Goal: Book appointment/travel/reservation

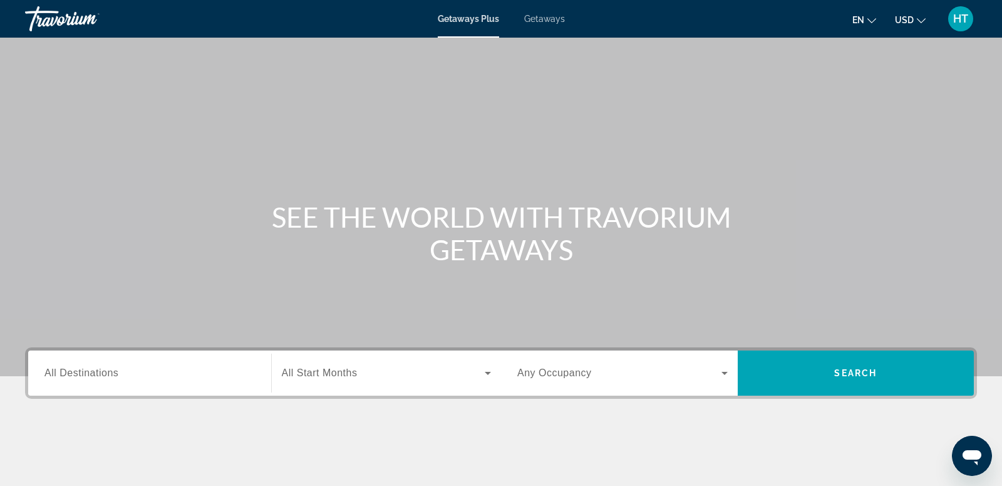
click at [83, 368] on span "All Destinations" at bounding box center [81, 372] width 74 height 11
click at [83, 368] on input "Destination All Destinations" at bounding box center [149, 373] width 211 height 15
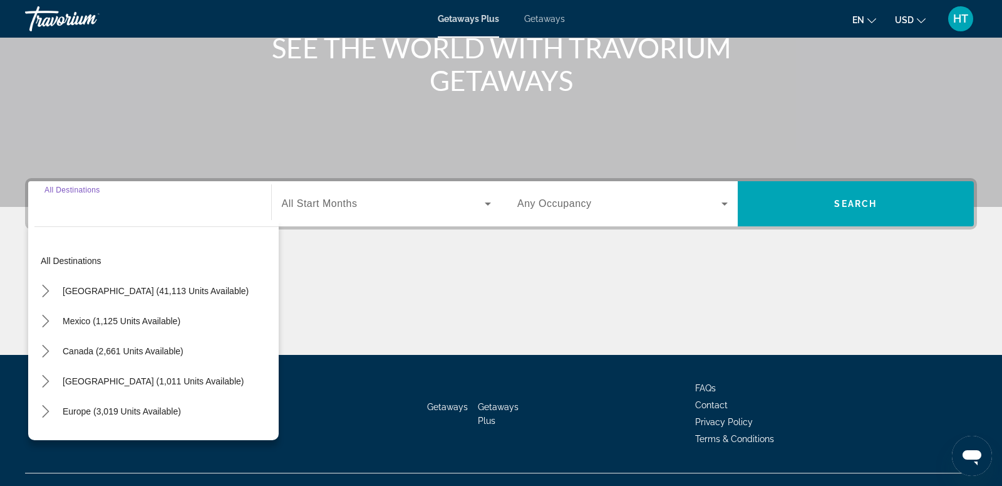
scroll to position [191, 0]
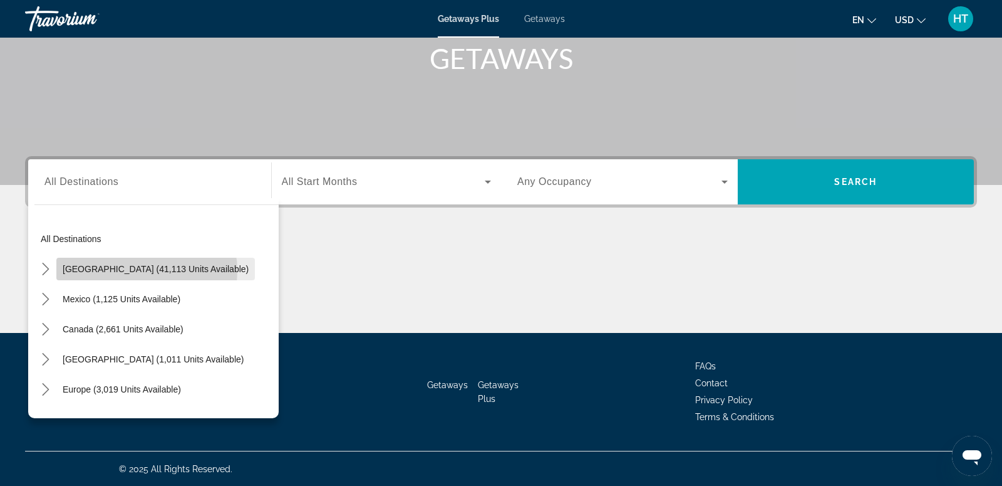
click at [147, 270] on span "United States (41,113 units available)" at bounding box center [156, 269] width 186 height 10
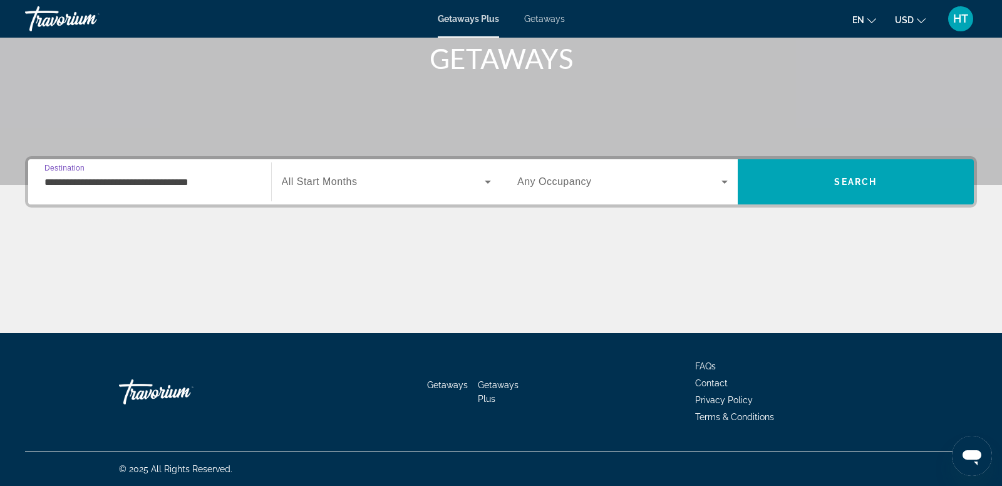
click at [164, 176] on input "**********" at bounding box center [149, 182] width 211 height 15
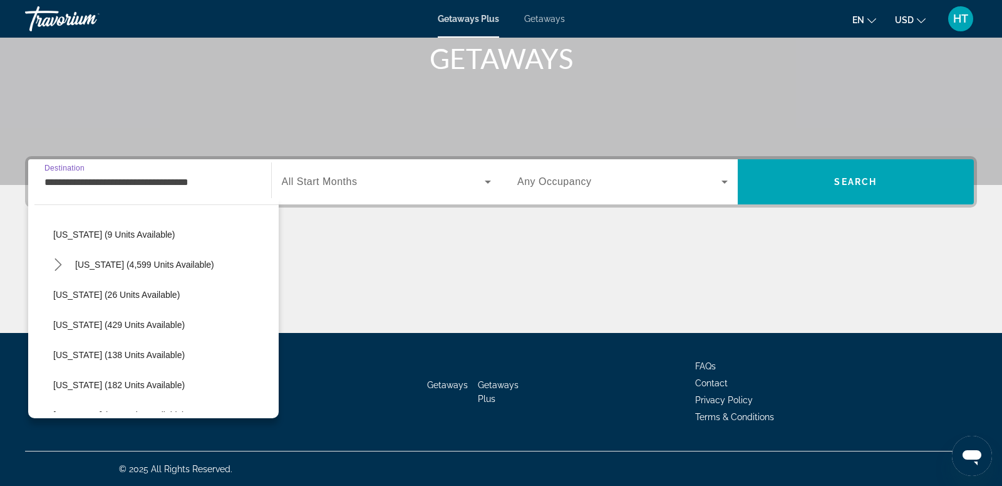
scroll to position [189, 0]
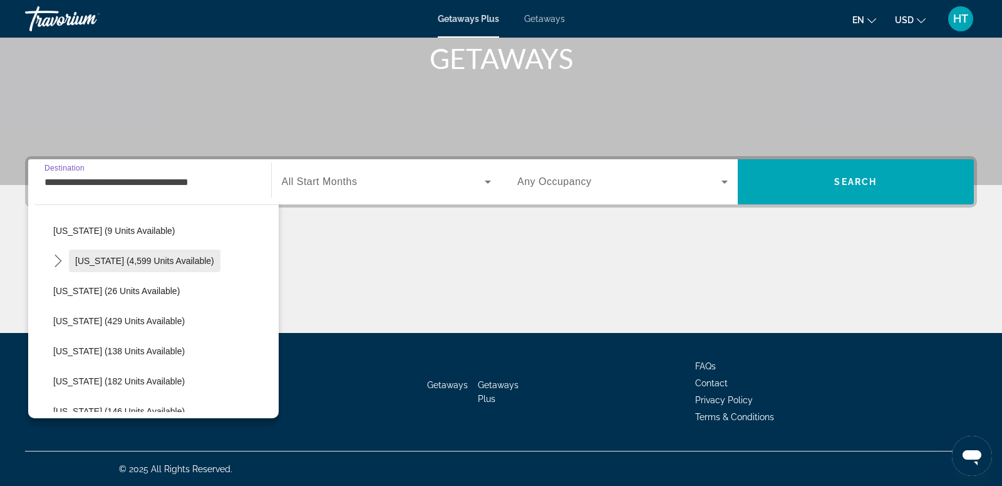
click at [162, 263] on span "[US_STATE] (4,599 units available)" at bounding box center [144, 261] width 139 height 10
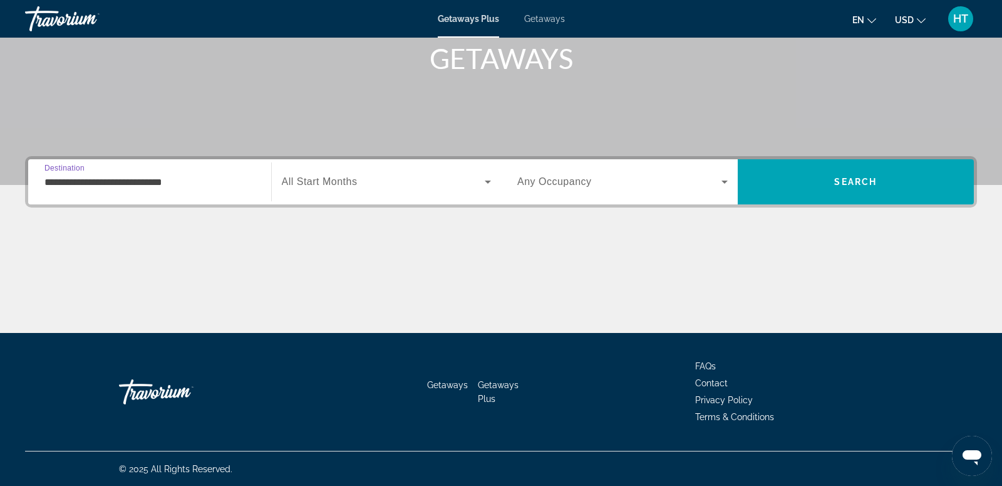
click at [169, 184] on input "**********" at bounding box center [149, 182] width 211 height 15
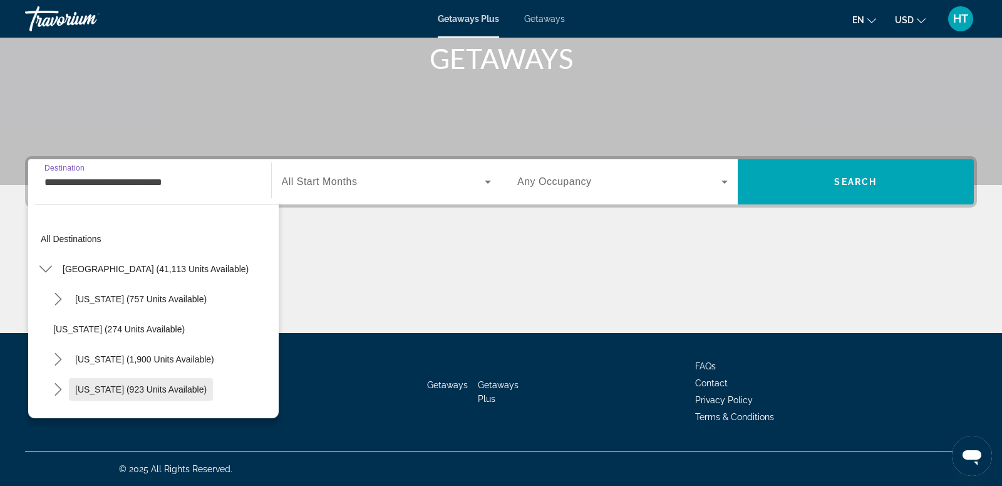
scroll to position [135, 0]
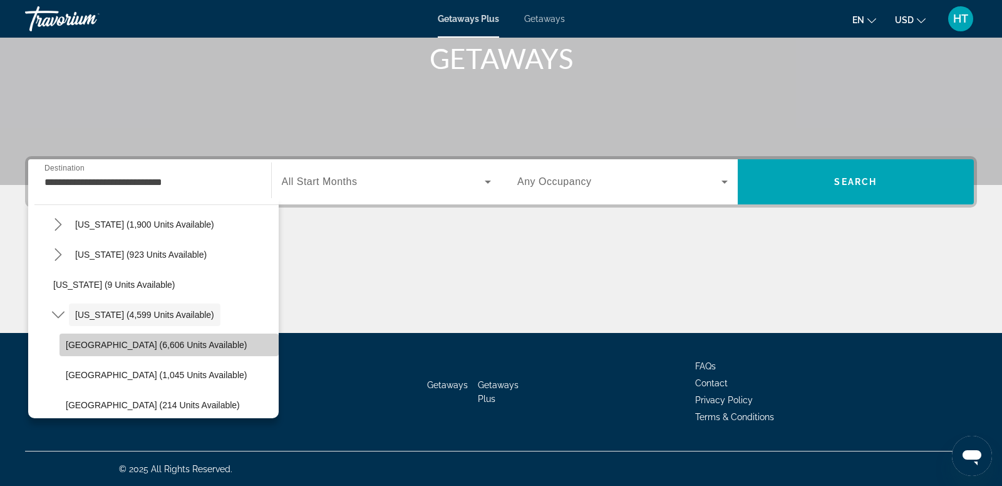
click at [171, 348] on span "[GEOGRAPHIC_DATA] (6,606 units available)" at bounding box center [156, 345] width 181 height 10
type input "**********"
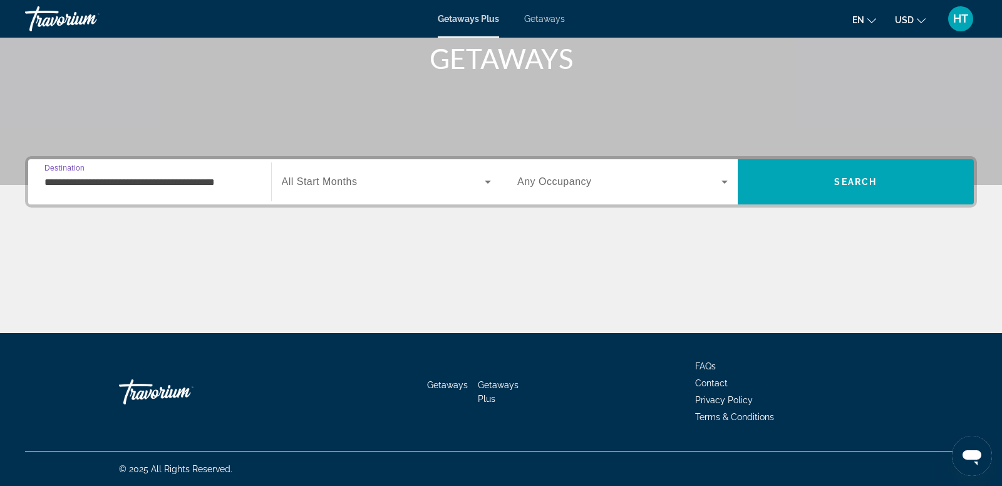
click at [380, 180] on span "Search widget" at bounding box center [384, 181] width 204 height 15
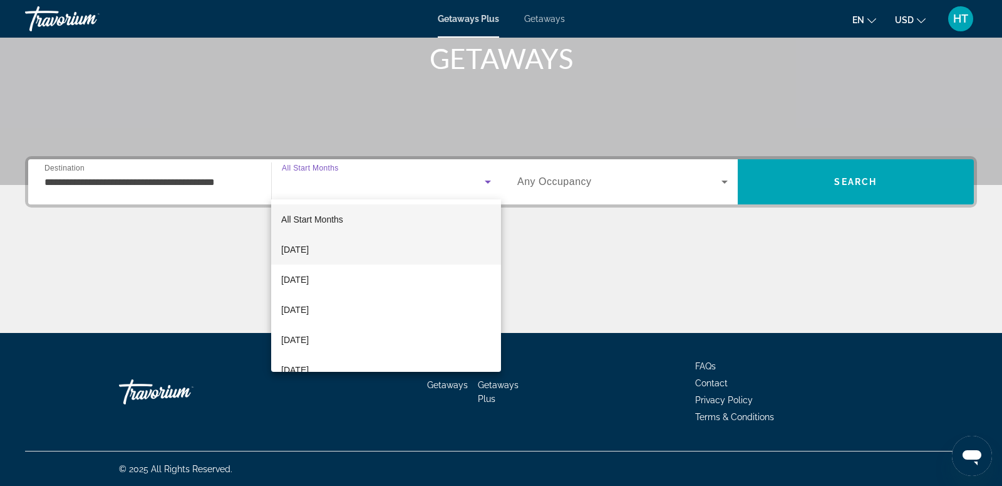
click at [383, 242] on mat-option "[DATE]" at bounding box center [386, 249] width 230 height 30
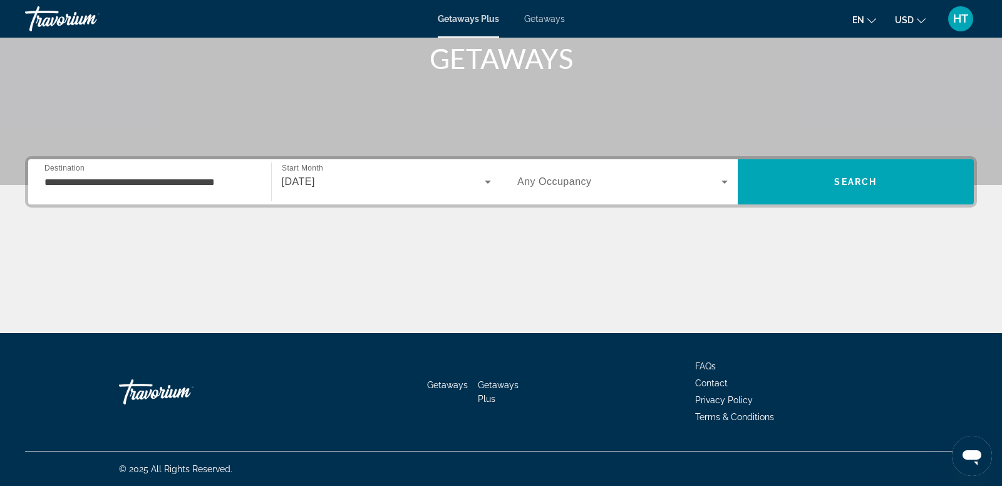
click at [546, 182] on span "Any Occupancy" at bounding box center [554, 181] width 75 height 11
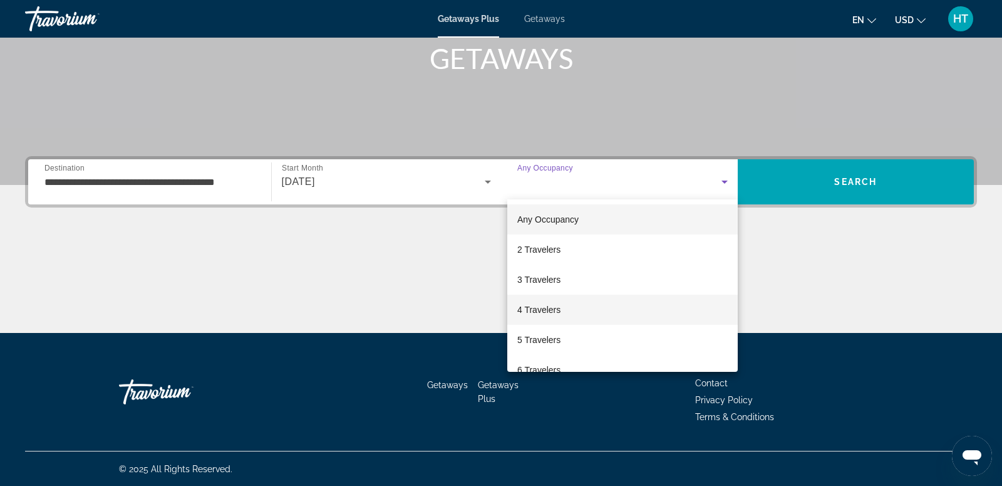
click at [580, 319] on mat-option "4 Travelers" at bounding box center [622, 309] width 231 height 30
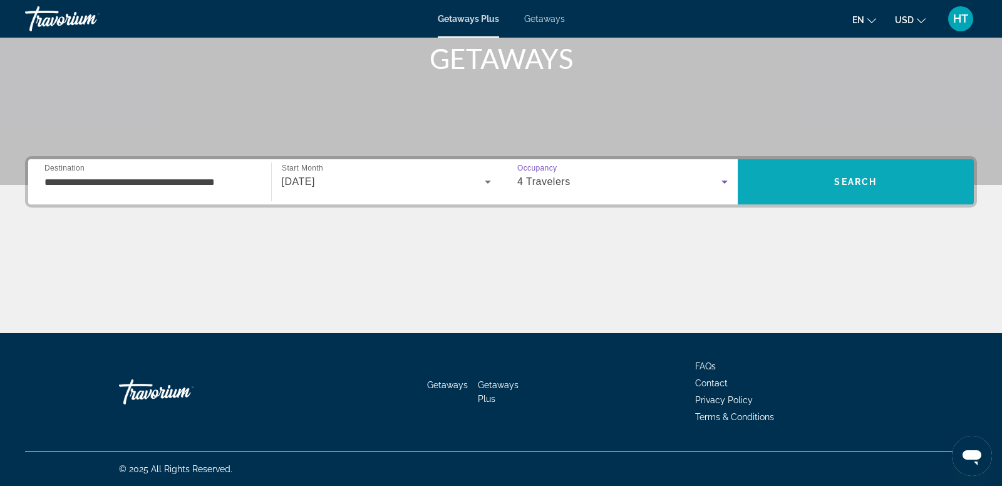
click at [863, 180] on span "Search" at bounding box center [856, 182] width 43 height 10
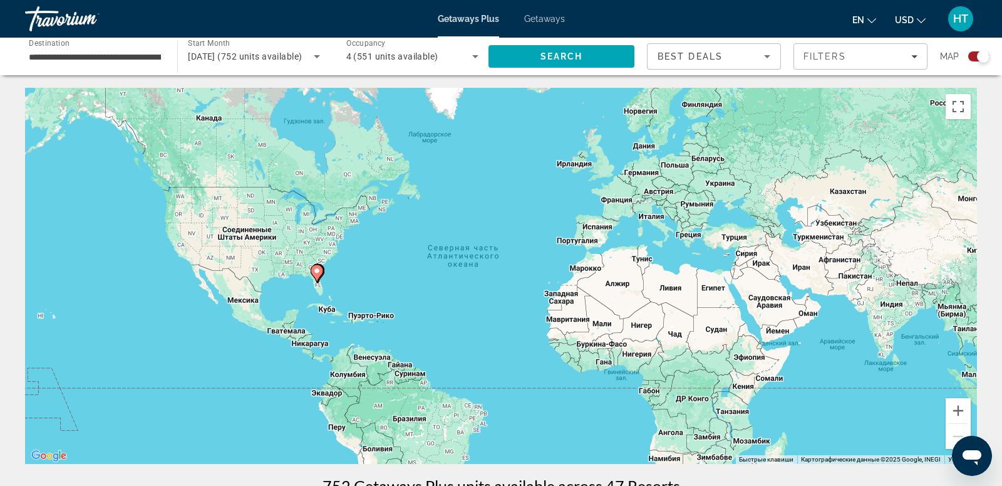
click at [317, 274] on image "Main content" at bounding box center [317, 271] width 8 height 8
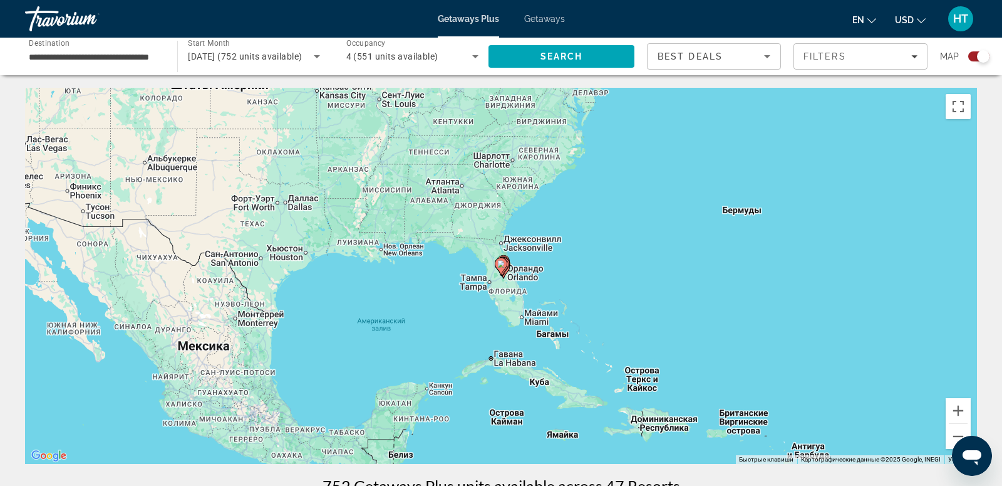
click at [502, 273] on gmp-advanced-marker "Main content" at bounding box center [501, 266] width 13 height 19
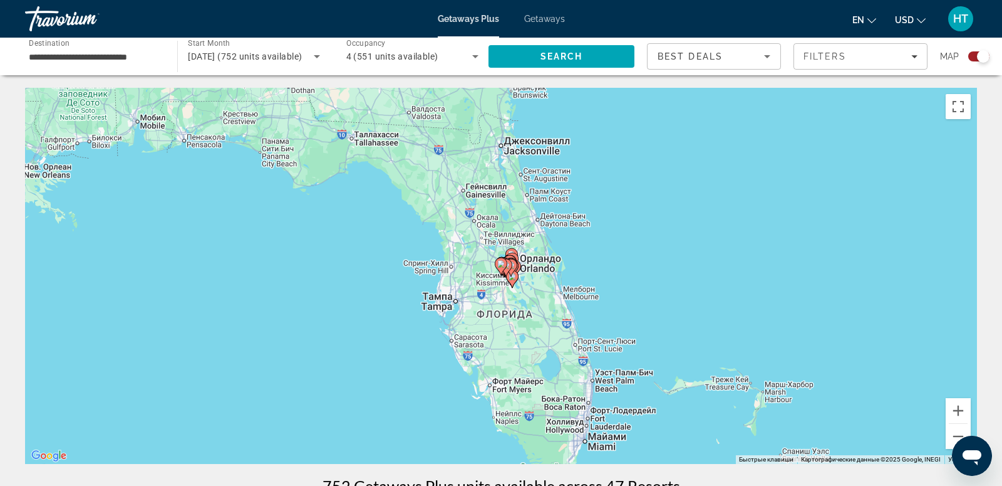
click at [502, 273] on gmp-advanced-marker "Main content" at bounding box center [501, 266] width 13 height 19
type input "**********"
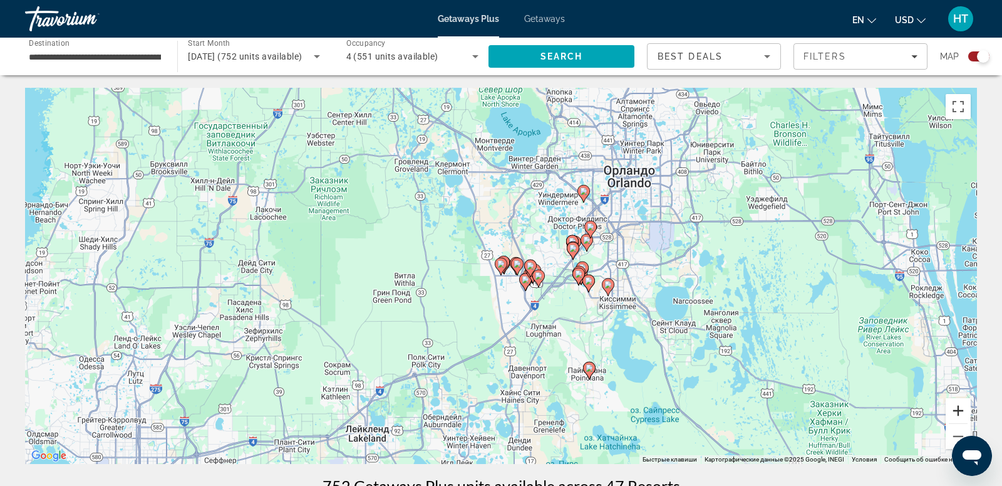
click at [964, 412] on button "Увеличить" at bounding box center [958, 410] width 25 height 25
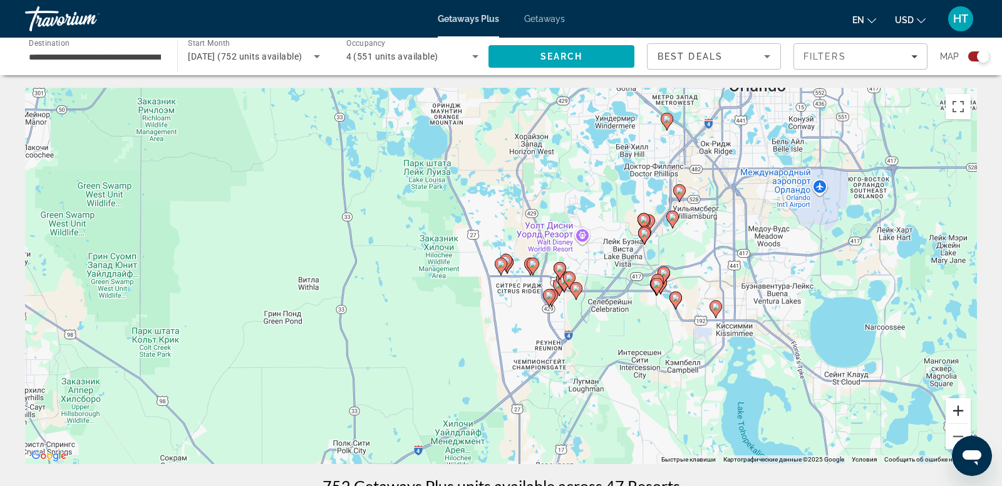
click at [964, 412] on button "Увеличить" at bounding box center [958, 410] width 25 height 25
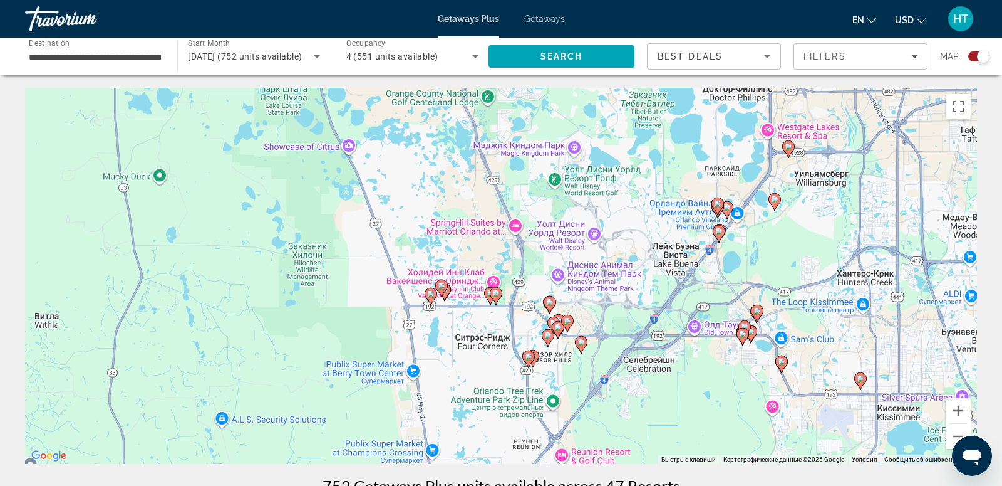
drag, startPoint x: 855, startPoint y: 222, endPoint x: 786, endPoint y: 250, distance: 75.0
click at [785, 251] on div "Чтобы активировать перетаскивание с помощью клавиатуры, нажмите Alt + Ввод. Пос…" at bounding box center [501, 276] width 952 height 376
click at [966, 412] on button "Увеличить" at bounding box center [958, 410] width 25 height 25
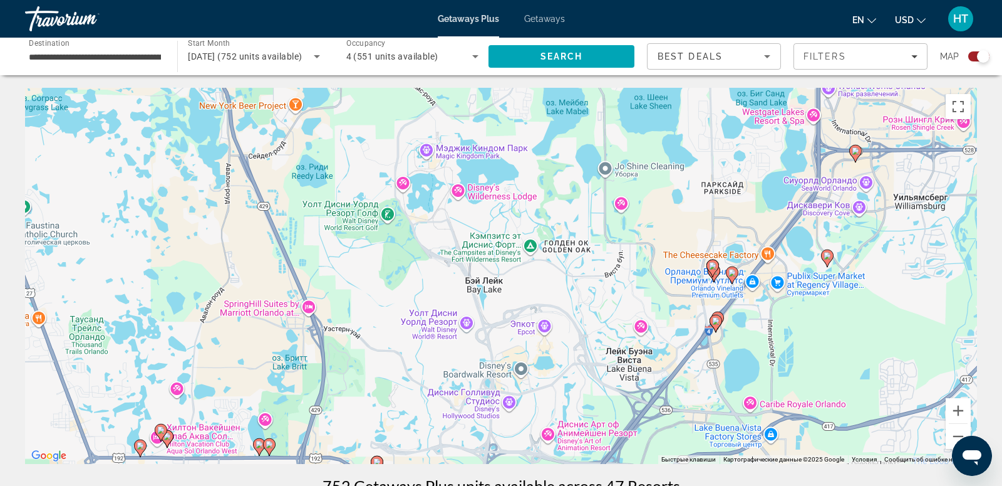
drag, startPoint x: 920, startPoint y: 273, endPoint x: 697, endPoint y: 394, distance: 253.7
click at [697, 395] on div "Чтобы активировать перетаскивание с помощью клавиатуры, нажмите Alt + Ввод. Пос…" at bounding box center [501, 276] width 952 height 376
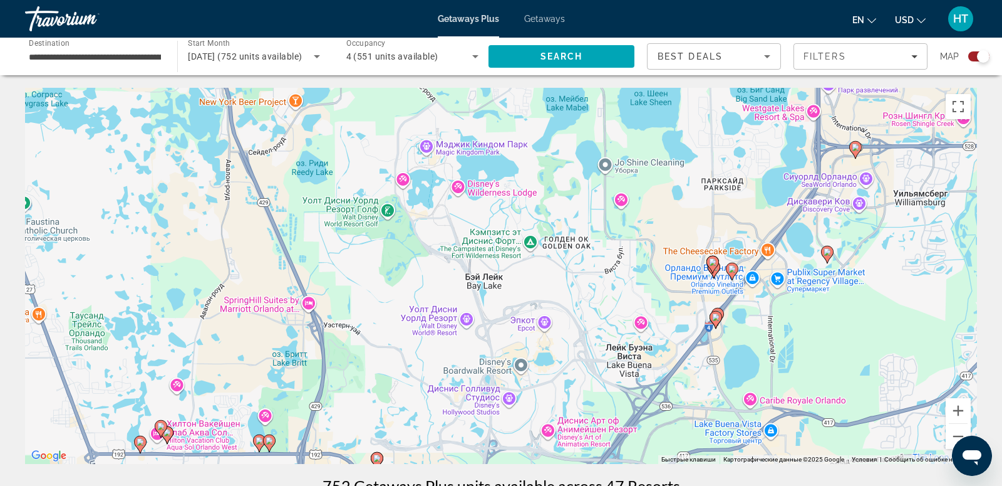
click at [723, 311] on icon "Main content" at bounding box center [717, 316] width 11 height 16
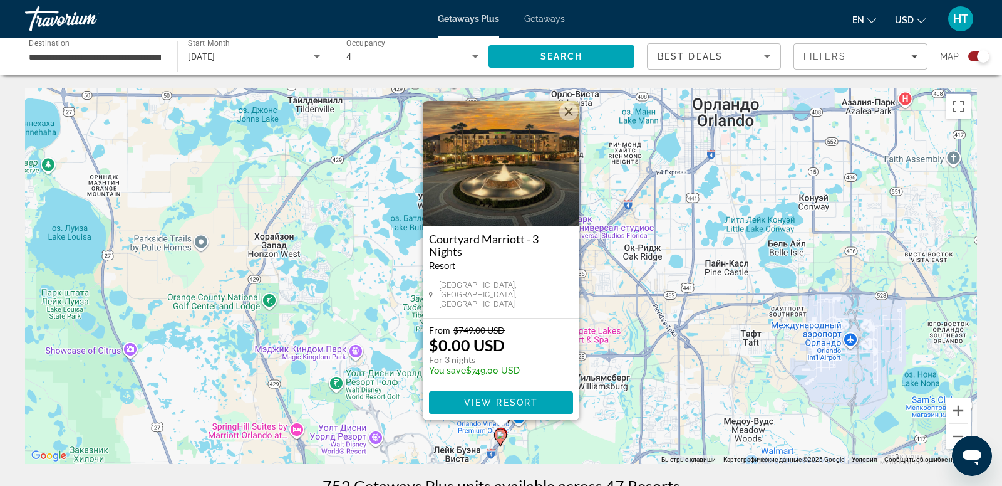
click at [568, 119] on button "Закрыть" at bounding box center [568, 111] width 19 height 19
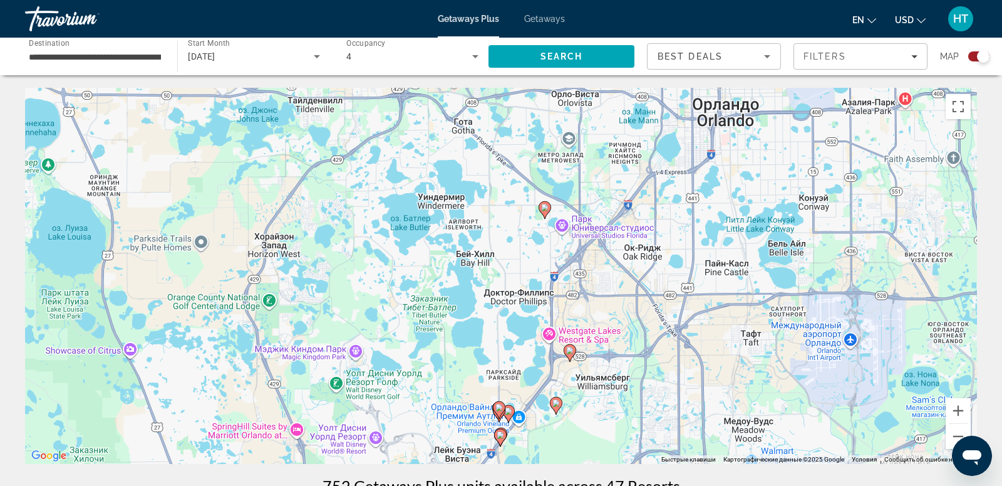
click at [497, 432] on image "Main content" at bounding box center [501, 435] width 8 height 8
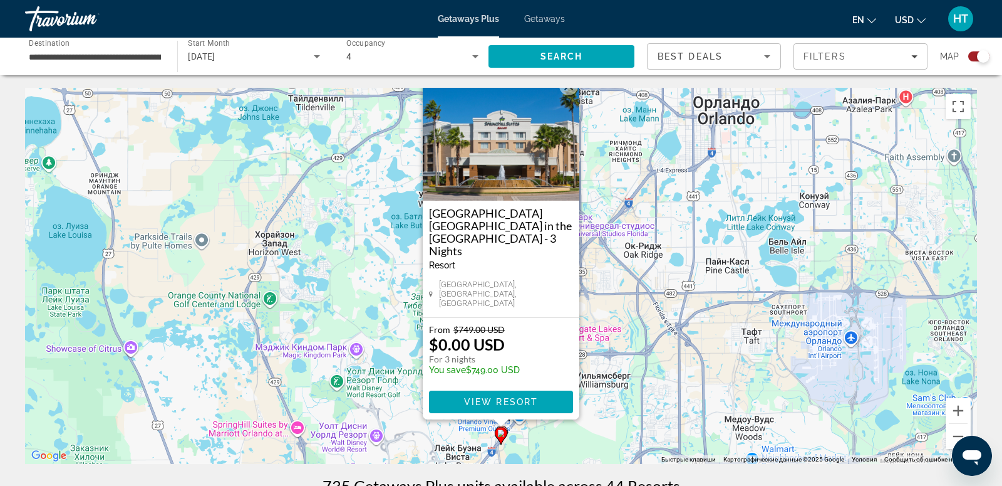
click at [575, 95] on button "Закрыть" at bounding box center [568, 85] width 19 height 19
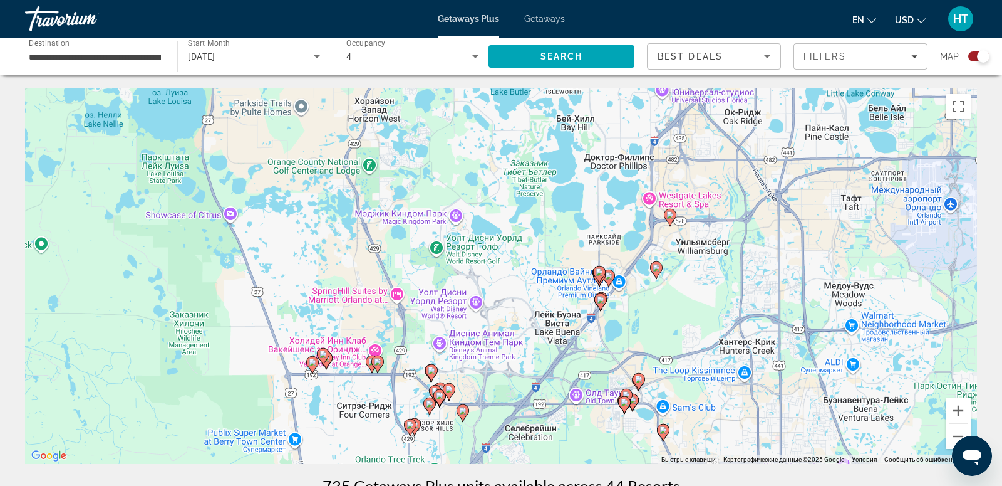
drag, startPoint x: 606, startPoint y: 432, endPoint x: 709, endPoint y: 294, distance: 172.4
click at [708, 294] on div "Чтобы активировать перетаскивание с помощью клавиатуры, нажмите Alt + Ввод. Пос…" at bounding box center [501, 276] width 952 height 376
click at [961, 413] on button "Увеличить" at bounding box center [958, 410] width 25 height 25
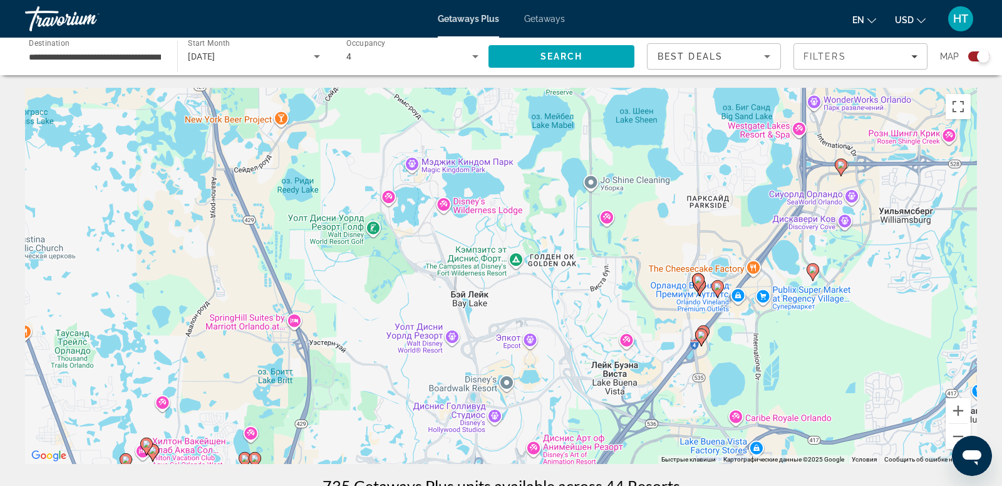
click at [708, 328] on icon "Main content" at bounding box center [703, 334] width 11 height 16
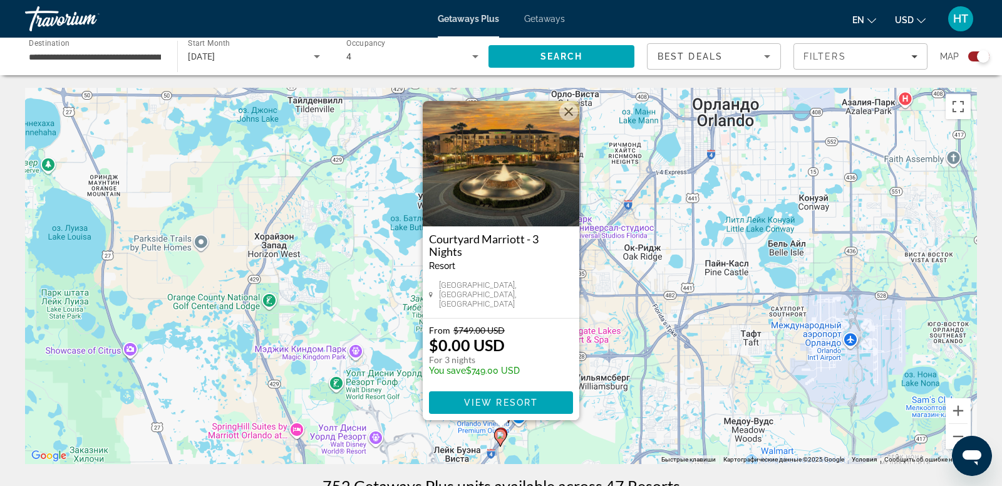
click at [501, 434] on image "Main content" at bounding box center [501, 435] width 8 height 8
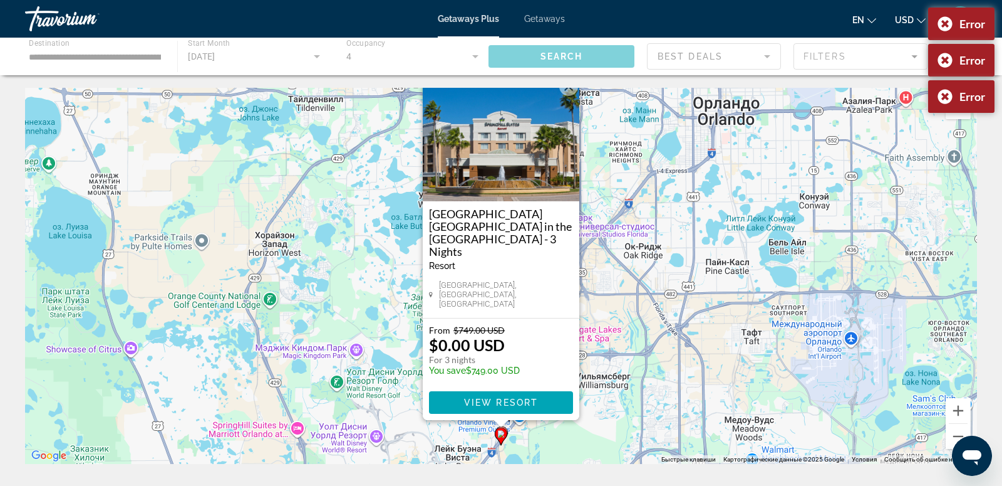
click at [574, 96] on button "Закрыть" at bounding box center [568, 86] width 19 height 19
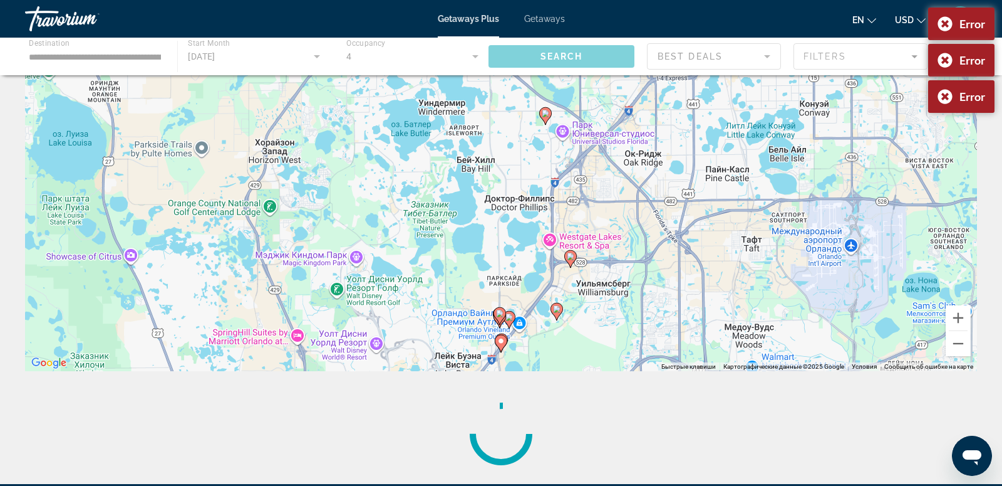
scroll to position [95, 0]
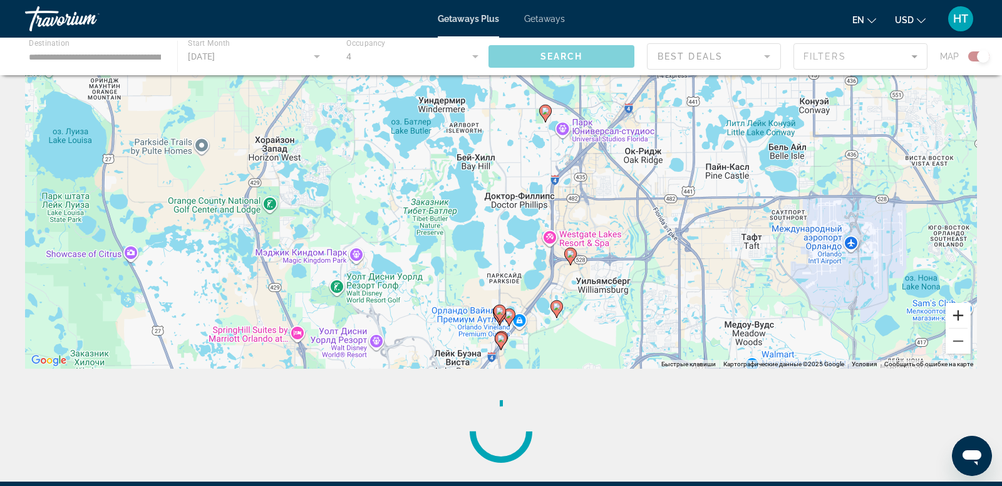
click at [960, 310] on button "Увеличить" at bounding box center [958, 315] width 25 height 25
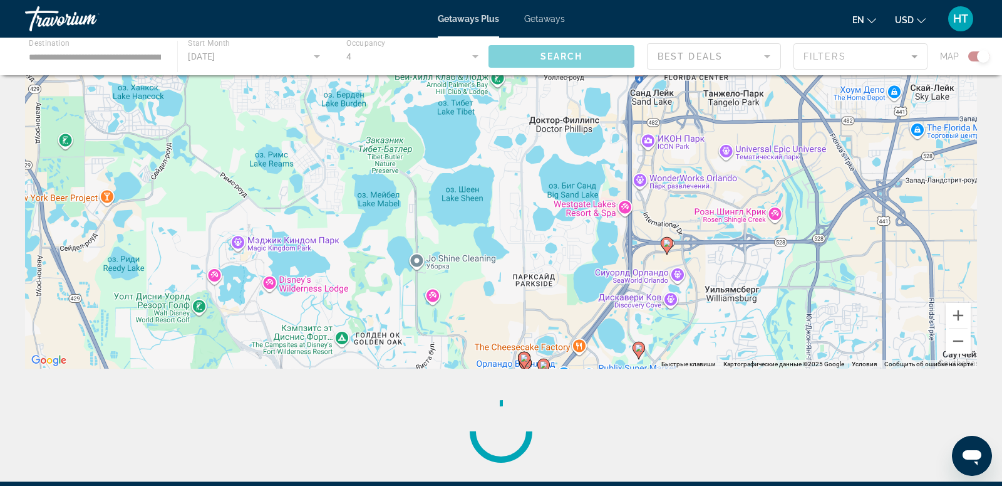
drag, startPoint x: 546, startPoint y: 346, endPoint x: 592, endPoint y: 128, distance: 222.3
click at [592, 128] on div "Чтобы активировать перетаскивание с помощью клавиатуры, нажмите Alt + Ввод. Пос…" at bounding box center [501, 180] width 952 height 376
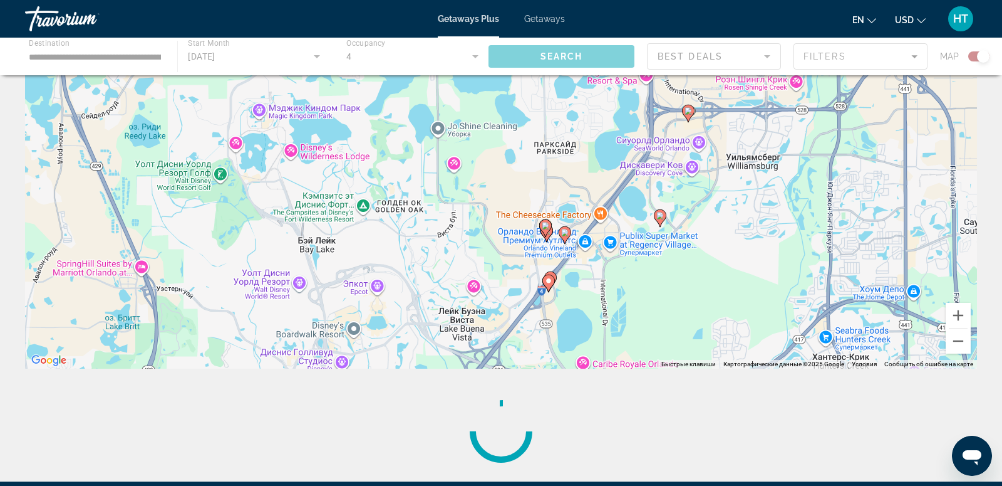
click at [554, 274] on gmp-advanced-marker "Main content" at bounding box center [549, 283] width 13 height 19
click at [549, 283] on image "Main content" at bounding box center [549, 281] width 8 height 8
click at [549, 221] on icon "Main content" at bounding box center [545, 228] width 13 height 18
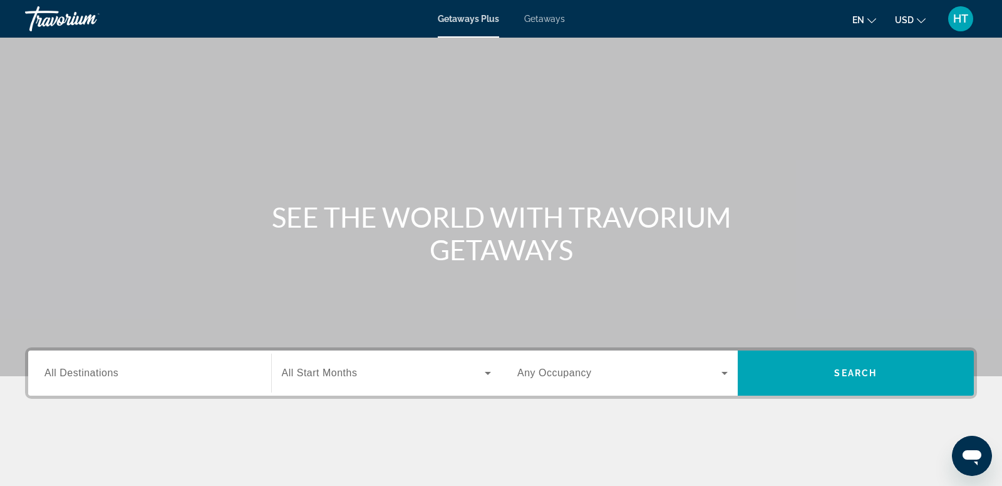
click at [117, 377] on span "All Destinations" at bounding box center [81, 372] width 74 height 11
click at [117, 377] on input "Destination All Destinations" at bounding box center [149, 373] width 211 height 15
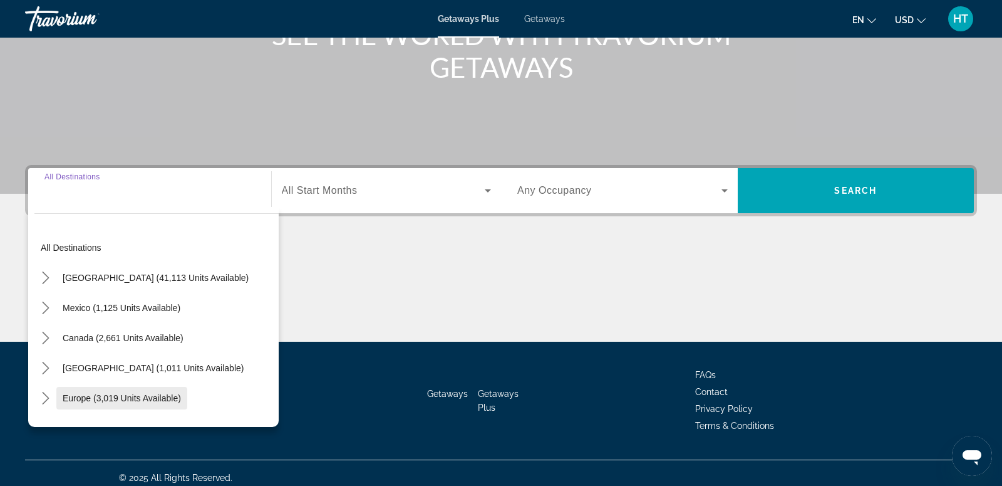
scroll to position [191, 0]
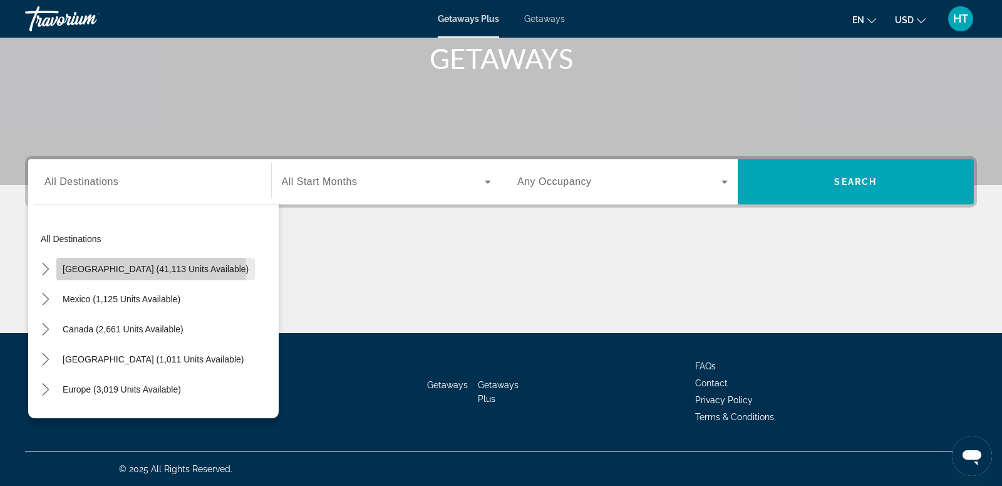
click at [151, 269] on span "[GEOGRAPHIC_DATA] (41,113 units available)" at bounding box center [156, 269] width 186 height 10
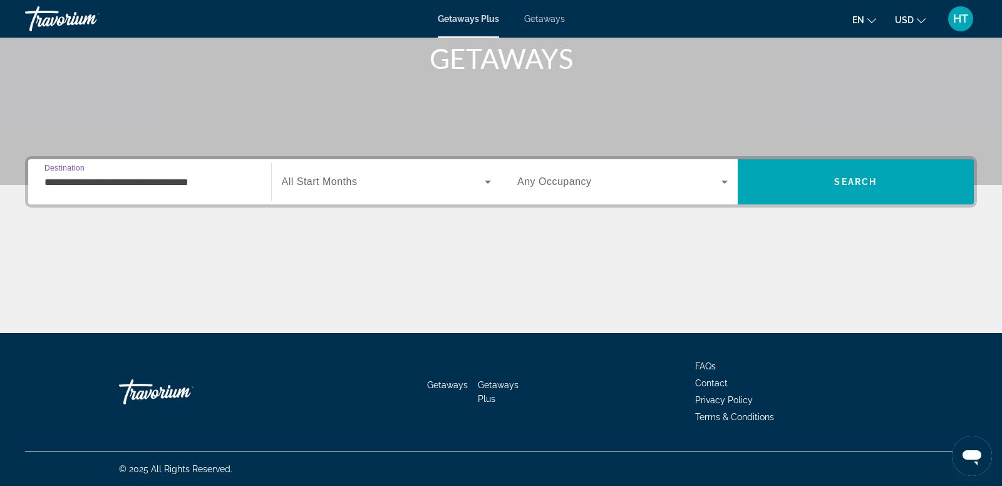
click at [216, 181] on input "**********" at bounding box center [149, 182] width 211 height 15
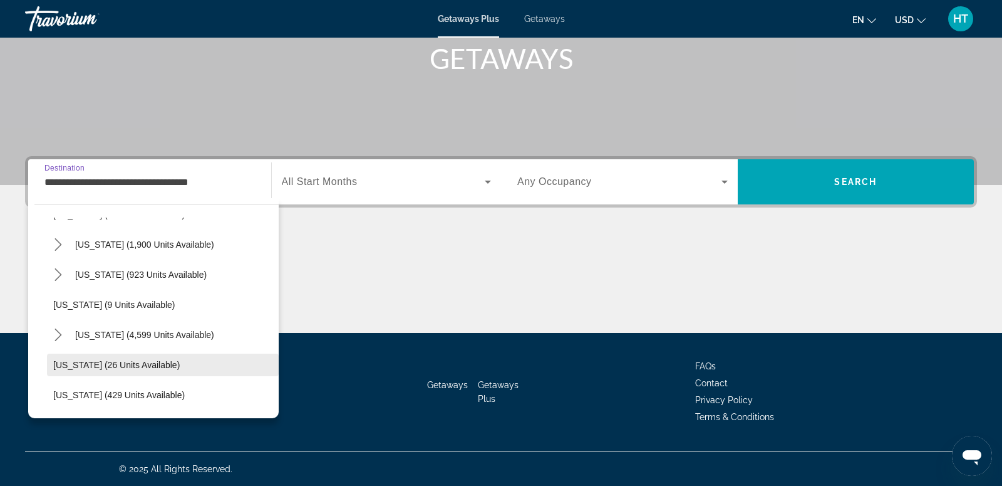
scroll to position [119, 0]
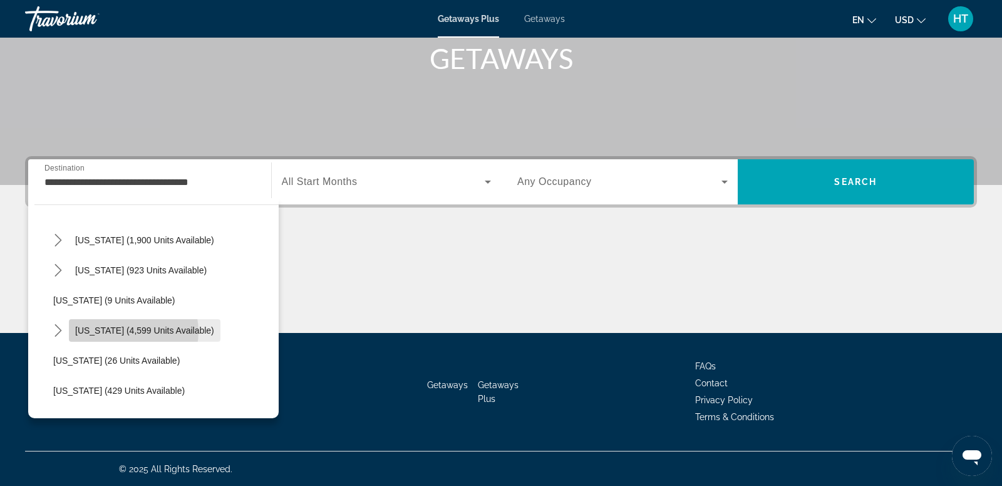
click at [127, 331] on span "[US_STATE] (4,599 units available)" at bounding box center [144, 330] width 139 height 10
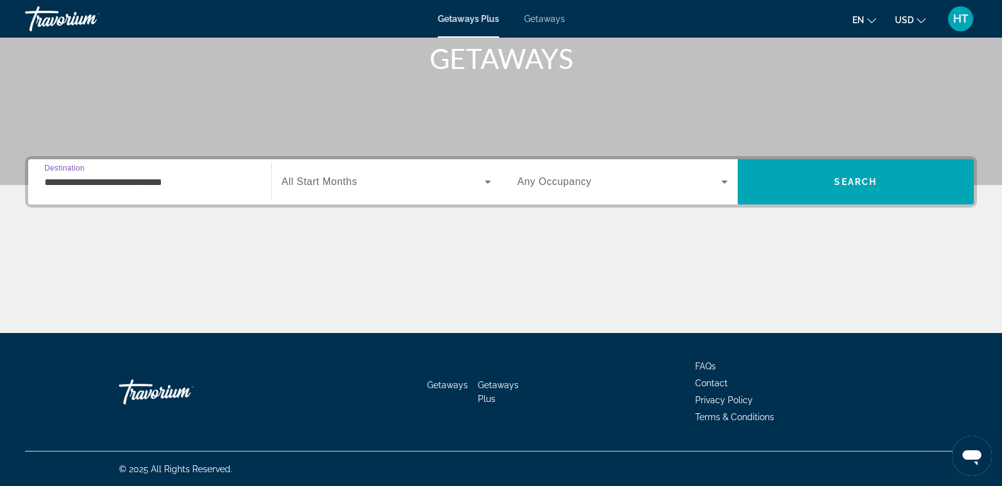
click at [167, 186] on input "**********" at bounding box center [149, 182] width 211 height 15
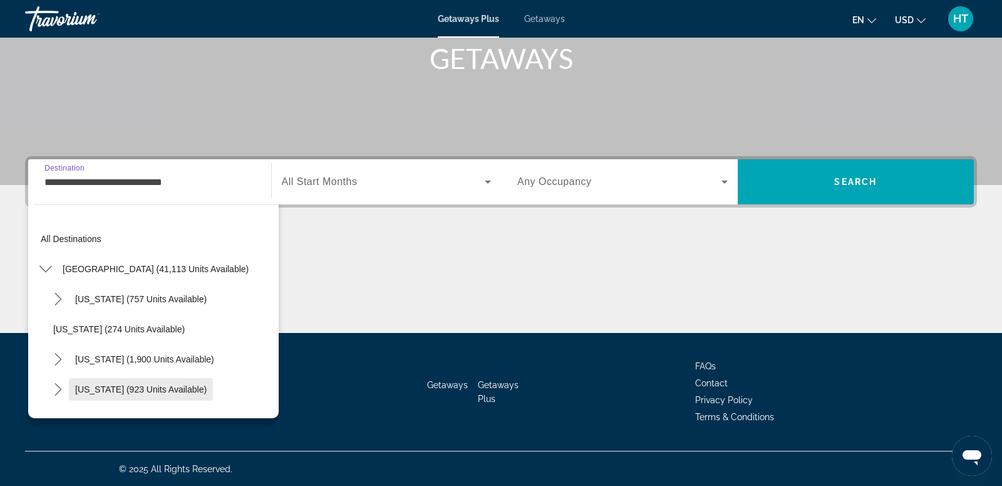
scroll to position [135, 0]
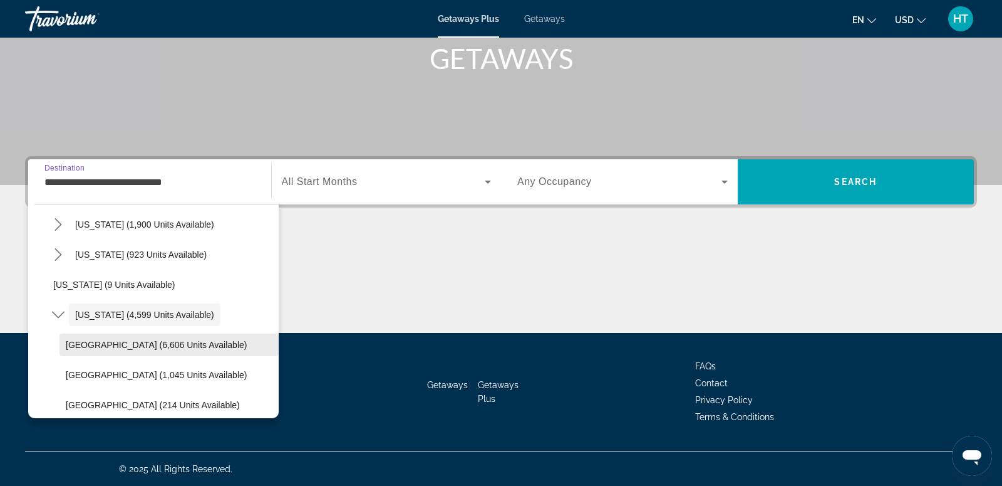
click at [153, 348] on span "[GEOGRAPHIC_DATA] (6,606 units available)" at bounding box center [156, 345] width 181 height 10
type input "**********"
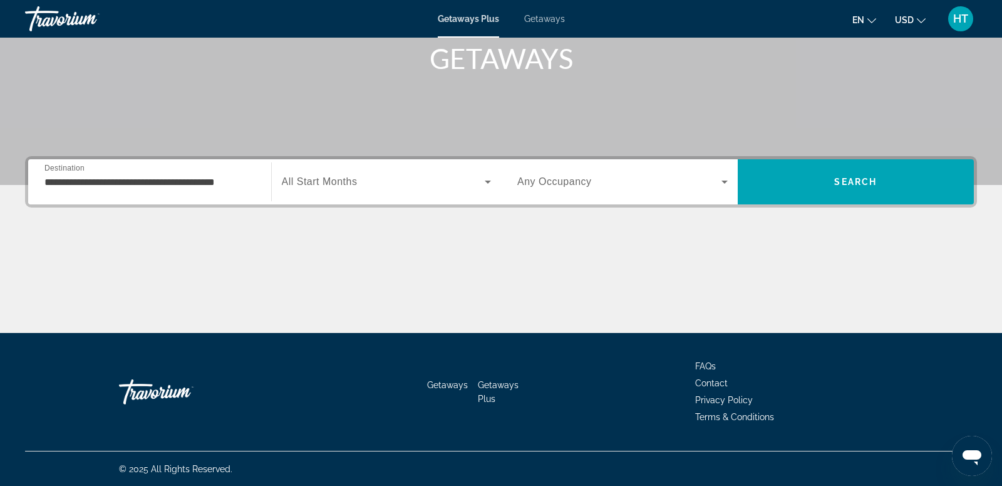
click at [361, 172] on div "Search widget" at bounding box center [387, 181] width 210 height 35
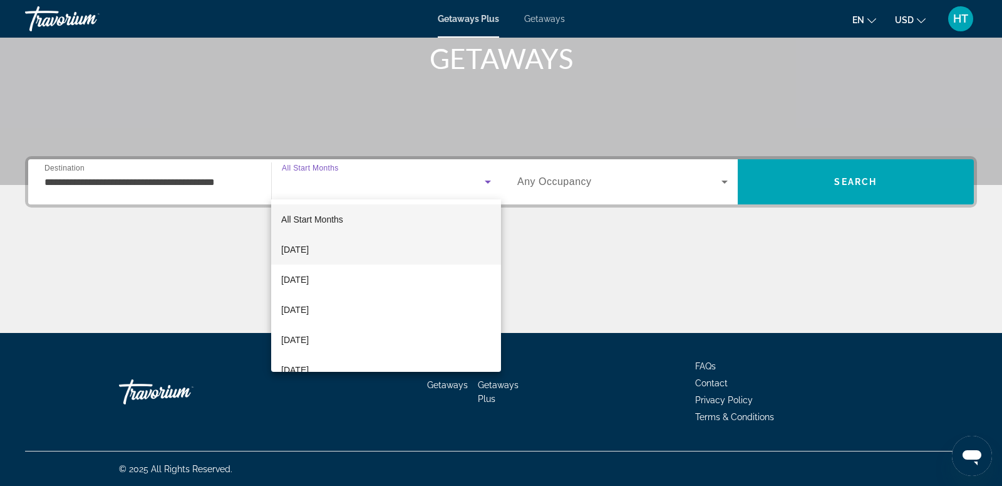
click at [309, 256] on span "October 2025" at bounding box center [295, 249] width 28 height 15
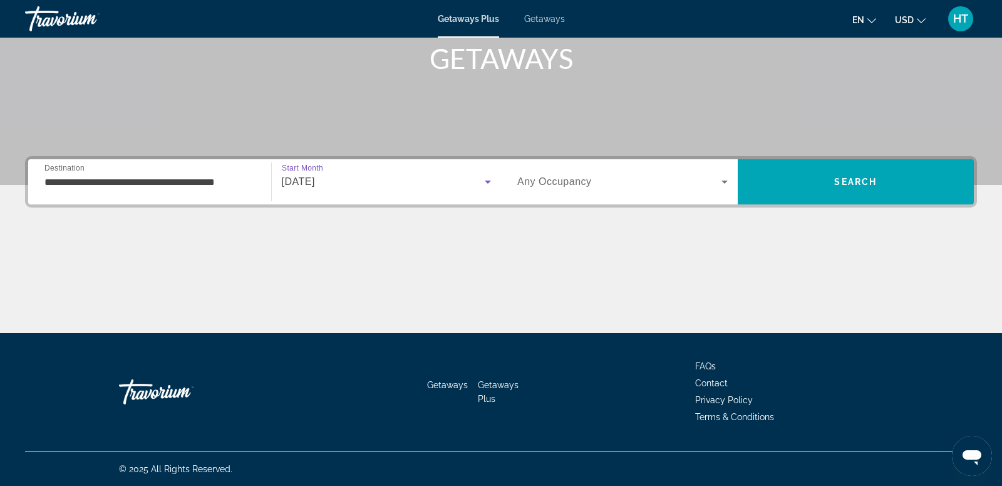
click at [609, 175] on span "Search widget" at bounding box center [619, 181] width 204 height 15
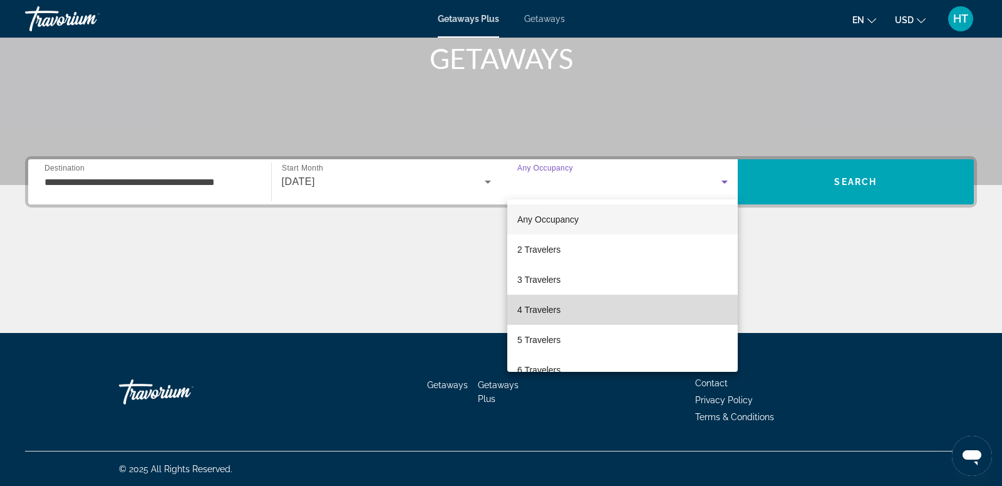
click at [583, 312] on mat-option "4 Travelers" at bounding box center [622, 309] width 231 height 30
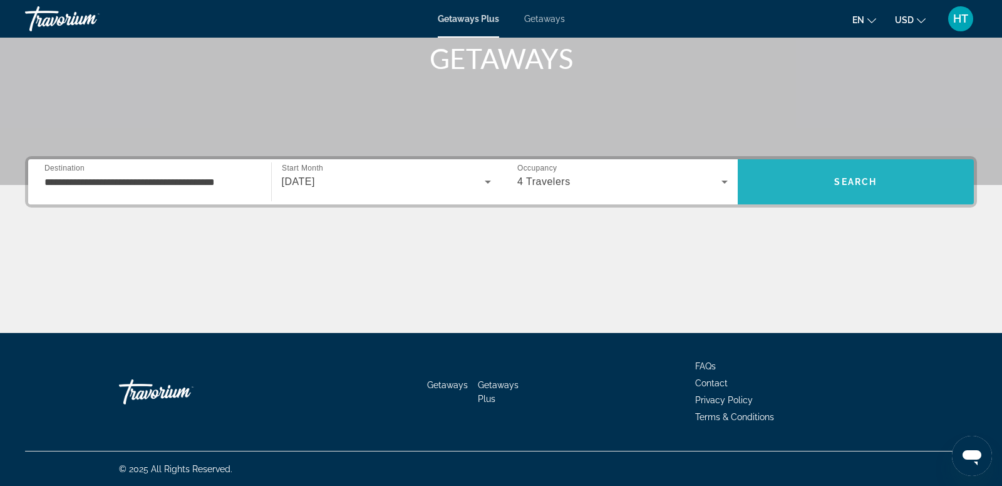
click at [794, 192] on span "Search" at bounding box center [856, 182] width 237 height 30
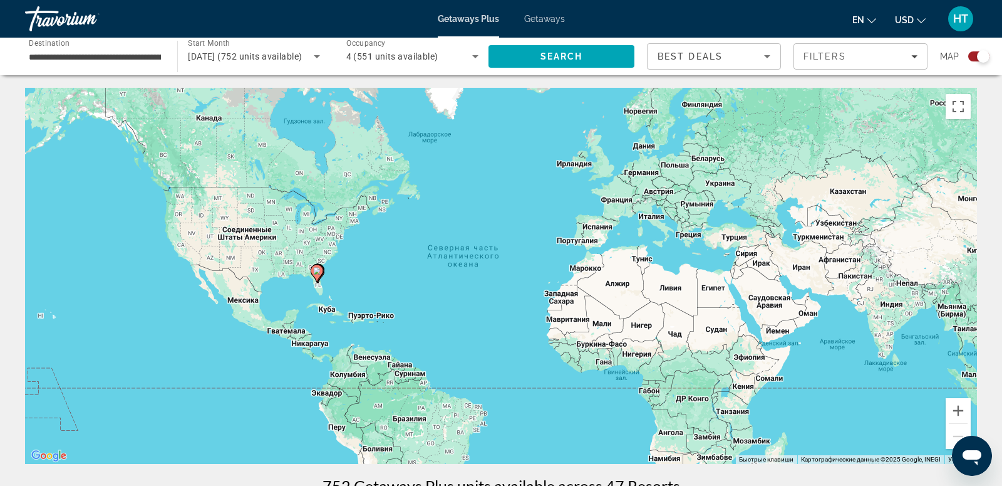
click at [320, 269] on image "Main content" at bounding box center [317, 271] width 8 height 8
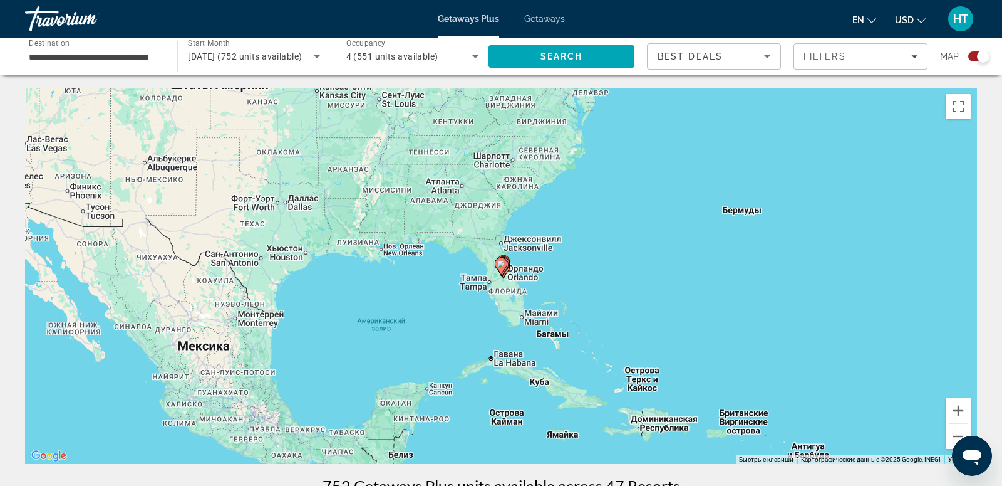
click at [510, 271] on gmp-advanced-marker "Main content" at bounding box center [504, 266] width 13 height 19
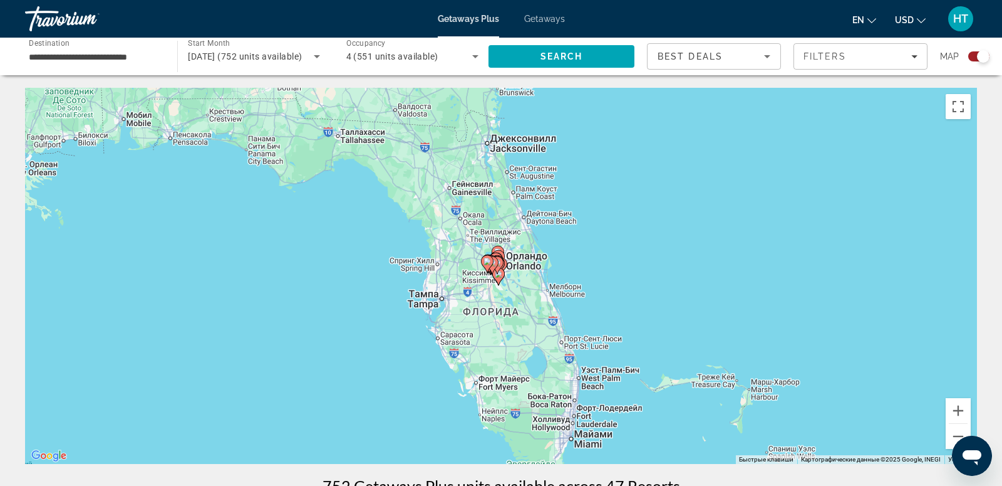
click at [502, 269] on gmp-advanced-marker "Main content" at bounding box center [497, 265] width 13 height 19
type input "**********"
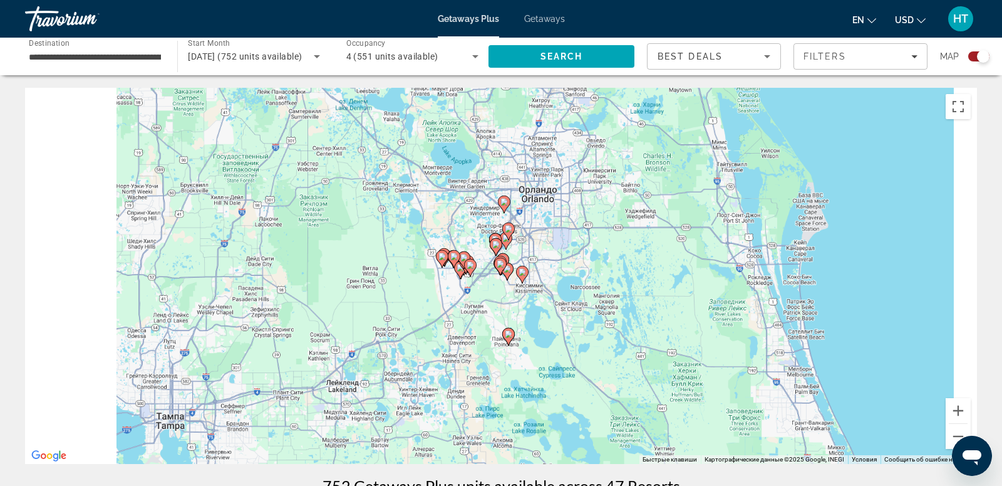
click at [502, 269] on icon "Main content" at bounding box center [500, 266] width 11 height 16
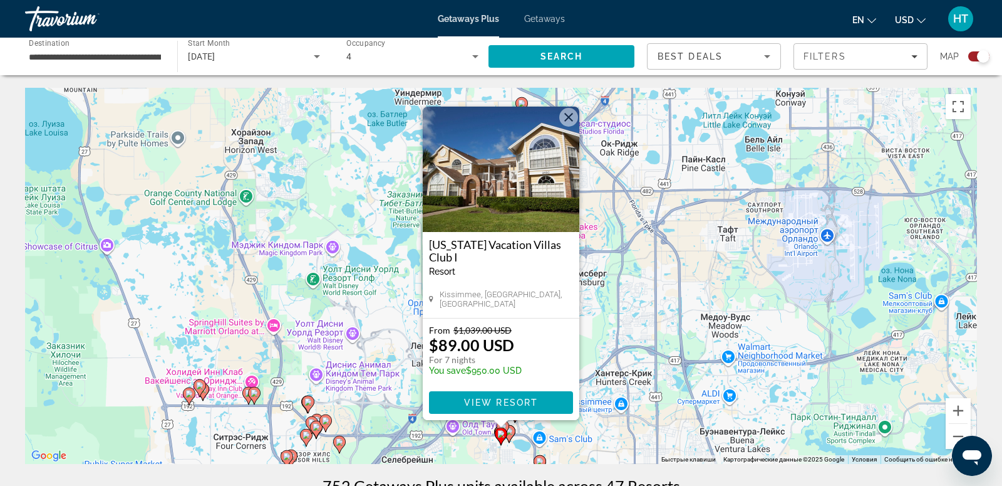
click at [571, 115] on button "Закрыть" at bounding box center [568, 117] width 19 height 19
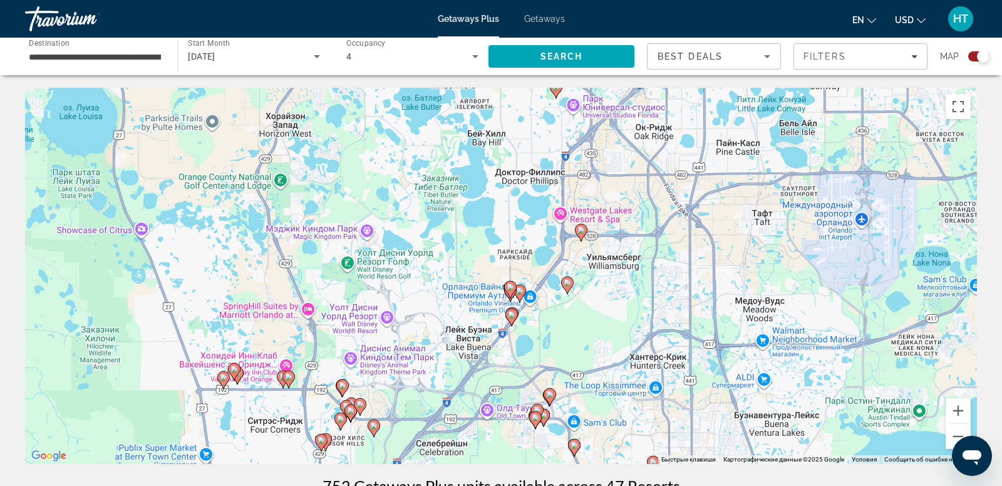
drag, startPoint x: 447, startPoint y: 350, endPoint x: 484, endPoint y: 333, distance: 39.8
click at [484, 333] on div "Чтобы активировать перетаскивание с помощью клавиатуры, нажмите Alt + Ввод. Пос…" at bounding box center [501, 276] width 952 height 376
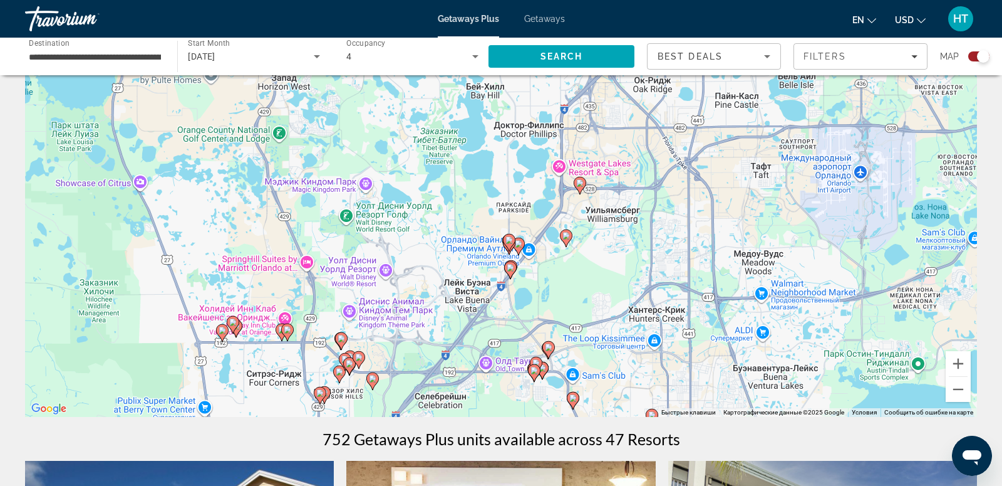
scroll to position [47, 0]
click at [966, 365] on button "Увеличить" at bounding box center [958, 363] width 25 height 25
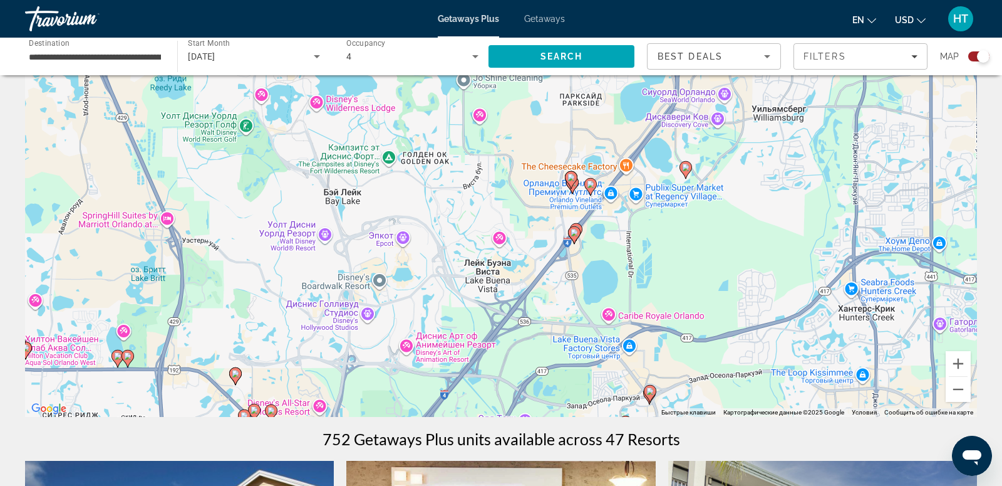
drag, startPoint x: 598, startPoint y: 358, endPoint x: 665, endPoint y: 259, distance: 119.2
click at [665, 259] on div "Чтобы активировать перетаскивание с помощью клавиатуры, нажмите Alt + Ввод. Пос…" at bounding box center [501, 229] width 952 height 376
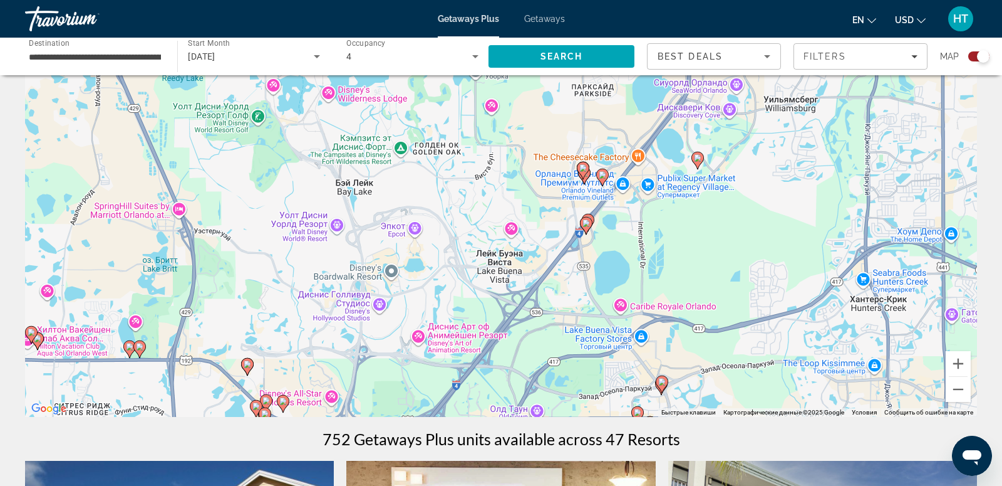
click at [588, 227] on icon "Main content" at bounding box center [586, 225] width 11 height 16
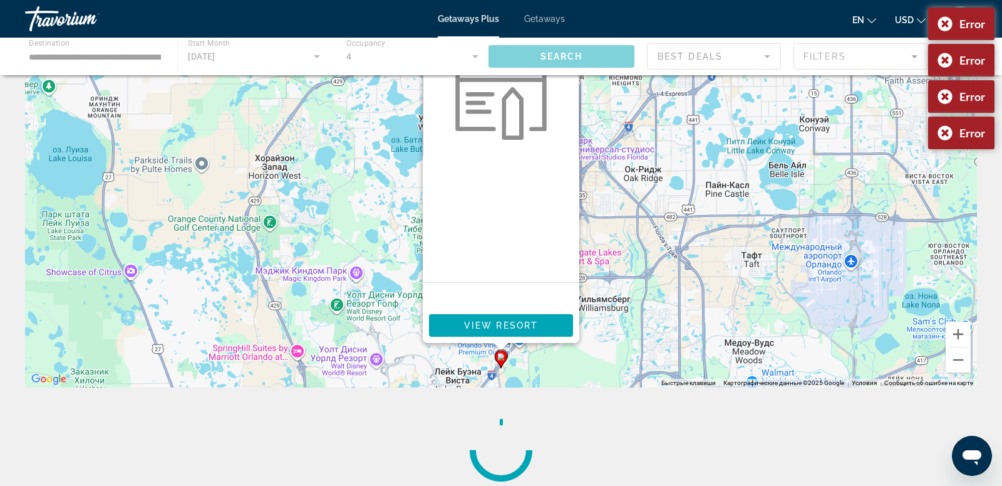
scroll to position [0, 0]
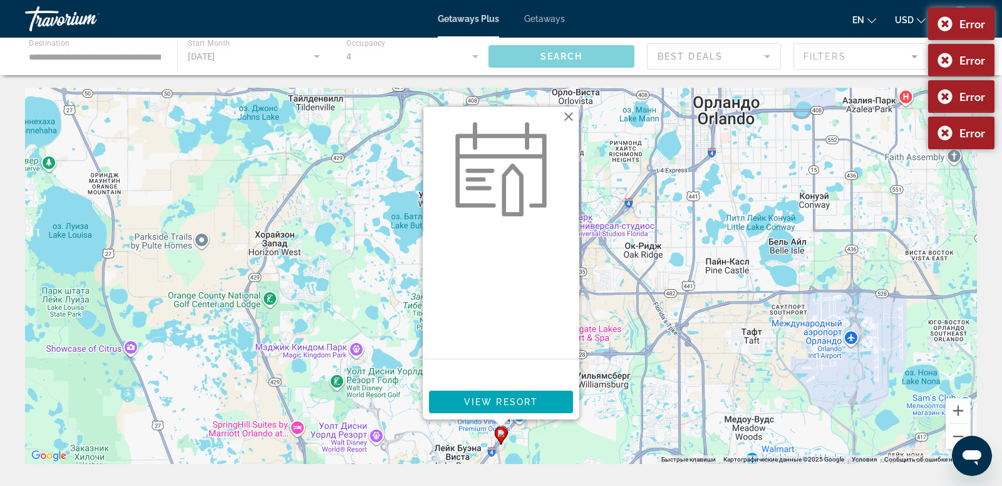
click at [574, 120] on button "Закрыть" at bounding box center [568, 116] width 19 height 19
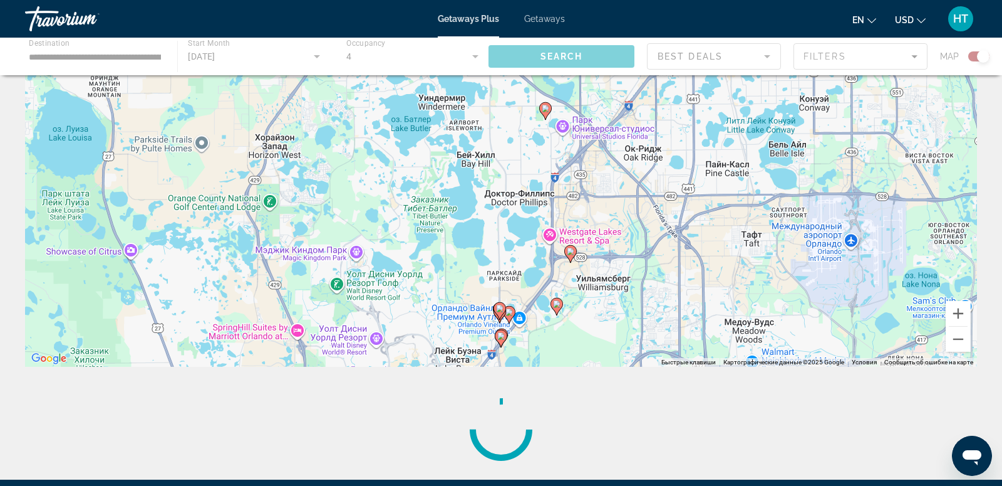
scroll to position [103, 0]
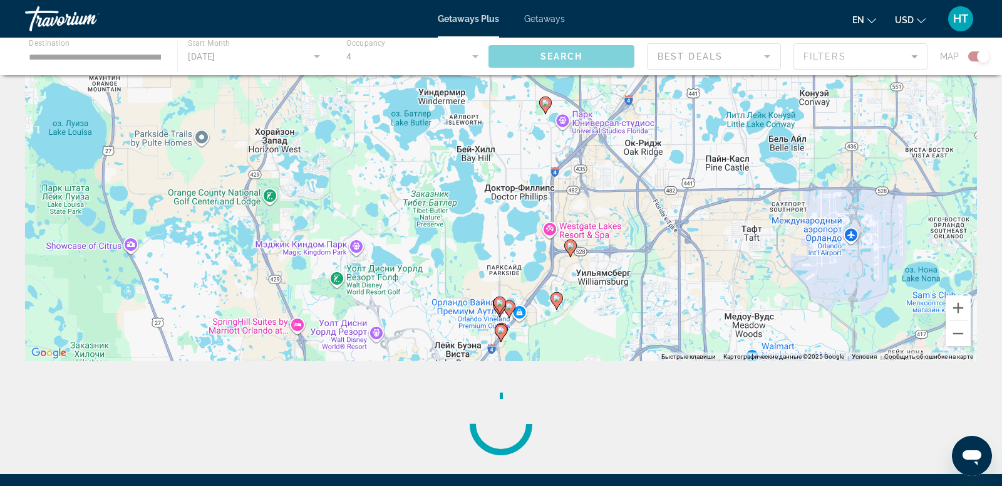
click at [501, 301] on image "Main content" at bounding box center [500, 303] width 8 height 8
click at [960, 303] on button "Увеличить" at bounding box center [958, 307] width 25 height 25
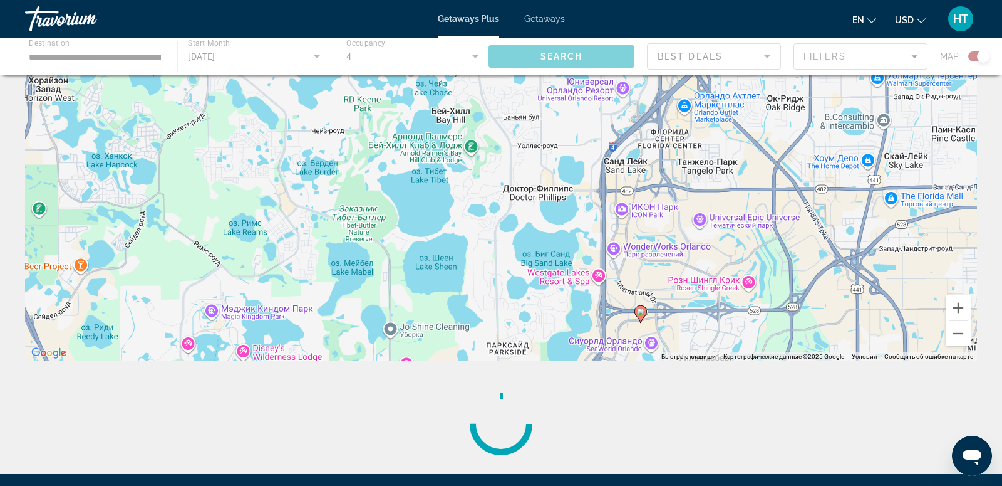
drag, startPoint x: 534, startPoint y: 315, endPoint x: 534, endPoint y: 154, distance: 160.4
click at [534, 154] on div "Чтобы активировать перетаскивание с помощью клавиатуры, нажмите Alt + Ввод. Пос…" at bounding box center [501, 173] width 952 height 376
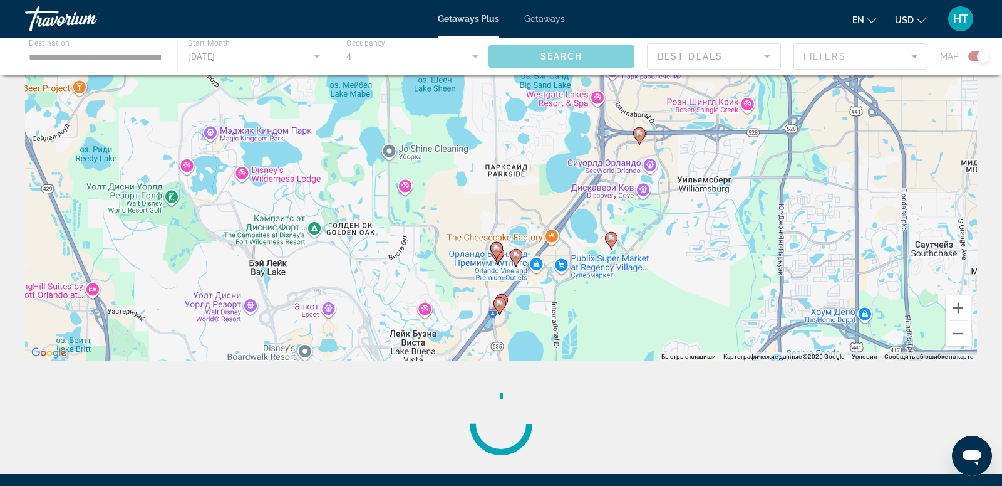
click at [497, 246] on image "Main content" at bounding box center [497, 248] width 8 height 8
click at [517, 251] on icon "Main content" at bounding box center [516, 257] width 11 height 16
click at [517, 251] on image "Main content" at bounding box center [516, 255] width 8 height 8
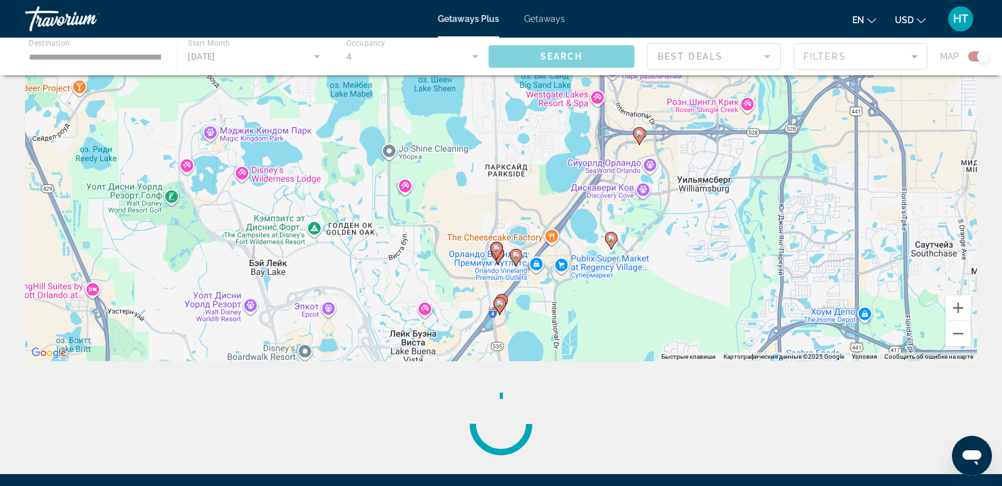
click at [517, 251] on image "Main content" at bounding box center [516, 255] width 8 height 8
click at [538, 266] on div "Для навигации используйте клавиши со стрелками. Чтобы активировать перетаскиван…" at bounding box center [501, 173] width 952 height 376
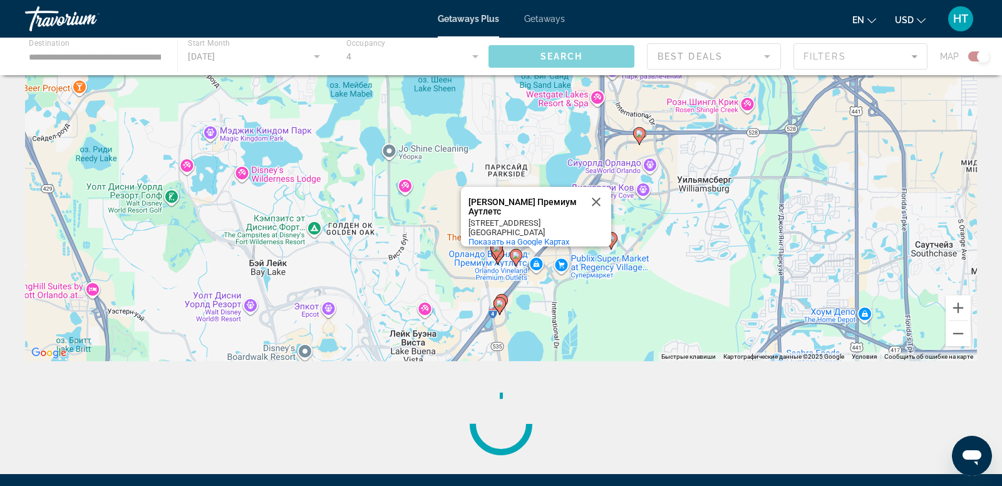
click at [538, 266] on div "Чтобы активировать перетаскивание с помощью клавиатуры, нажмите Alt + Ввод. Пос…" at bounding box center [501, 173] width 952 height 376
click at [595, 192] on button "Закрыть" at bounding box center [596, 202] width 30 height 30
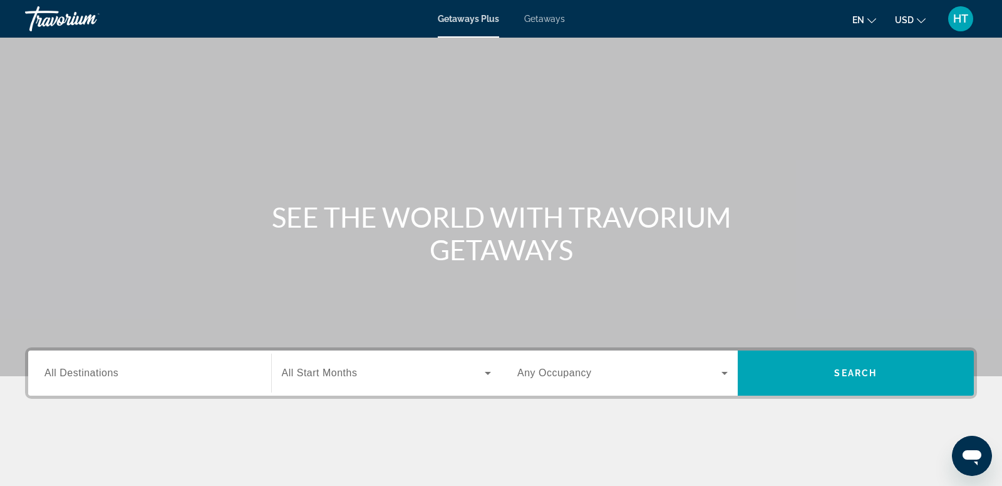
click at [502, 153] on div "Main content" at bounding box center [501, 188] width 1002 height 376
click at [137, 363] on div "Search widget" at bounding box center [149, 373] width 211 height 36
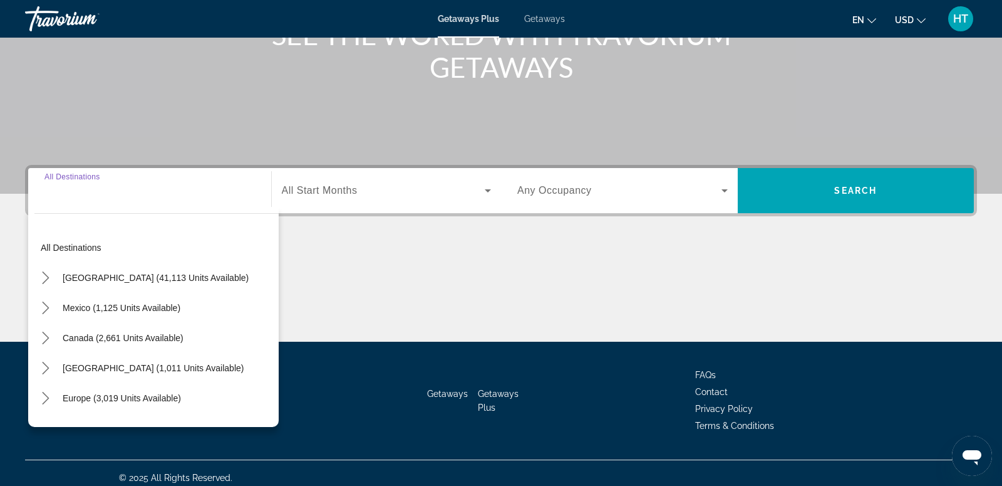
scroll to position [191, 0]
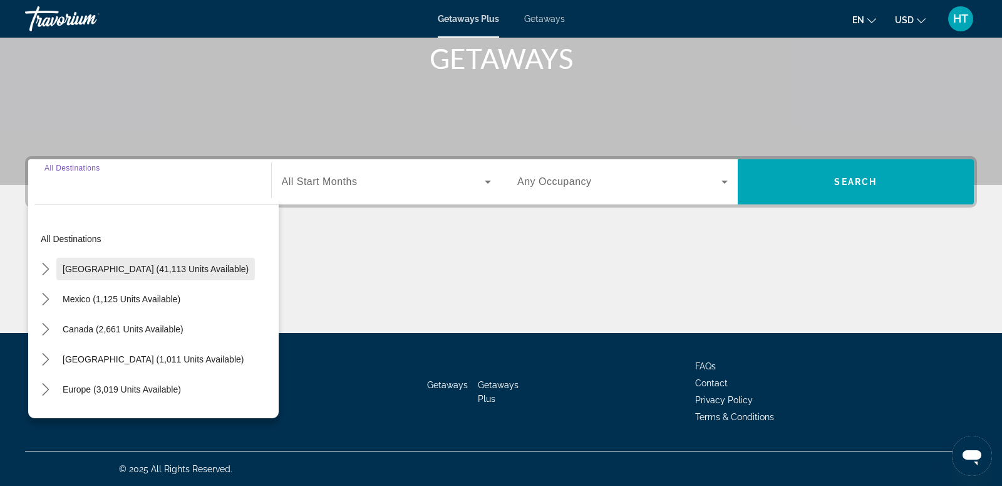
click at [141, 270] on span "[GEOGRAPHIC_DATA] (41,113 units available)" at bounding box center [156, 269] width 186 height 10
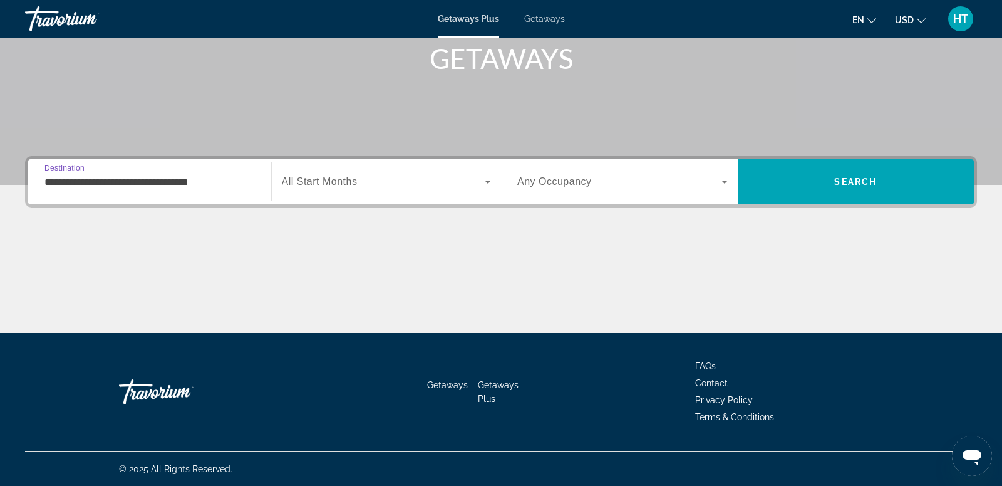
click at [114, 179] on input "**********" at bounding box center [149, 182] width 211 height 15
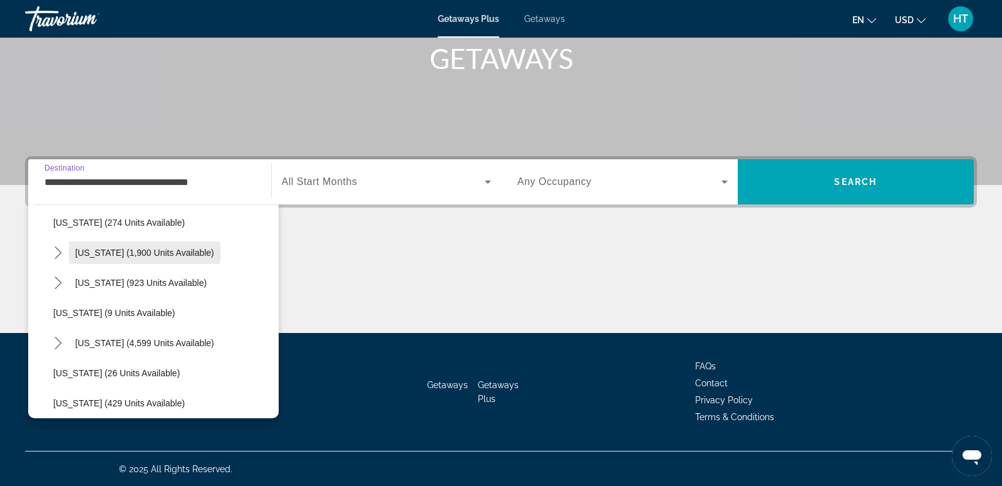
scroll to position [123, 0]
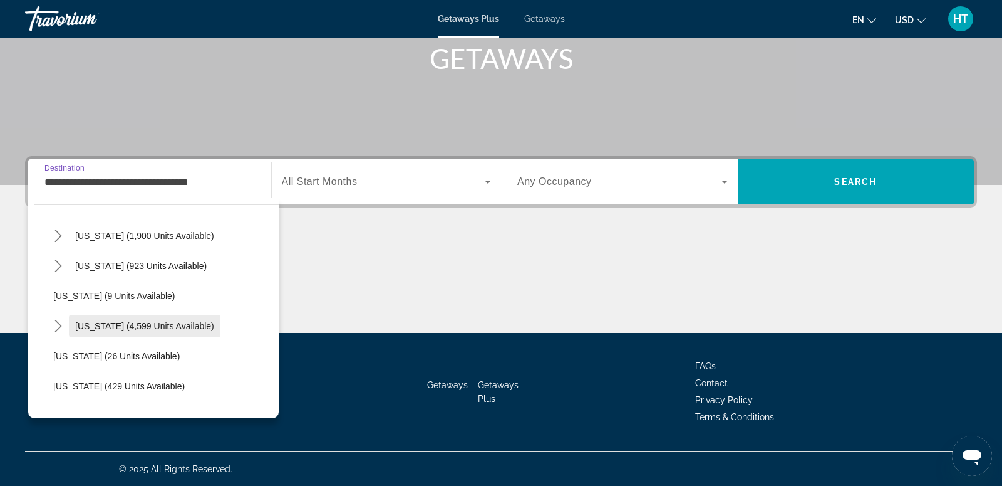
click at [140, 328] on span "[US_STATE] (4,599 units available)" at bounding box center [144, 326] width 139 height 10
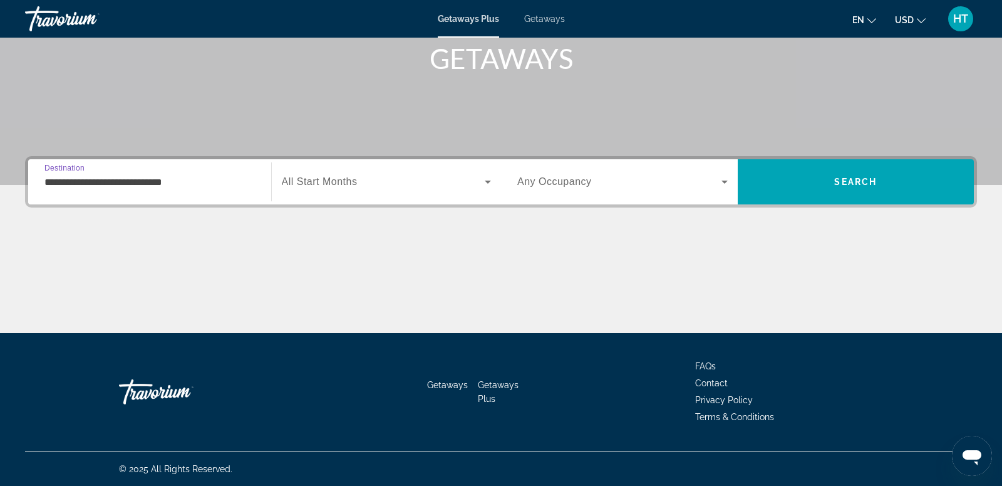
click at [152, 191] on div "**********" at bounding box center [149, 182] width 211 height 36
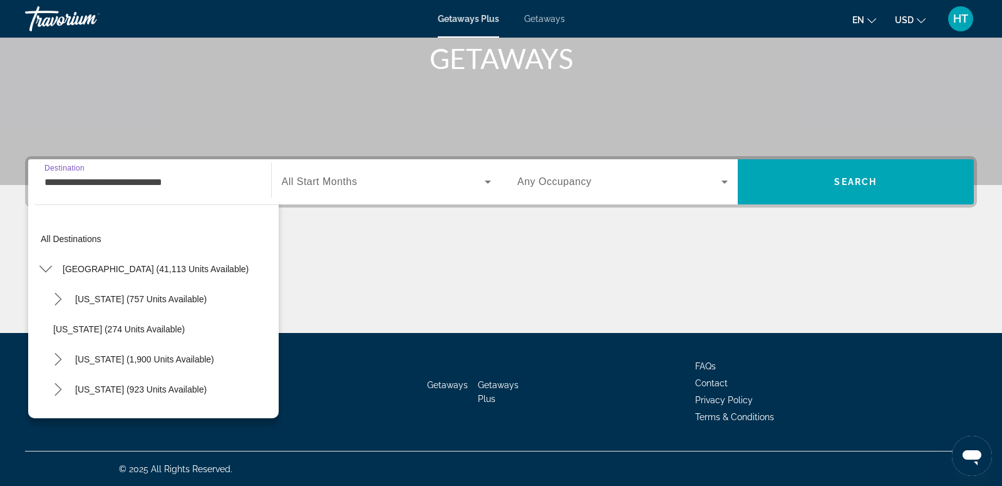
scroll to position [135, 0]
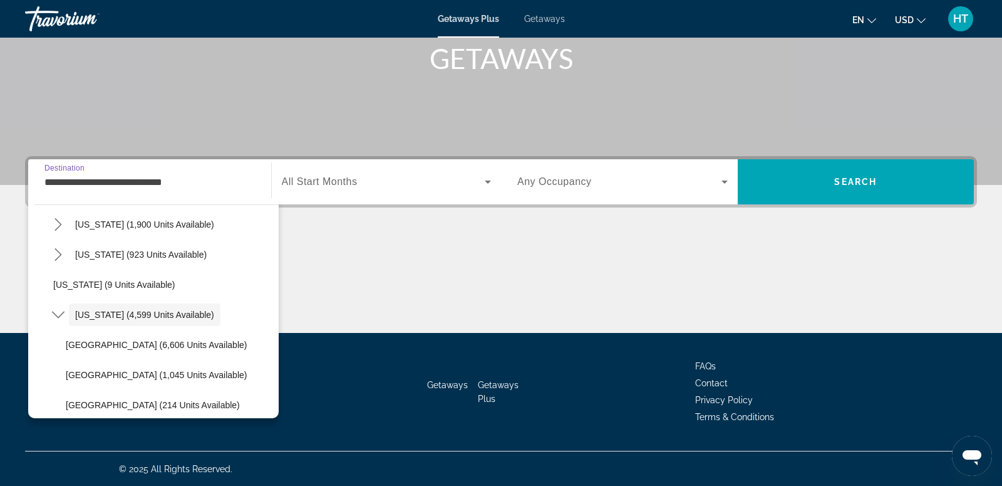
click at [160, 348] on span "[GEOGRAPHIC_DATA] (6,606 units available)" at bounding box center [156, 345] width 181 height 10
type input "**********"
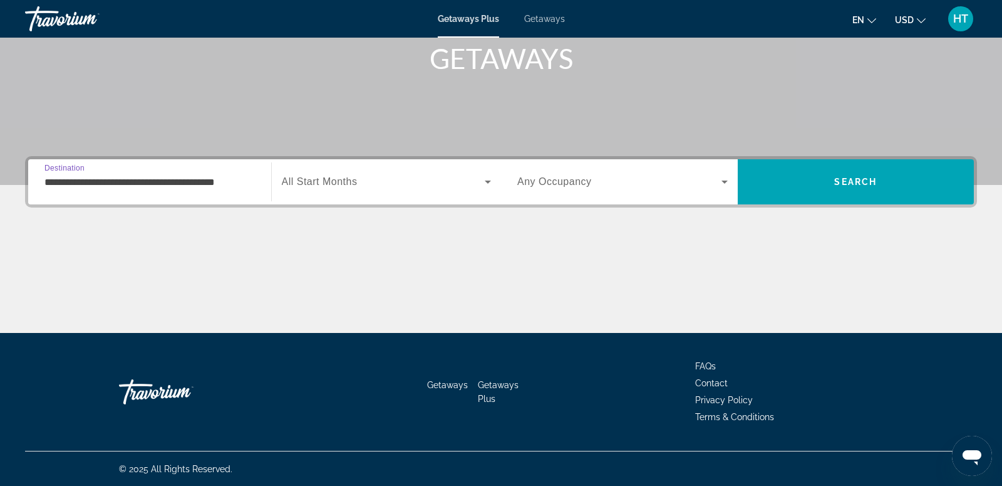
click at [348, 179] on span "All Start Months" at bounding box center [320, 181] width 76 height 11
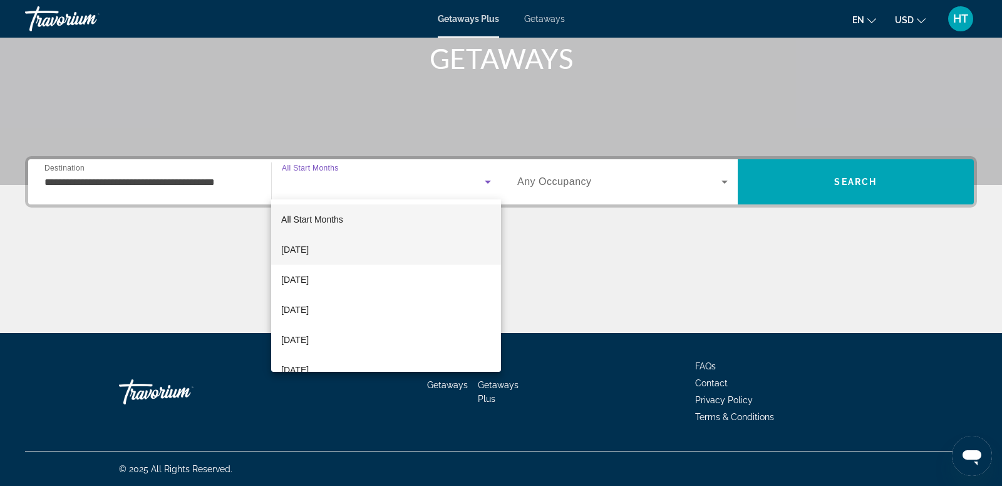
click at [343, 259] on mat-option "[DATE]" at bounding box center [386, 249] width 230 height 30
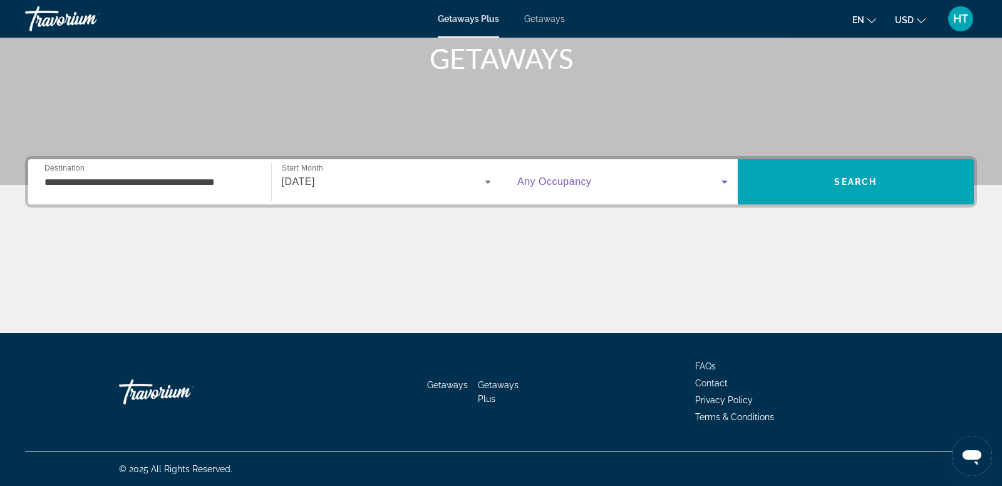
click at [554, 175] on span "Search widget" at bounding box center [619, 181] width 204 height 15
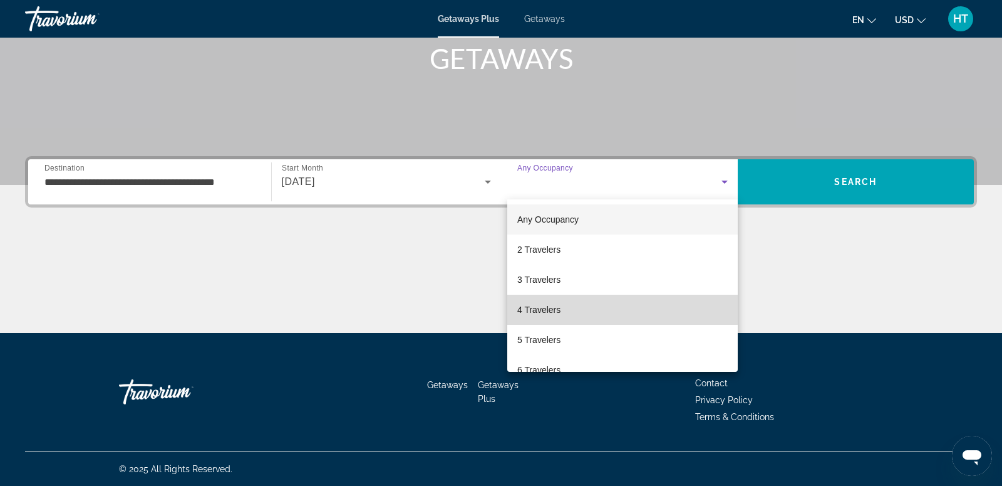
click at [561, 298] on mat-option "4 Travelers" at bounding box center [622, 309] width 231 height 30
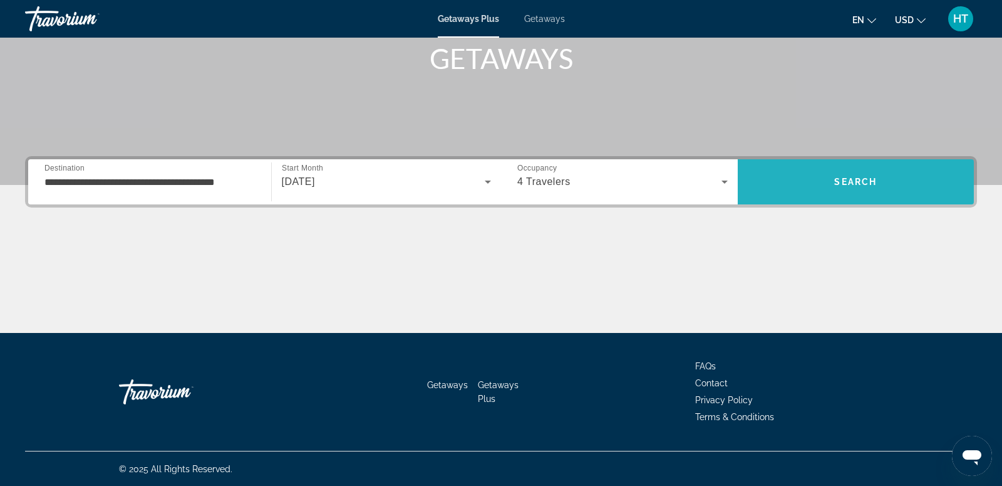
click at [853, 170] on span "Search" at bounding box center [856, 182] width 237 height 30
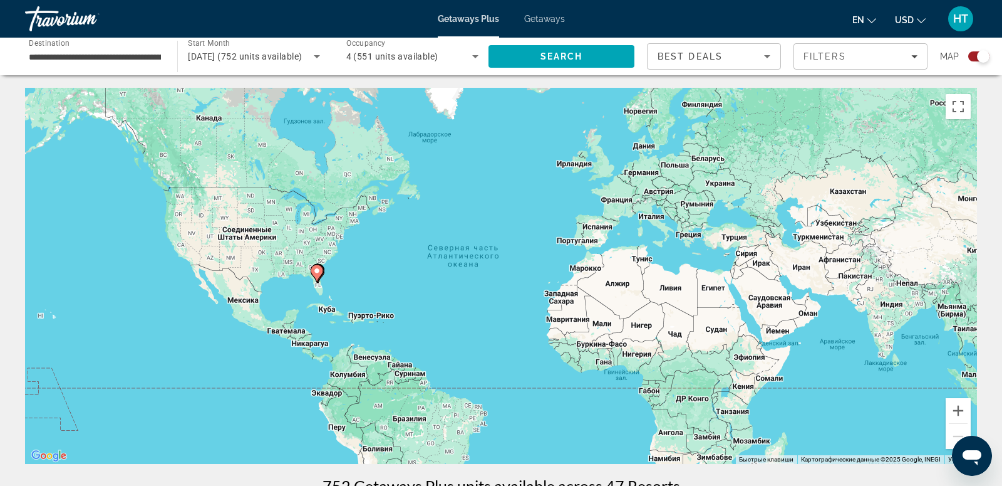
click at [316, 273] on image "Main content" at bounding box center [317, 271] width 8 height 8
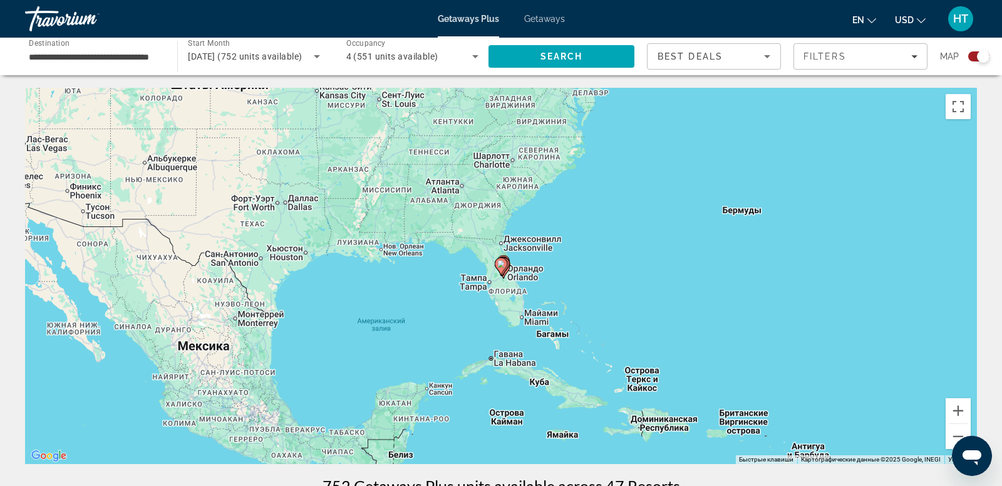
click at [499, 268] on icon "Main content" at bounding box center [501, 266] width 11 height 16
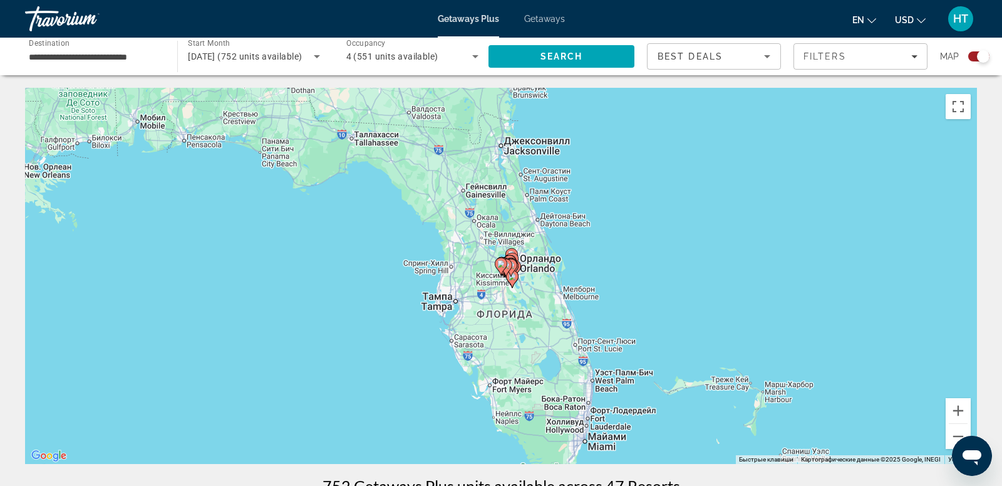
click at [516, 268] on icon "Main content" at bounding box center [511, 268] width 13 height 18
type input "**********"
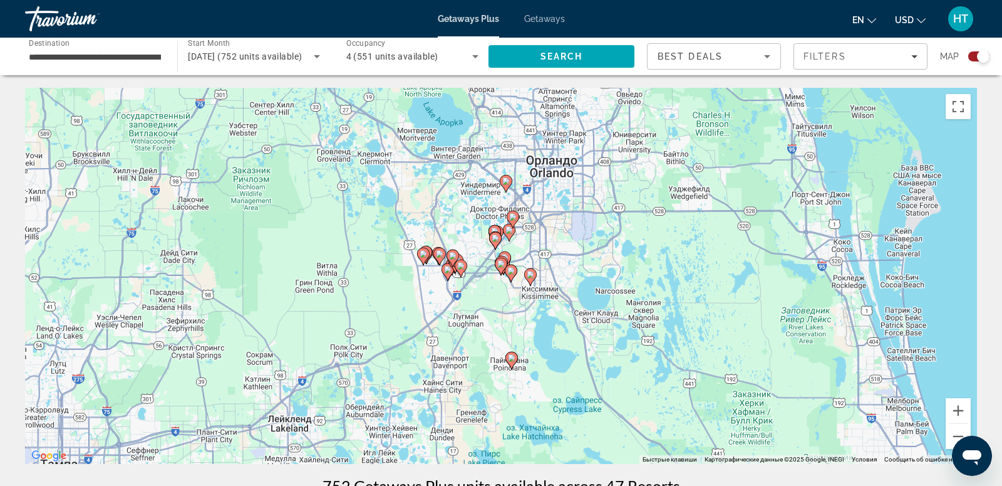
click at [495, 238] on image "Main content" at bounding box center [496, 238] width 8 height 8
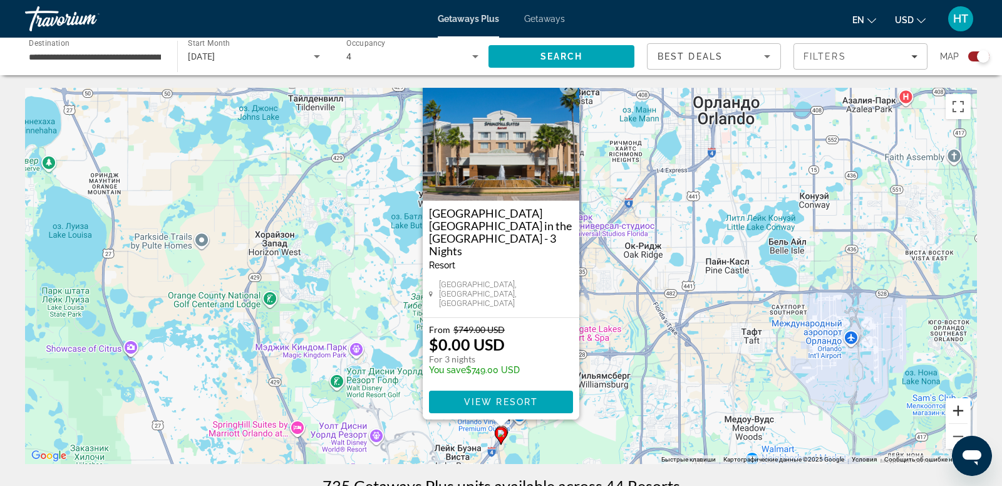
click at [959, 413] on button "Увеличить" at bounding box center [958, 410] width 25 height 25
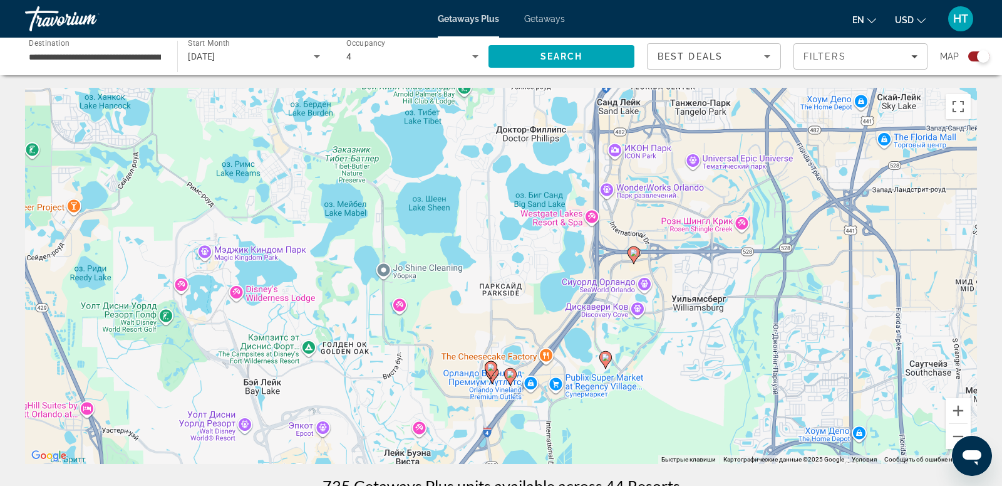
drag, startPoint x: 694, startPoint y: 417, endPoint x: 692, endPoint y: 214, distance: 203.0
click at [692, 216] on div "Чтобы активировать перетаскивание с помощью клавиатуры, нажмите Alt + Ввод. Пос…" at bounding box center [501, 276] width 952 height 376
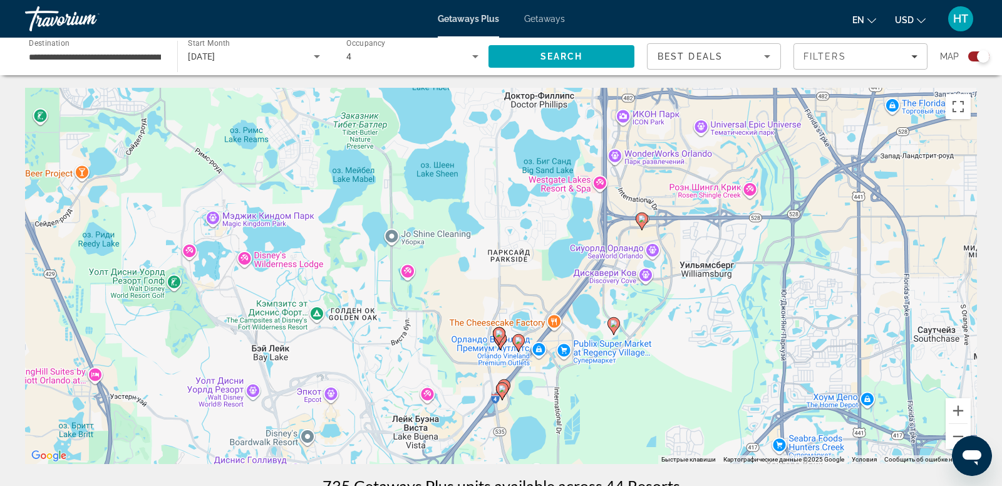
click at [509, 383] on icon "Main content" at bounding box center [504, 388] width 11 height 16
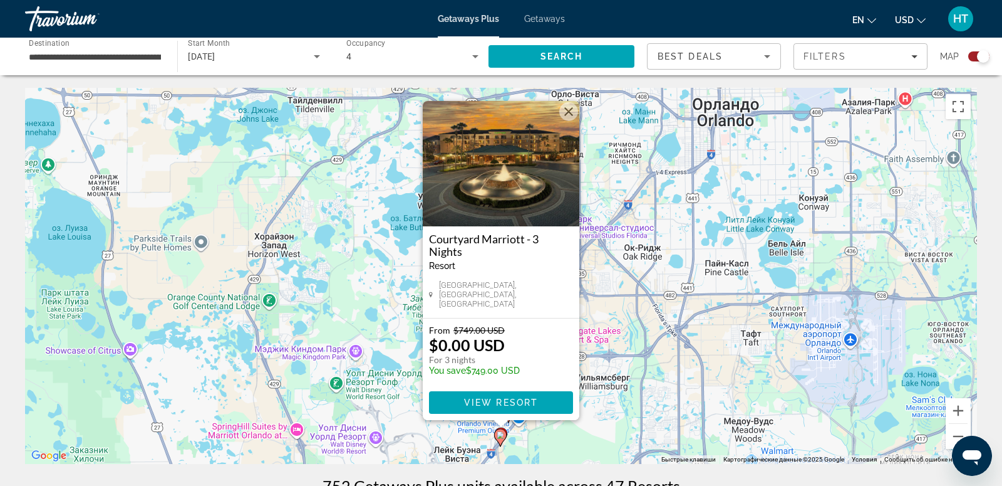
click at [568, 121] on button "Закрыть" at bounding box center [568, 111] width 19 height 19
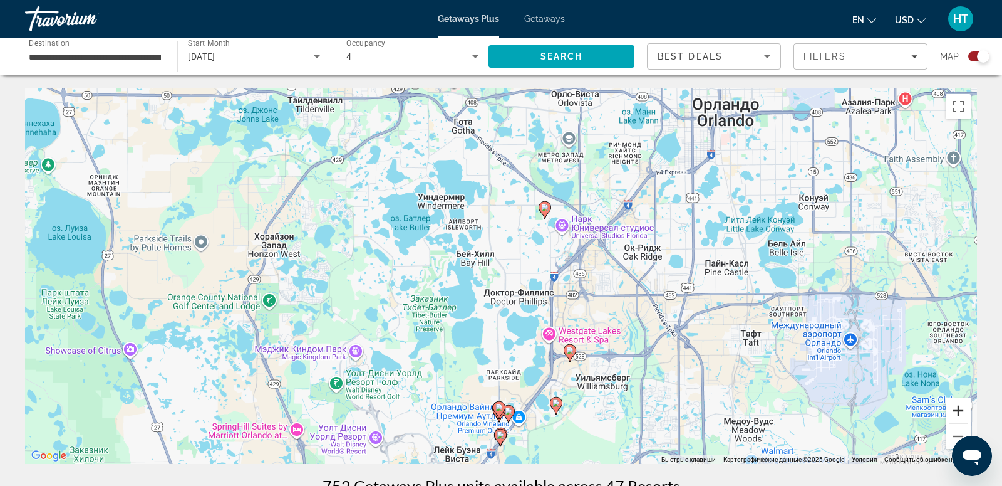
click at [961, 415] on button "Увеличить" at bounding box center [958, 410] width 25 height 25
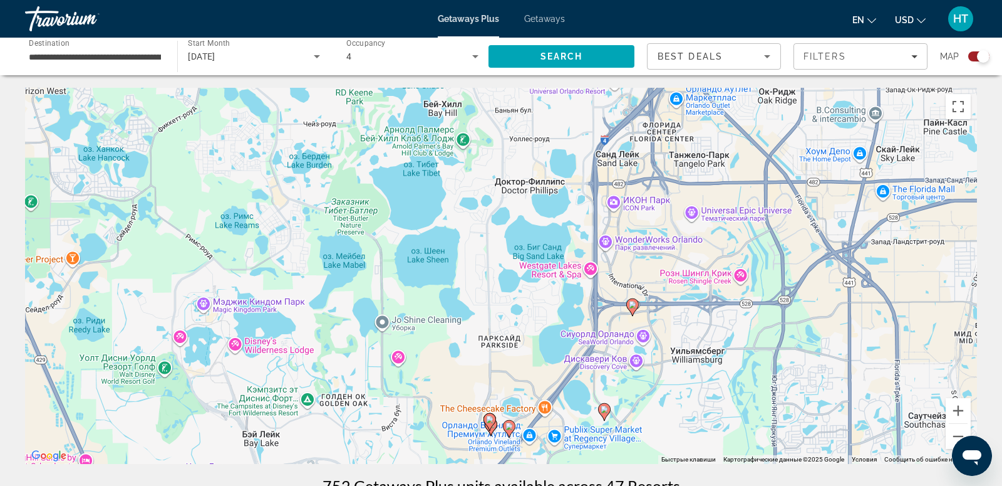
drag, startPoint x: 510, startPoint y: 427, endPoint x: 493, endPoint y: 241, distance: 187.5
click at [494, 242] on div "Чтобы активировать перетаскивание с помощью клавиатуры, нажмите Alt + Ввод. Пос…" at bounding box center [501, 276] width 952 height 376
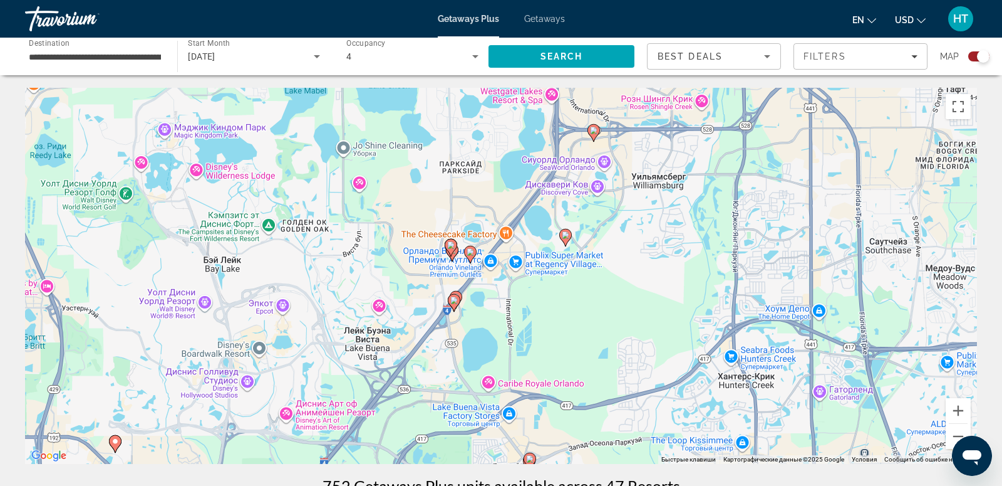
click at [471, 251] on image "Main content" at bounding box center [471, 252] width 8 height 8
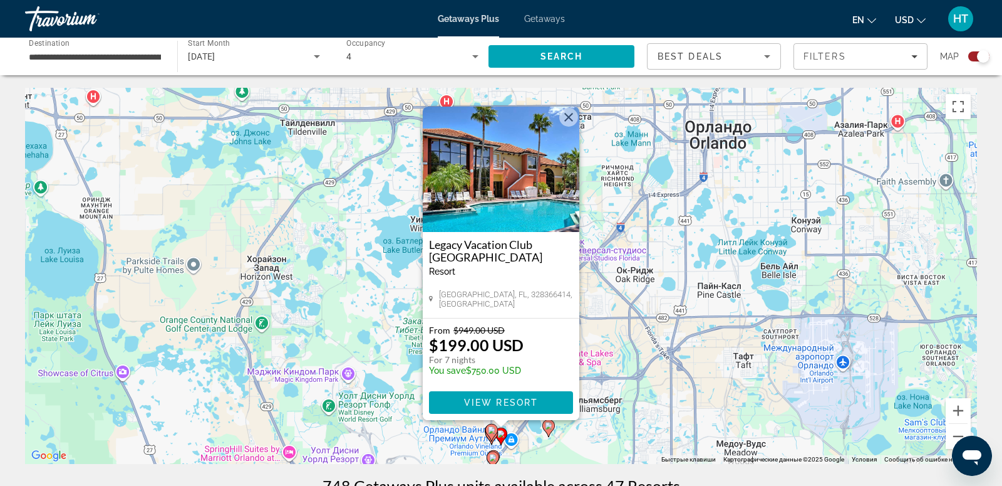
click at [570, 118] on button "Закрыть" at bounding box center [568, 117] width 19 height 19
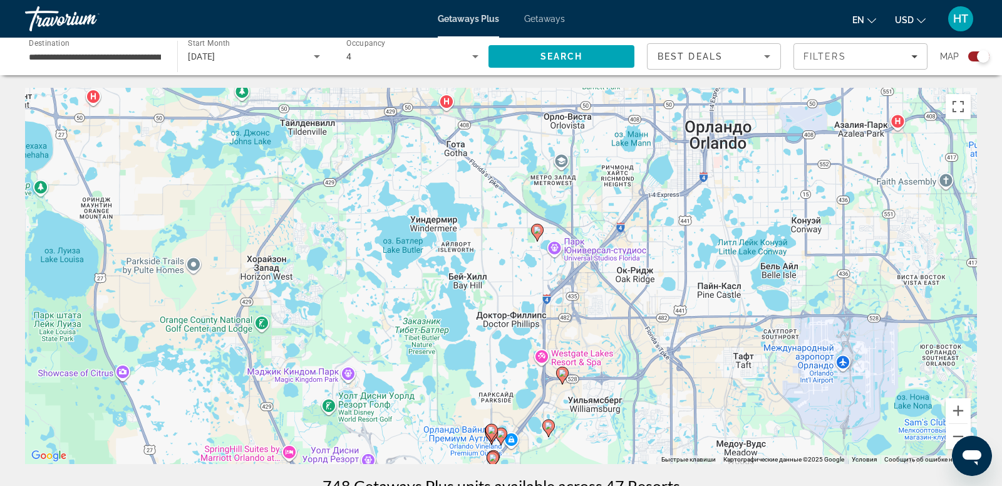
click at [492, 429] on image "Main content" at bounding box center [492, 430] width 8 height 8
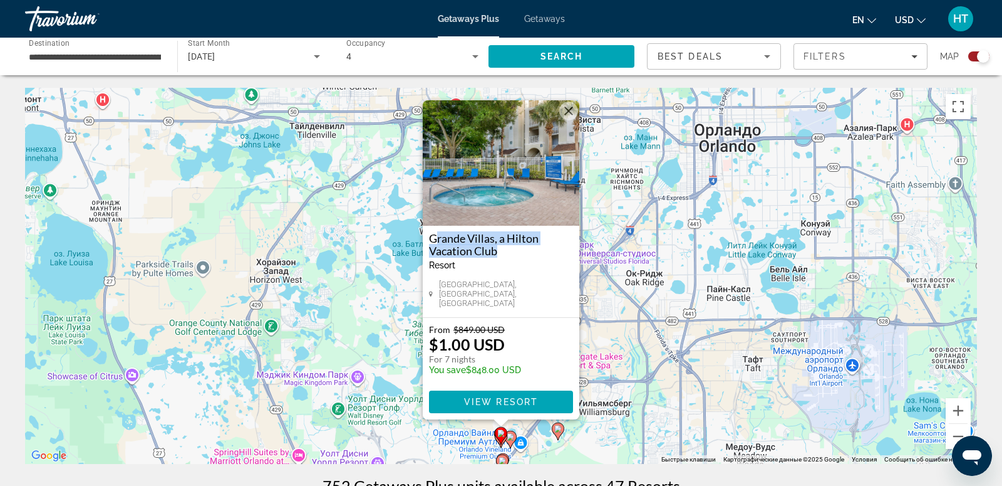
drag, startPoint x: 427, startPoint y: 247, endPoint x: 515, endPoint y: 265, distance: 89.6
click at [516, 265] on div "Grande Villas, a Hilton Vacation Club Resort - This is an adults only resort Or…" at bounding box center [501, 271] width 157 height 91
copy h3 "Grande Villas, a Hilton Vacation Club"
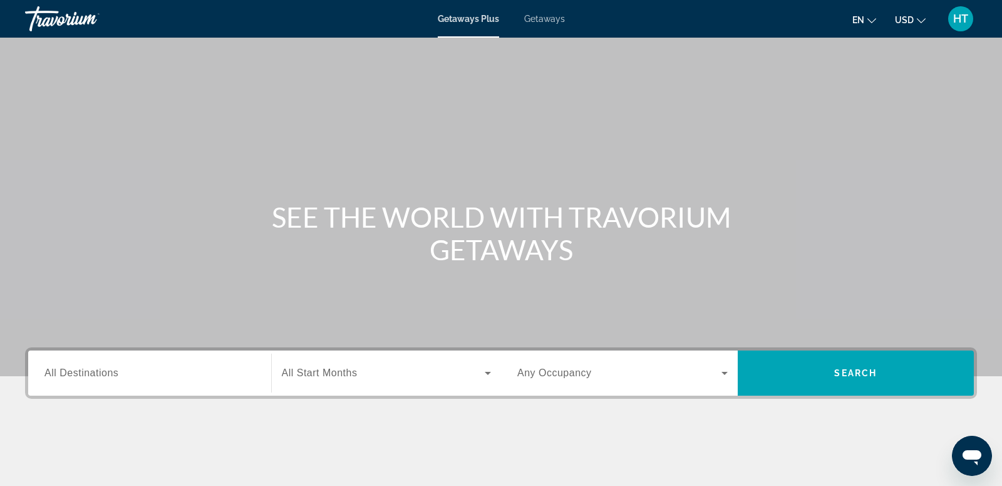
click at [108, 397] on div "Destination All Destinations Start Month All Start Months Occupancy Any Occupan…" at bounding box center [501, 372] width 952 height 51
click at [119, 378] on input "Destination All Destinations" at bounding box center [149, 373] width 211 height 15
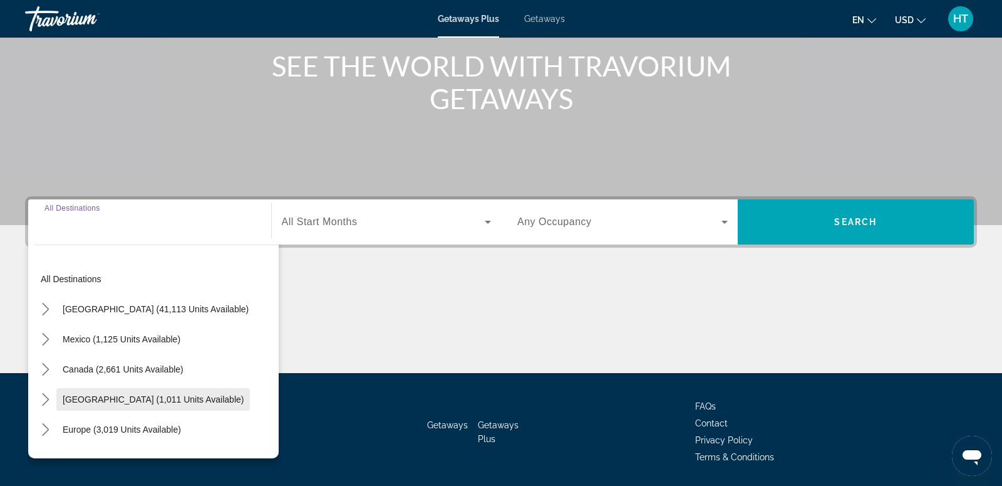
scroll to position [191, 0]
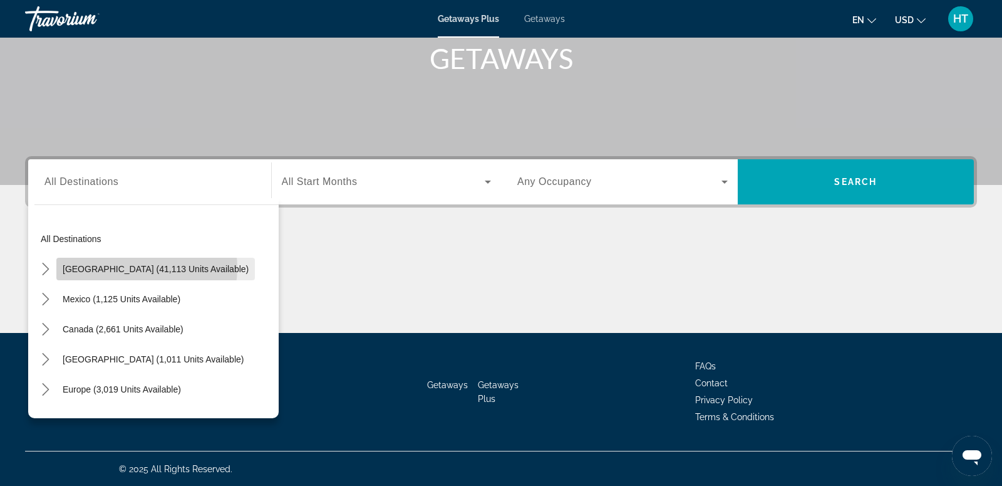
click at [147, 268] on span "[GEOGRAPHIC_DATA] (41,113 units available)" at bounding box center [156, 269] width 186 height 10
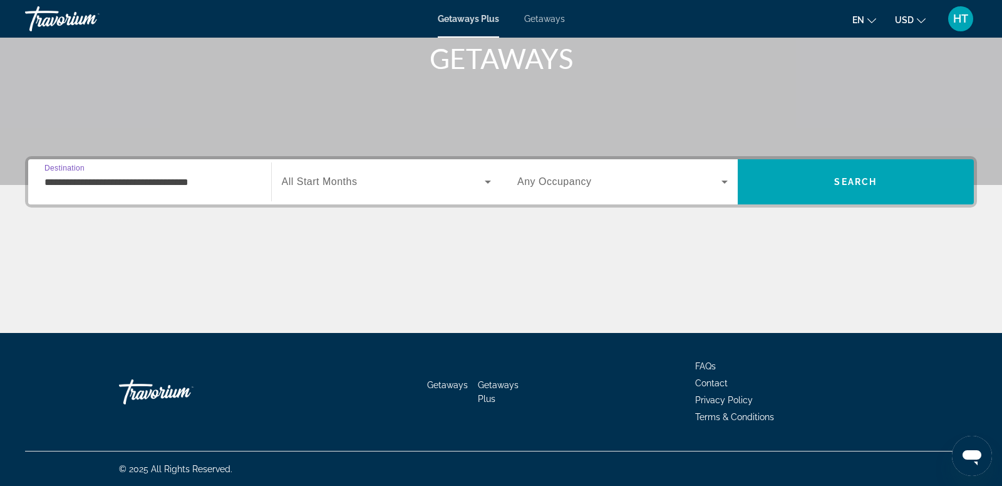
click at [188, 182] on input "**********" at bounding box center [149, 182] width 211 height 15
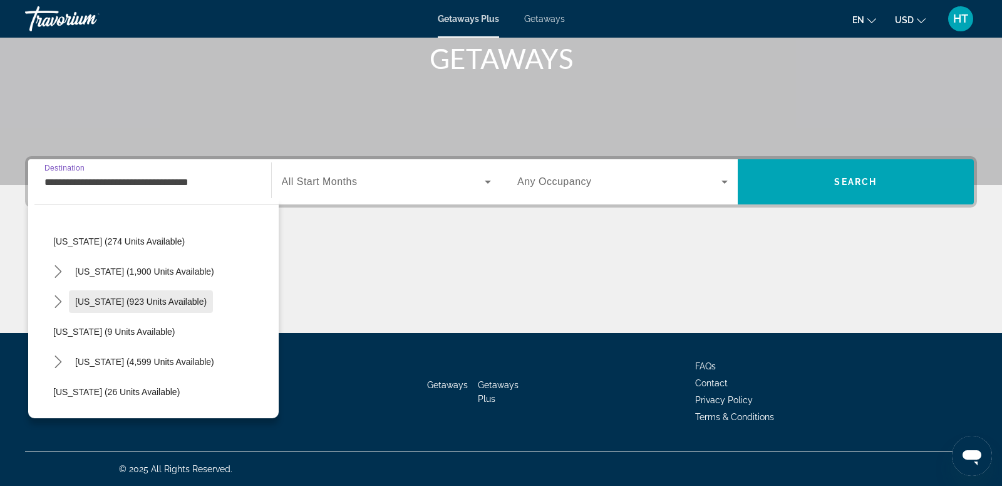
scroll to position [88, 0]
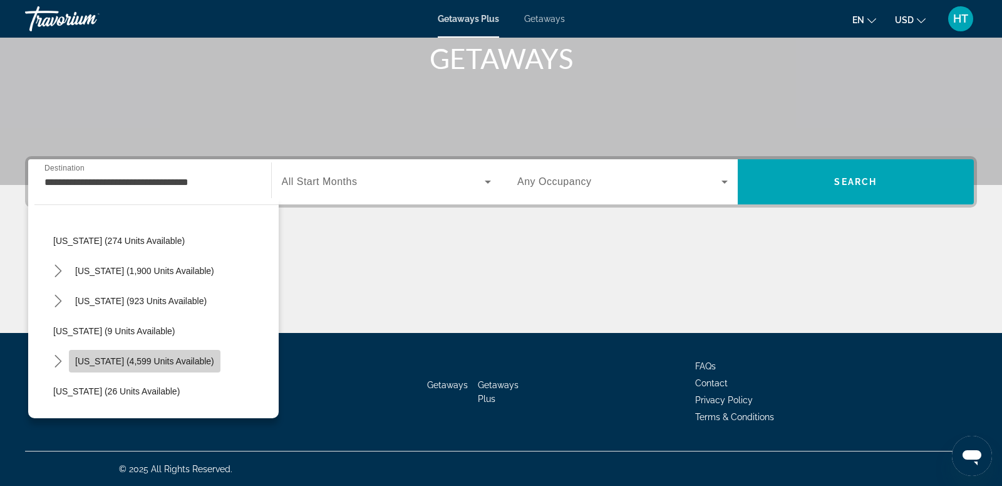
click at [150, 356] on span "[US_STATE] (4,599 units available)" at bounding box center [144, 361] width 139 height 10
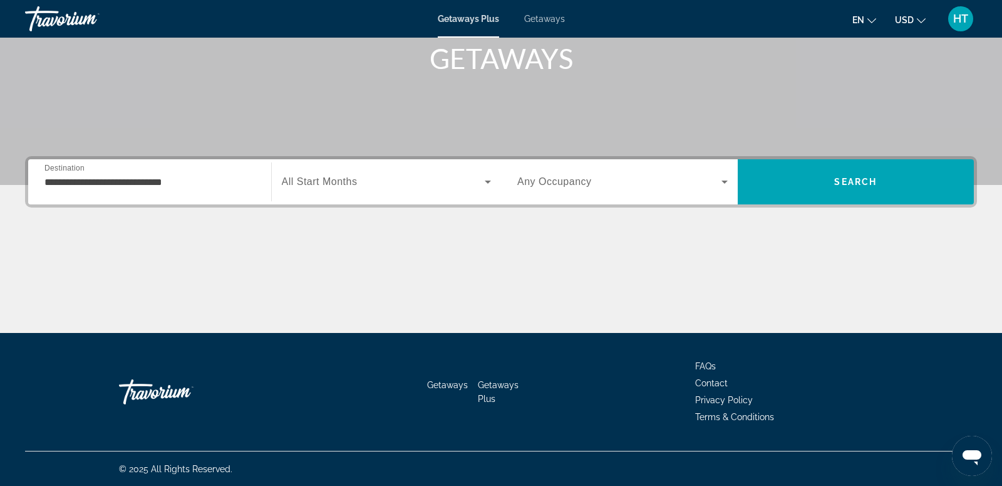
click at [196, 194] on div "**********" at bounding box center [149, 182] width 211 height 36
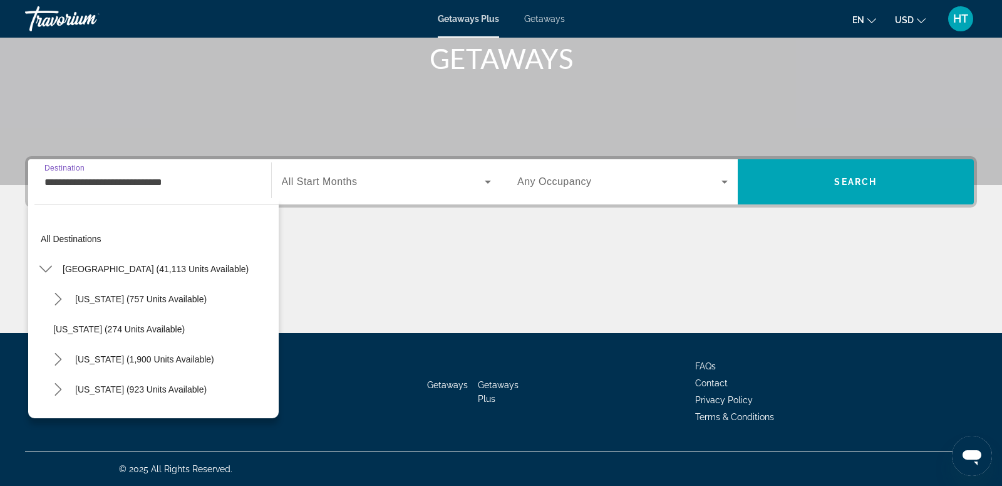
scroll to position [135, 0]
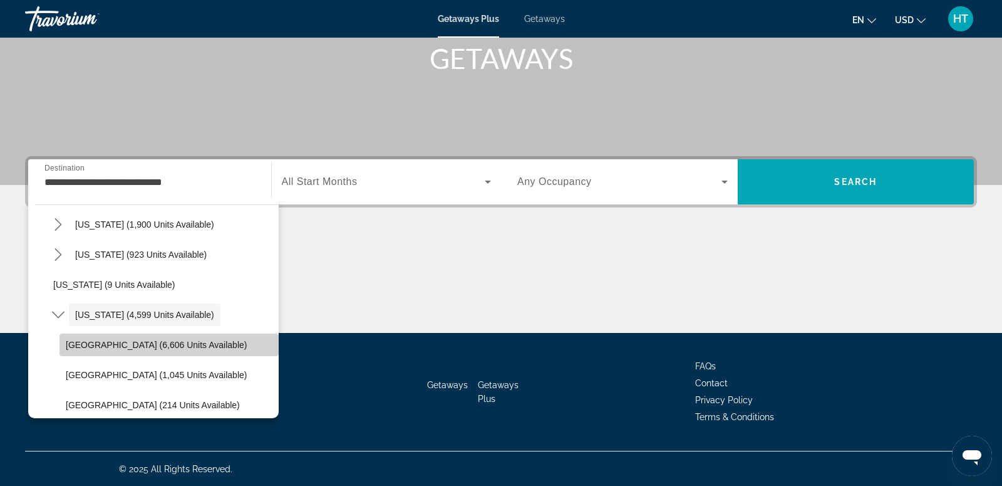
click at [167, 350] on span "Select destination: Orlando & Disney Area (6,606 units available)" at bounding box center [169, 345] width 219 height 30
type input "**********"
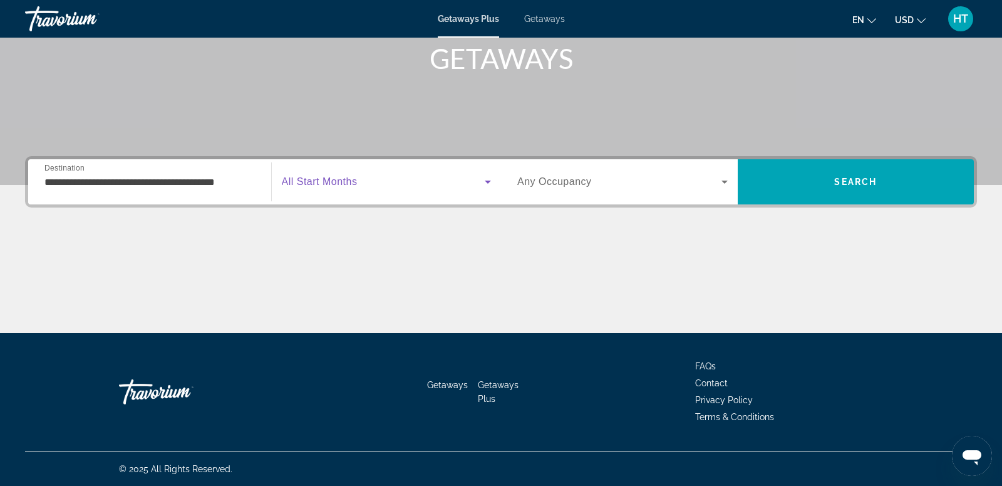
click at [356, 175] on span "Search widget" at bounding box center [384, 181] width 204 height 15
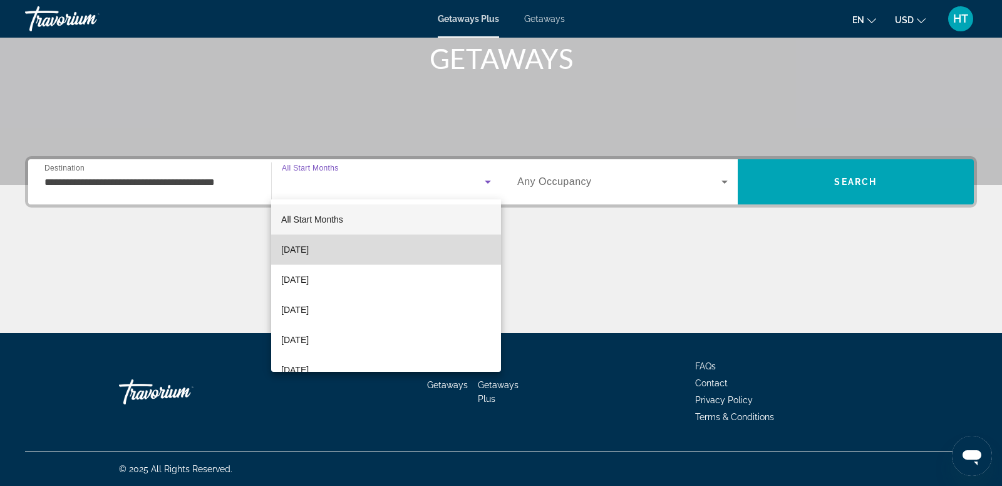
click at [356, 251] on mat-option "[DATE]" at bounding box center [386, 249] width 230 height 30
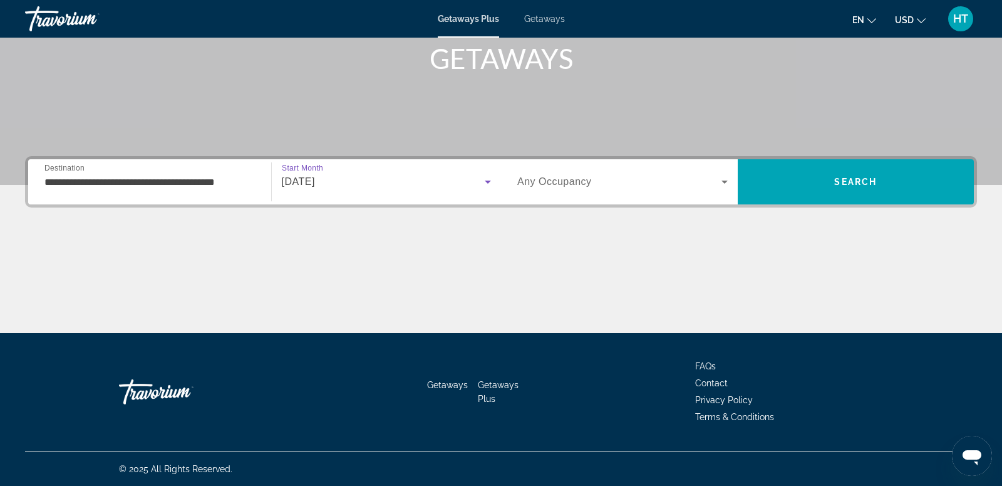
click at [615, 178] on span "Search widget" at bounding box center [619, 181] width 204 height 15
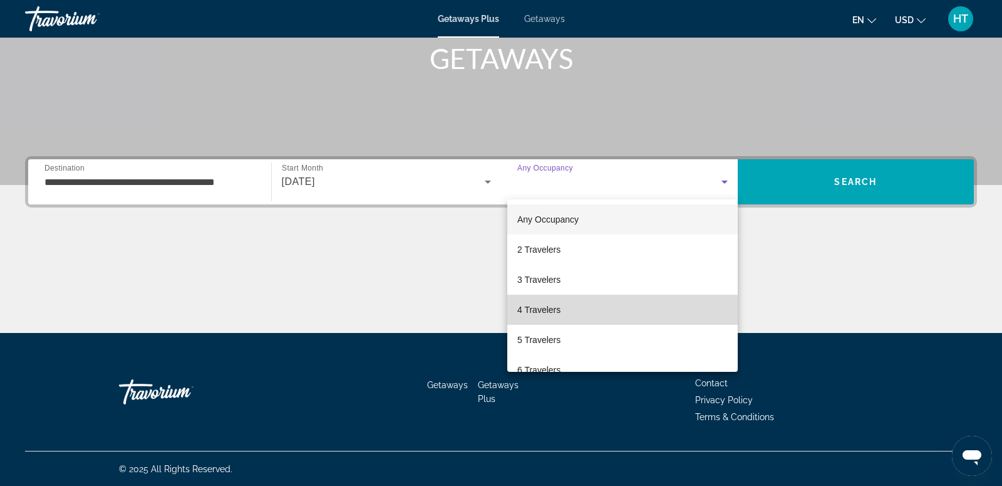
click at [579, 316] on mat-option "4 Travelers" at bounding box center [622, 309] width 231 height 30
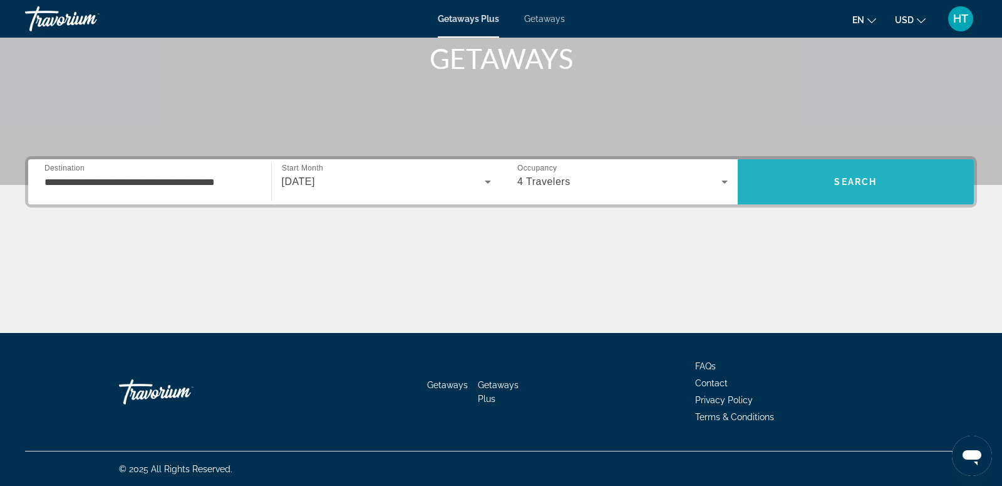
click at [890, 180] on span "Search" at bounding box center [856, 182] width 237 height 30
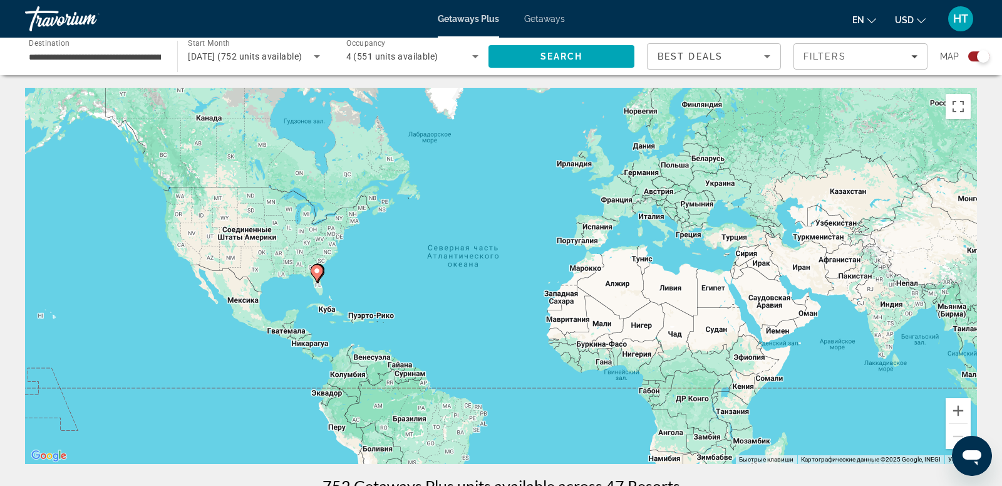
click at [320, 273] on image "Main content" at bounding box center [317, 271] width 8 height 8
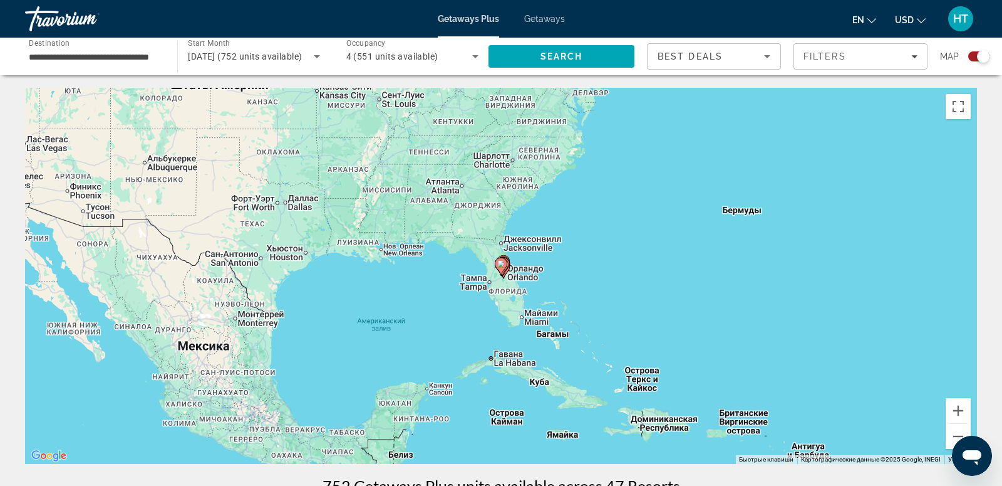
click at [500, 278] on gmp-advanced-marker "Main content" at bounding box center [503, 269] width 13 height 19
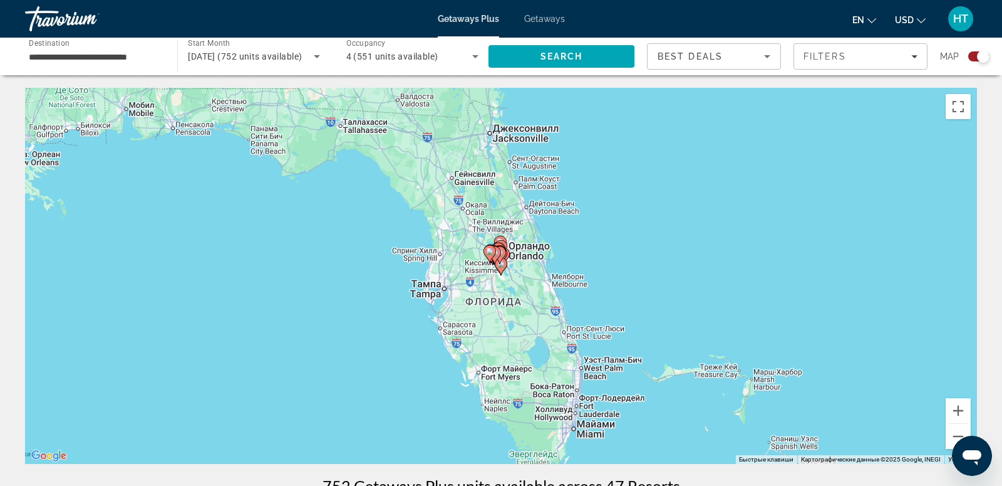
click at [500, 259] on gmp-advanced-marker "Main content" at bounding box center [495, 255] width 13 height 19
type input "**********"
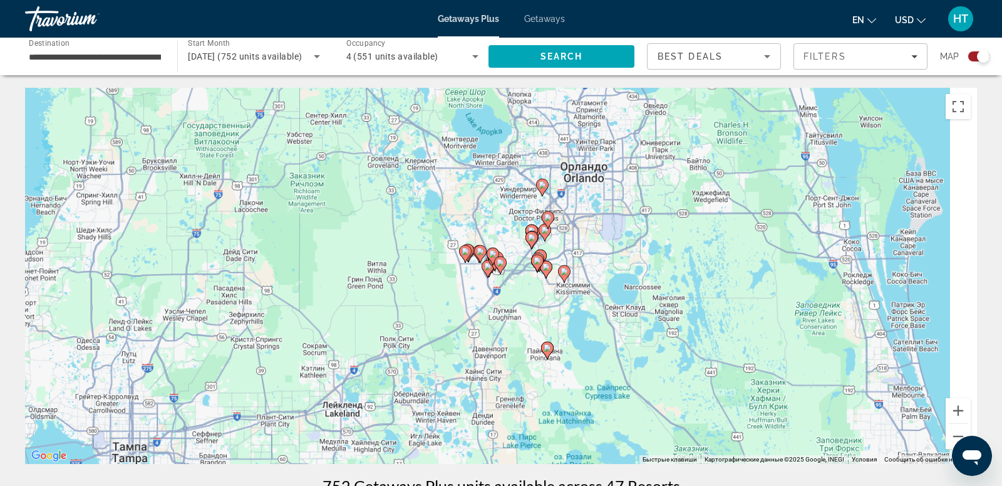
click at [501, 261] on image "Main content" at bounding box center [501, 263] width 8 height 8
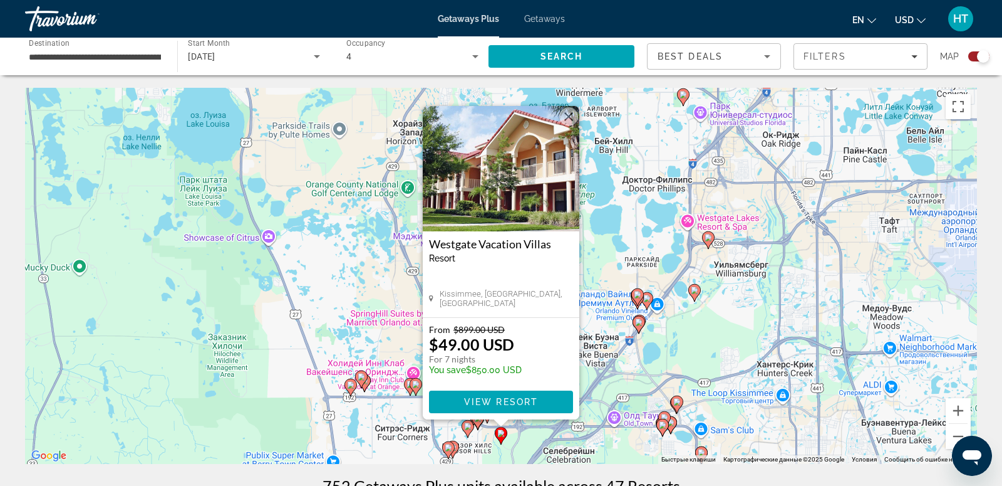
click at [639, 296] on image "Main content" at bounding box center [638, 295] width 8 height 8
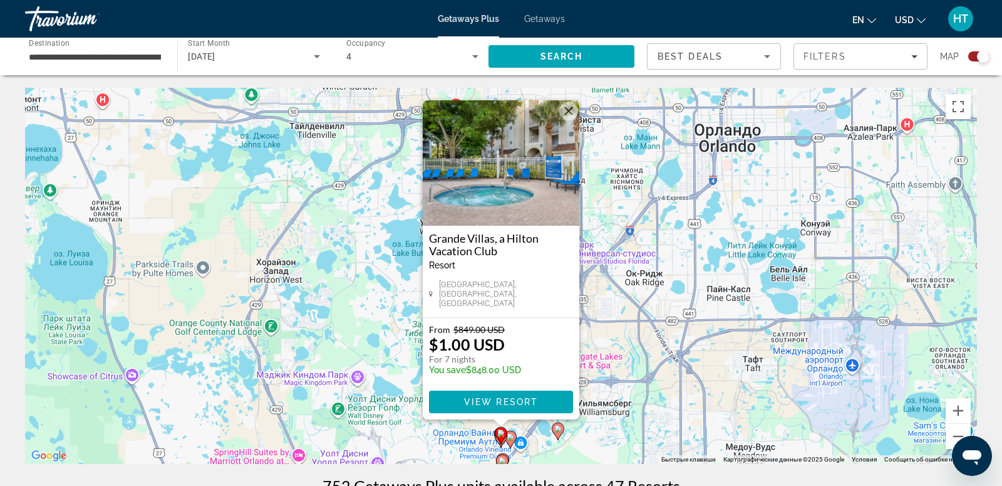
click at [561, 117] on button "Закрыть" at bounding box center [568, 110] width 19 height 19
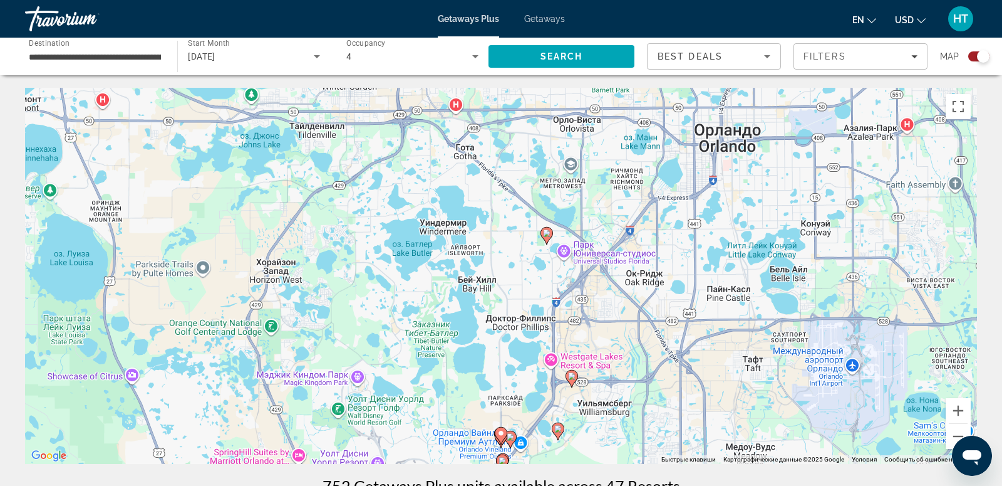
click at [512, 440] on image "Main content" at bounding box center [511, 437] width 8 height 8
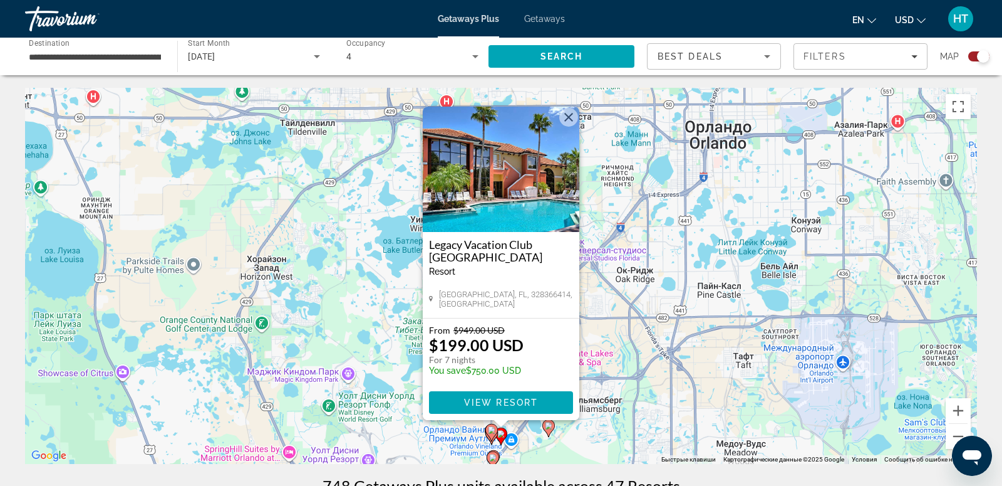
click at [572, 125] on button "Закрыть" at bounding box center [568, 117] width 19 height 19
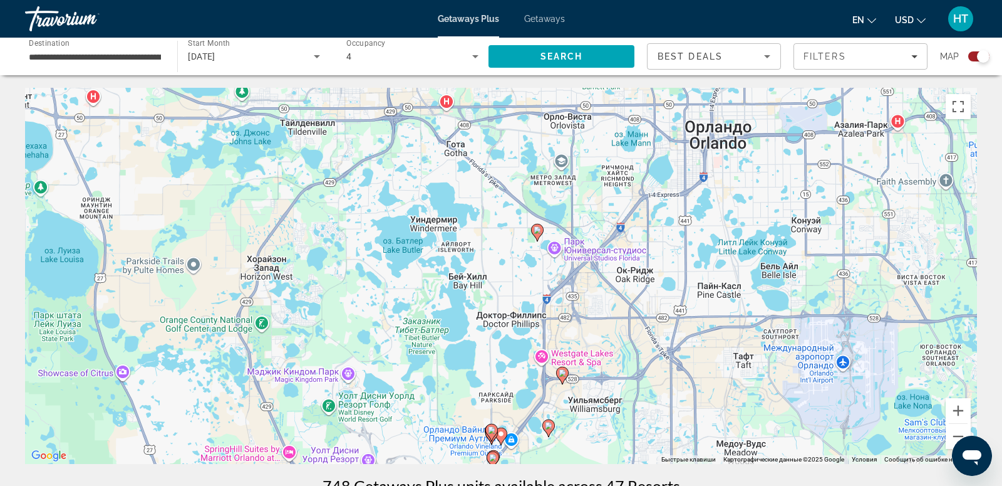
click at [491, 439] on icon "Main content" at bounding box center [492, 433] width 13 height 18
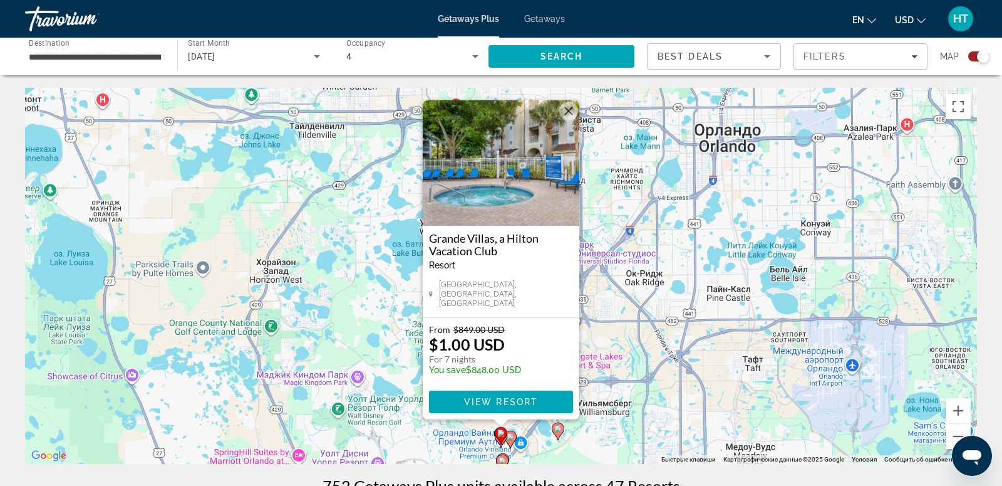
click at [570, 117] on button "Закрыть" at bounding box center [568, 110] width 19 height 19
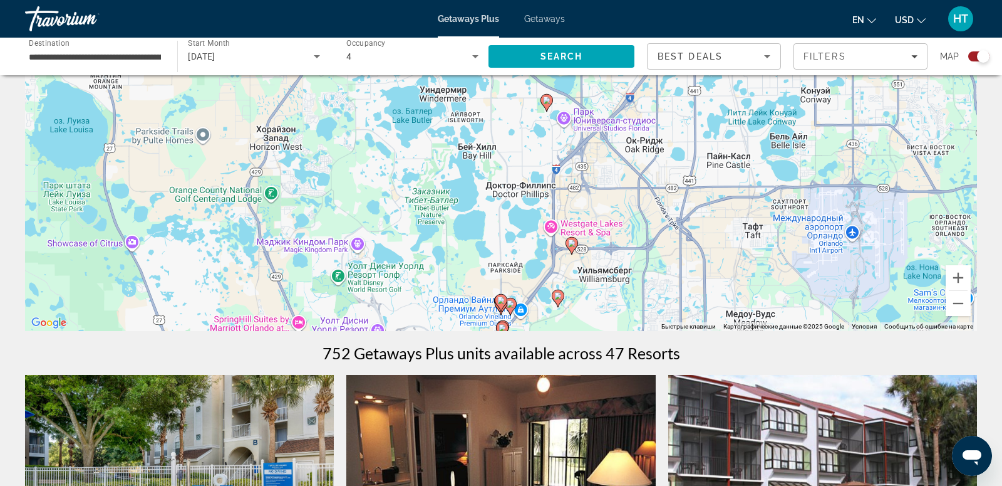
scroll to position [135, 0]
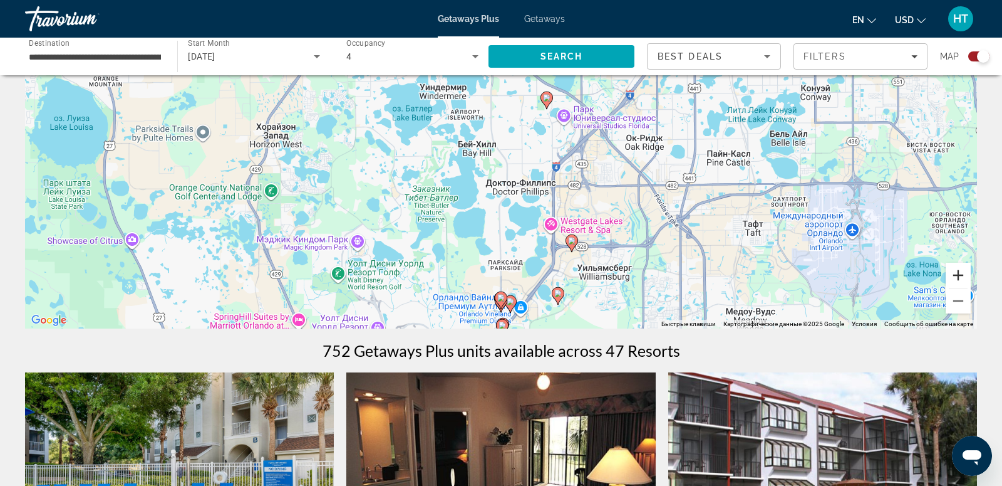
click at [963, 274] on button "Увеличить" at bounding box center [958, 275] width 25 height 25
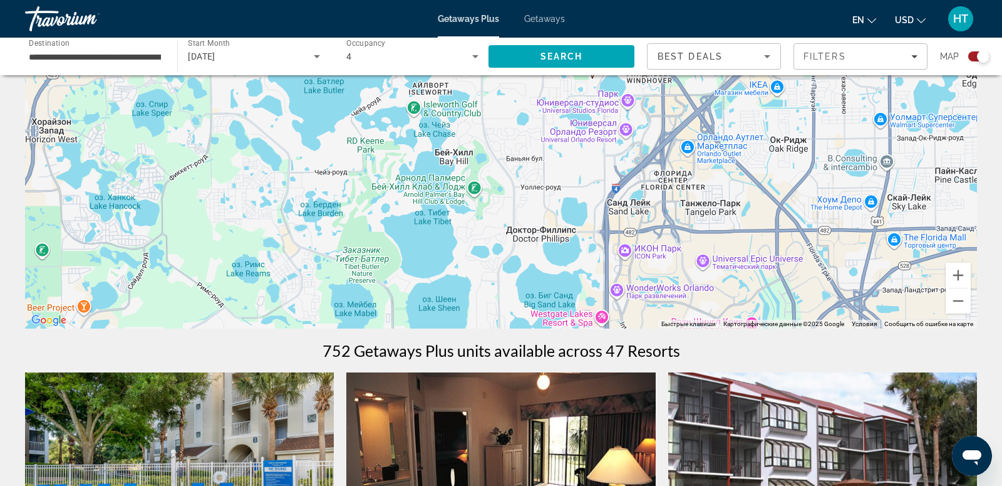
drag, startPoint x: 580, startPoint y: 247, endPoint x: 579, endPoint y: 81, distance: 165.4
click at [579, 83] on div "Чтобы активировать перетаскивание с помощью клавиатуры, нажмите Alt + Ввод. Пос…" at bounding box center [501, 140] width 952 height 376
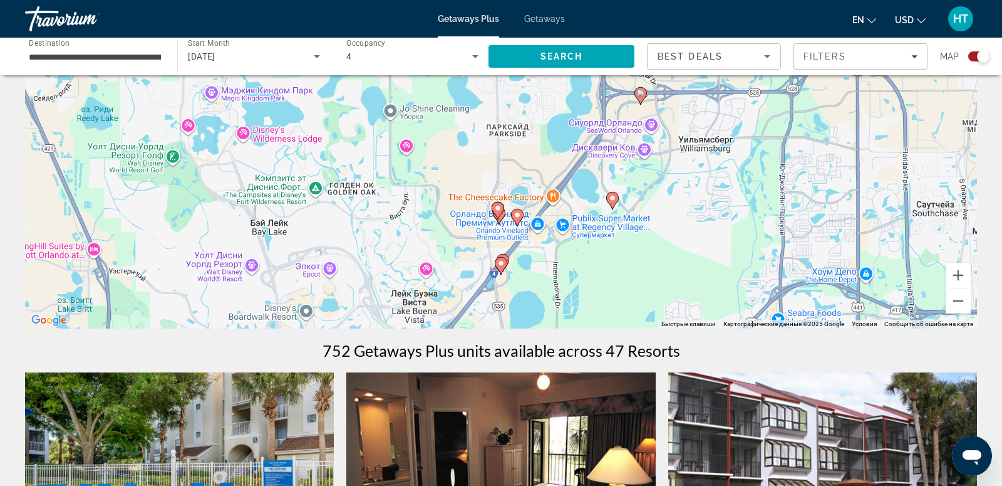
drag, startPoint x: 579, startPoint y: 76, endPoint x: 578, endPoint y: 36, distance: 39.5
click at [579, 37] on div "**********" at bounding box center [501, 108] width 1002 height 486
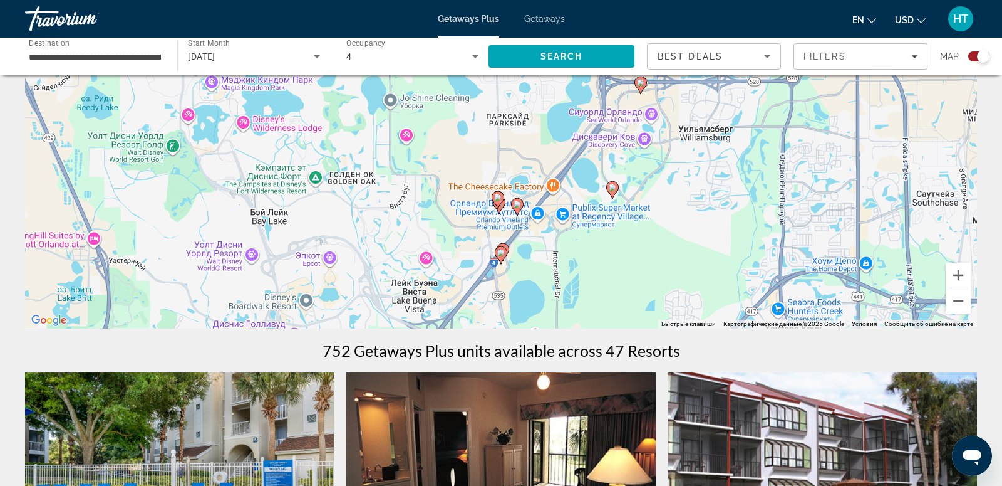
click at [504, 204] on gmp-advanced-marker "Main content" at bounding box center [498, 199] width 13 height 19
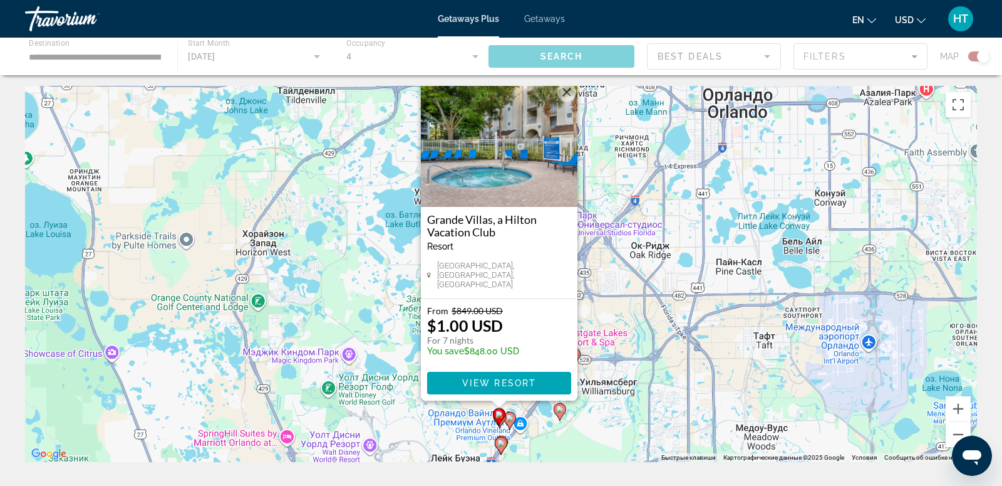
scroll to position [0, 0]
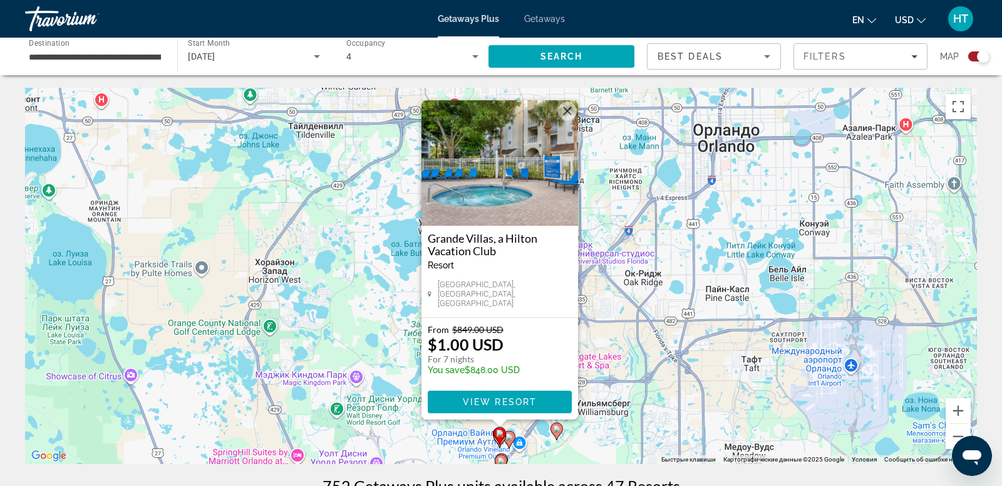
click at [568, 116] on button "Закрыть" at bounding box center [567, 110] width 19 height 19
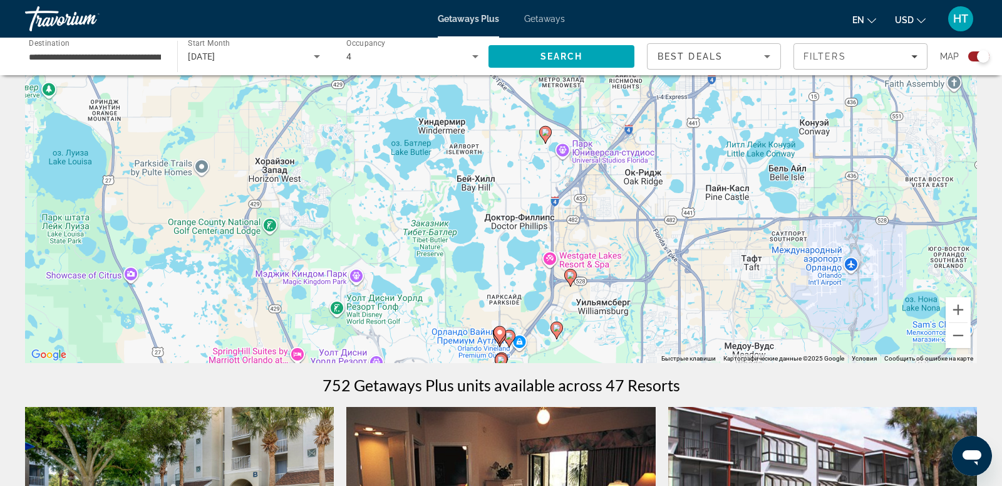
scroll to position [122, 0]
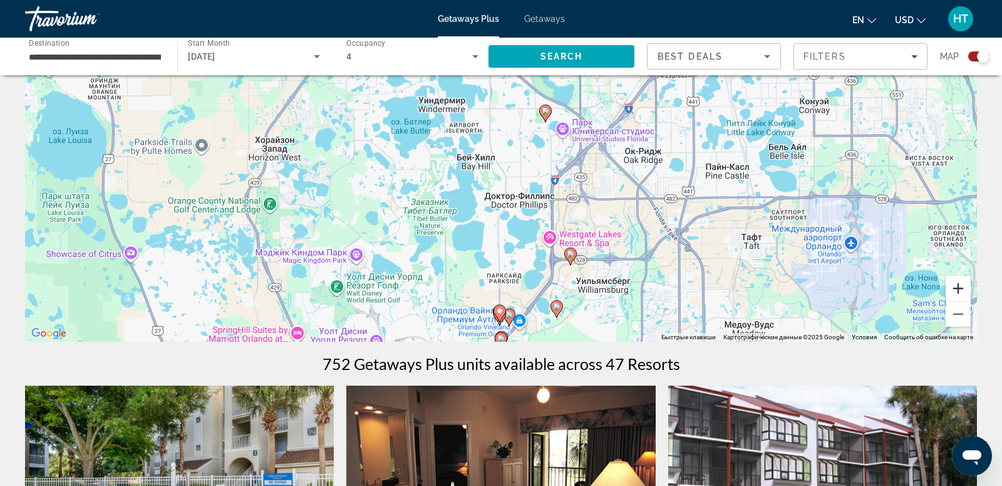
click at [964, 291] on button "Увеличить" at bounding box center [958, 288] width 25 height 25
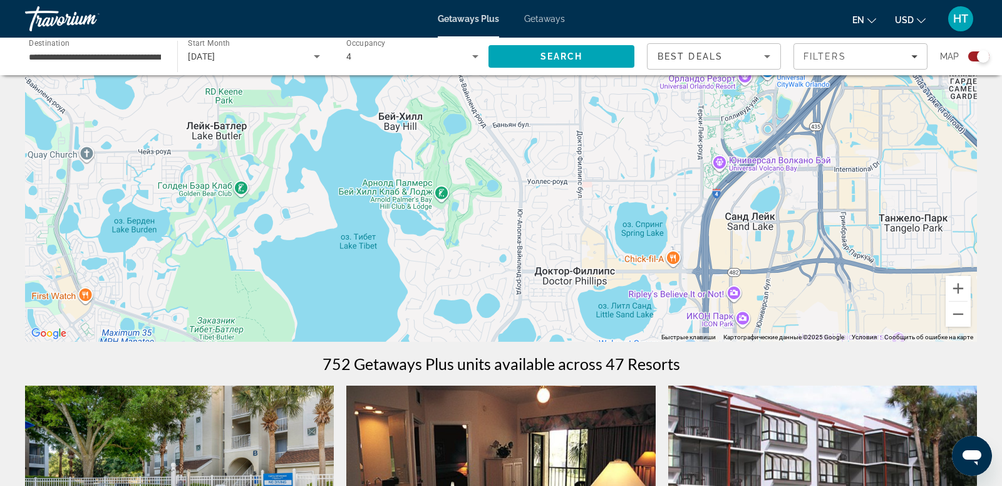
drag, startPoint x: 606, startPoint y: 291, endPoint x: 584, endPoint y: 83, distance: 208.5
click at [585, 88] on div "Чтобы активировать перетаскивание с помощью клавиатуры, нажмите Alt + Ввод. Пос…" at bounding box center [501, 154] width 952 height 376
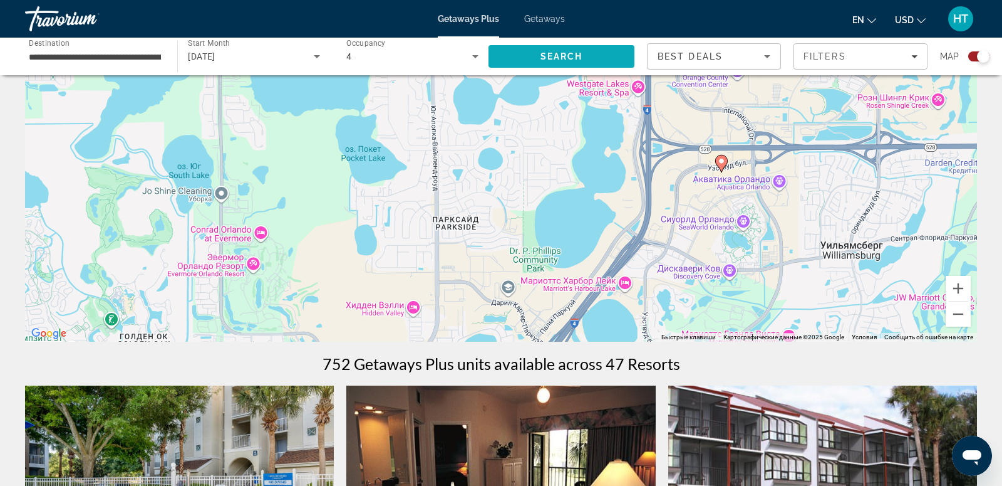
drag, startPoint x: 543, startPoint y: 205, endPoint x: 555, endPoint y: 66, distance: 139.6
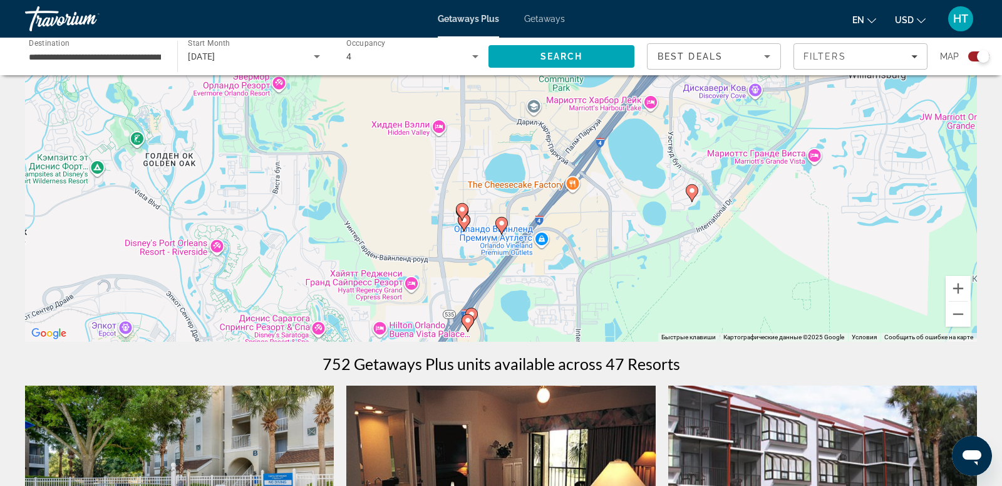
click at [467, 213] on gmp-advanced-marker "Main content" at bounding box center [462, 211] width 13 height 19
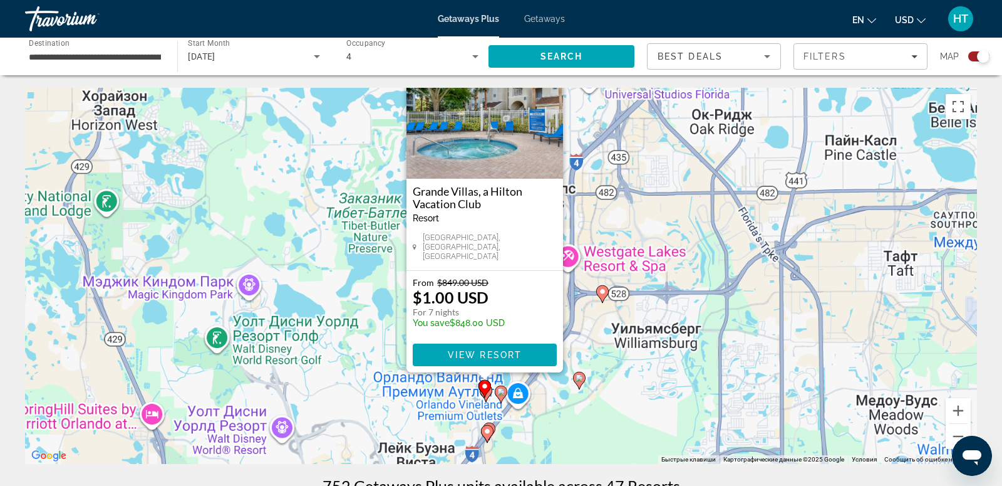
scroll to position [0, 0]
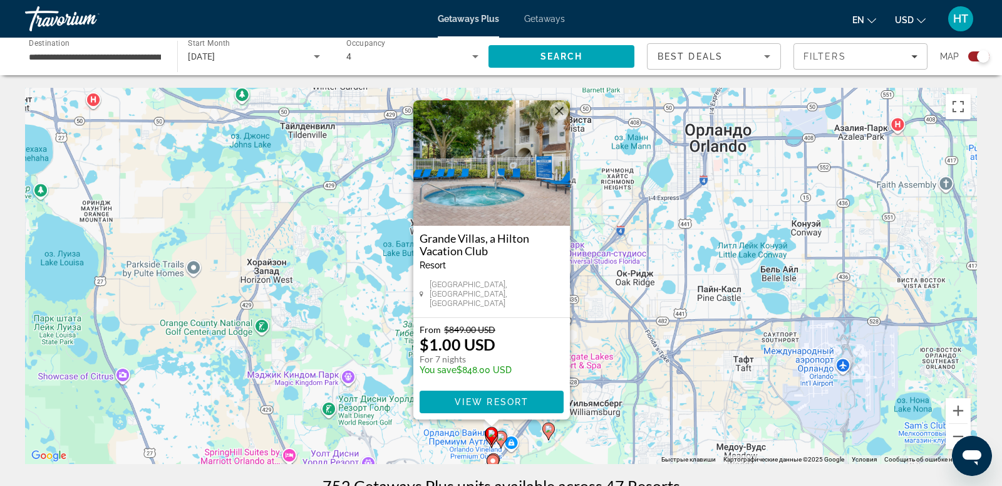
click at [563, 118] on button "Закрыть" at bounding box center [559, 110] width 19 height 19
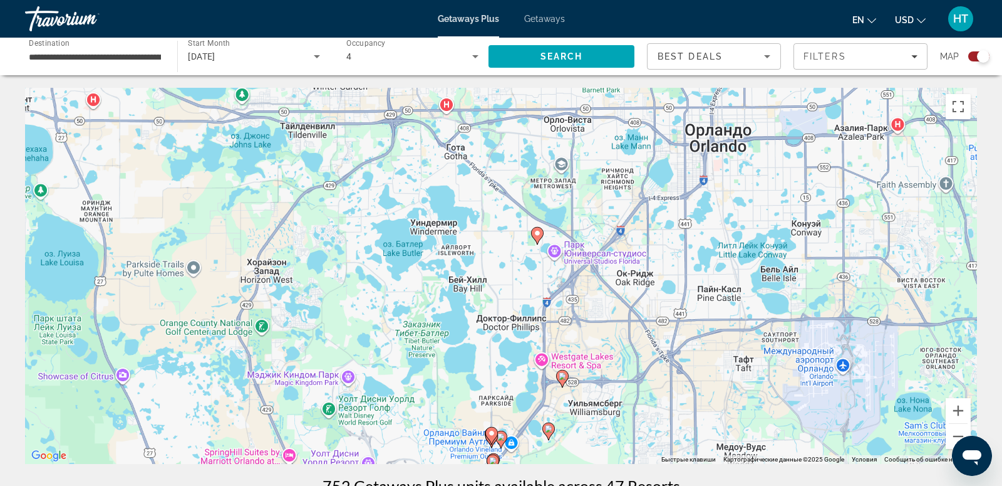
click at [488, 442] on gmp-advanced-marker "Main content" at bounding box center [492, 435] width 13 height 19
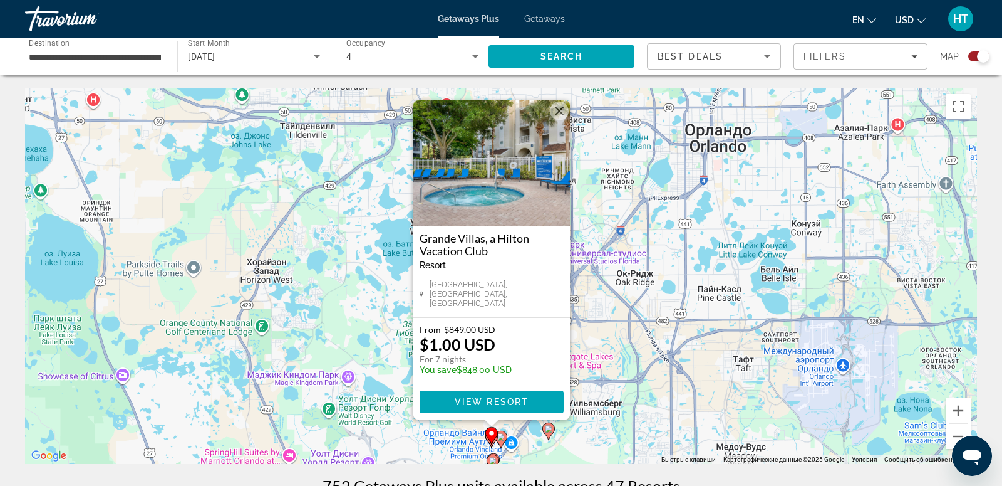
click at [494, 442] on gmp-advanced-marker "Main content" at bounding box center [492, 435] width 13 height 19
click at [495, 445] on gmp-advanced-marker "Main content" at bounding box center [492, 438] width 13 height 19
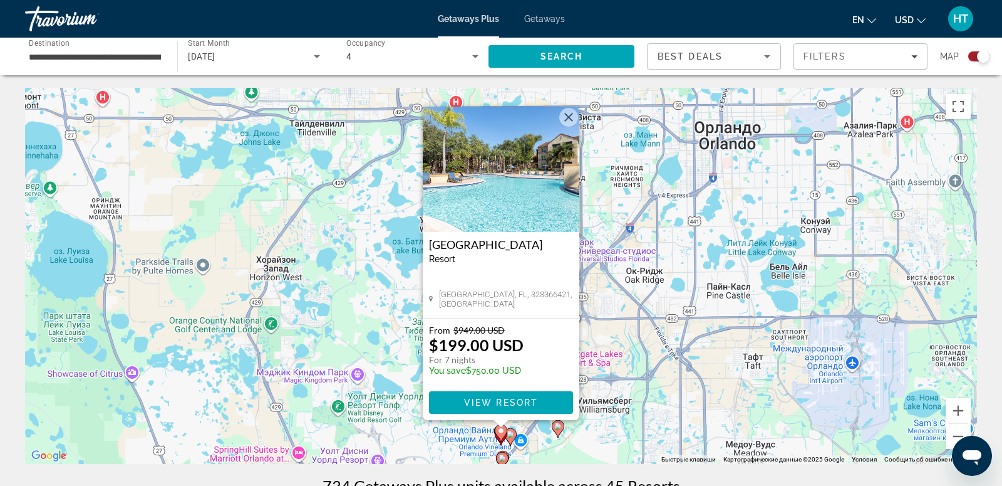
click at [575, 120] on button "Закрыть" at bounding box center [568, 117] width 19 height 19
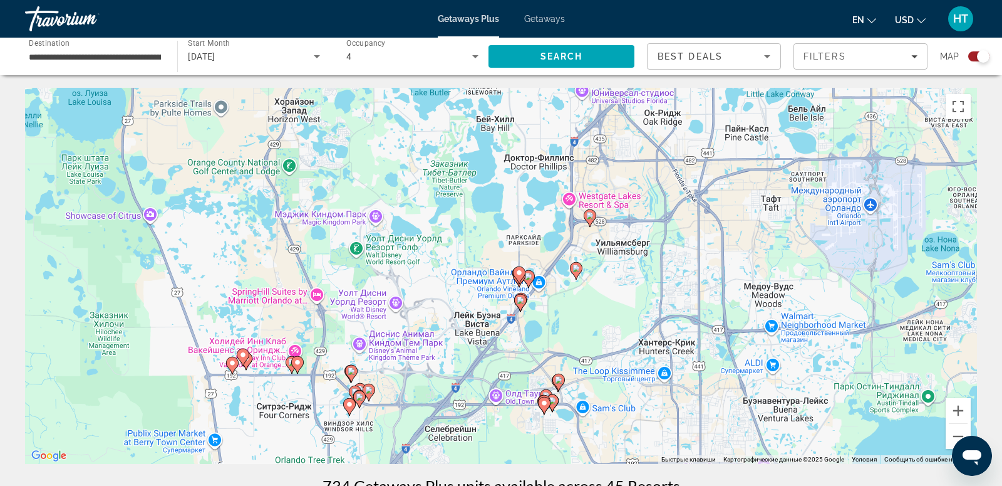
drag, startPoint x: 524, startPoint y: 425, endPoint x: 543, endPoint y: 241, distance: 184.5
click at [543, 242] on div "Чтобы активировать перетаскивание с помощью клавиатуры, нажмите Alt + Ввод. Пос…" at bounding box center [501, 276] width 952 height 376
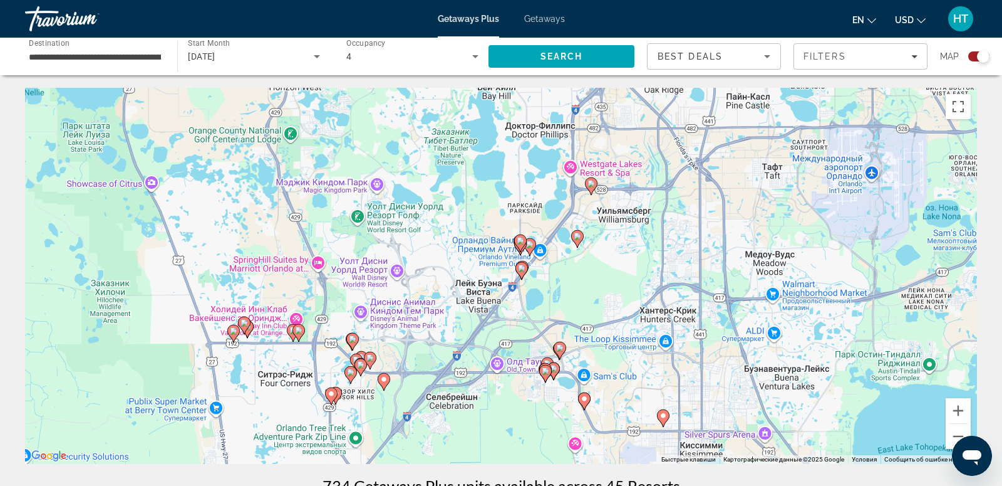
click at [583, 241] on gmp-advanced-marker "Main content" at bounding box center [577, 238] width 13 height 19
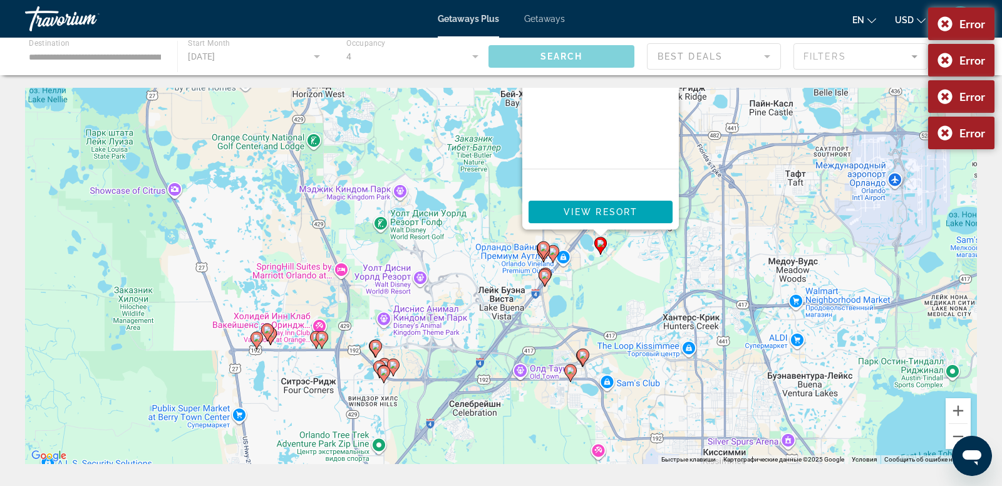
drag, startPoint x: 420, startPoint y: 397, endPoint x: 520, endPoint y: 204, distance: 216.6
click at [520, 204] on div "Чтобы активировать перетаскивание с помощью клавиатуры, нажмите Alt + Ввод. Пос…" at bounding box center [501, 276] width 952 height 376
click at [375, 355] on icon "Main content" at bounding box center [375, 348] width 11 height 16
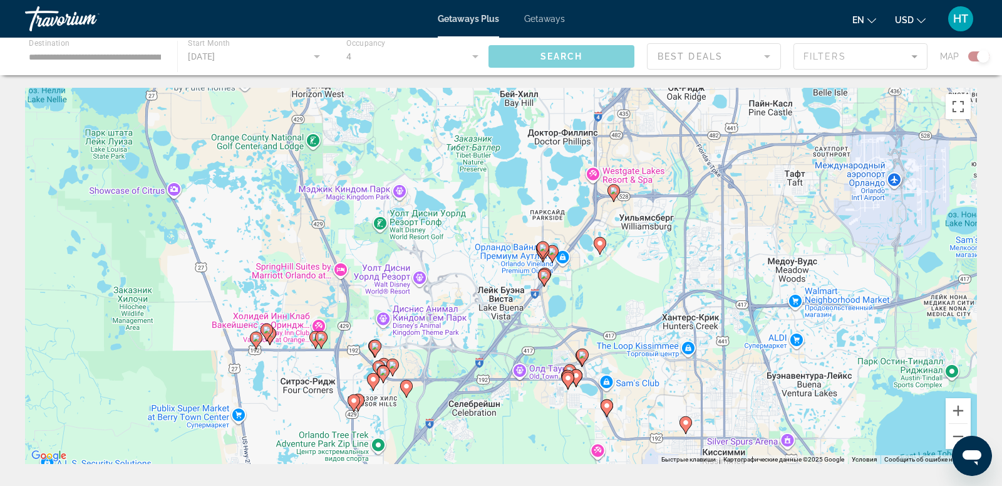
click at [377, 348] on image "Main content" at bounding box center [376, 346] width 8 height 8
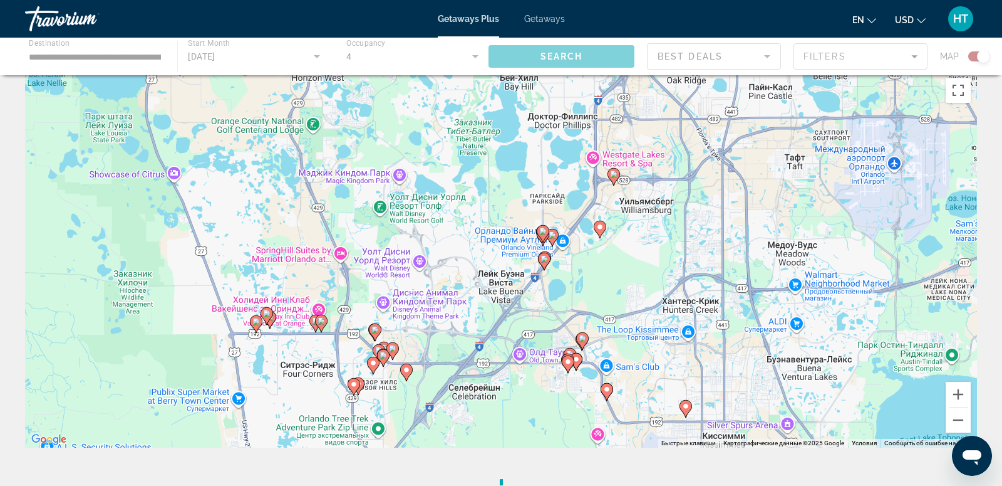
scroll to position [31, 0]
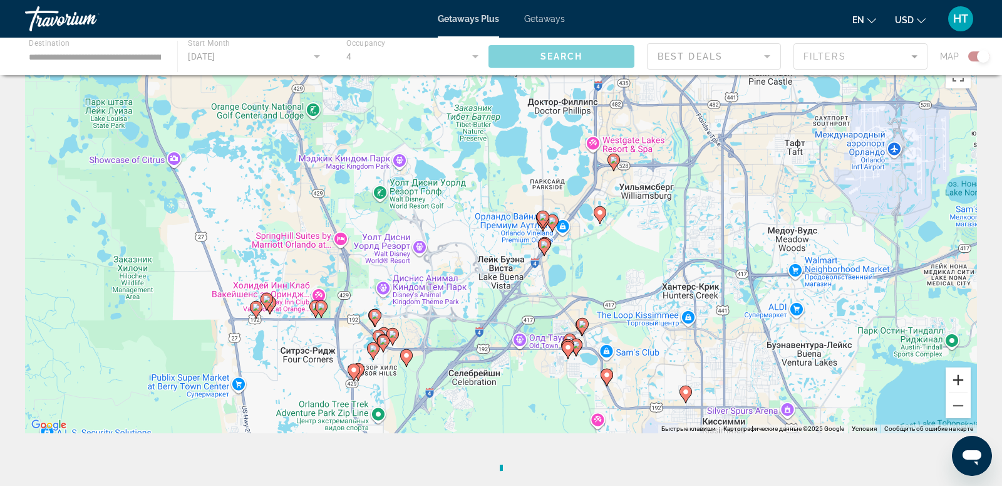
click at [952, 382] on button "Увеличить" at bounding box center [958, 379] width 25 height 25
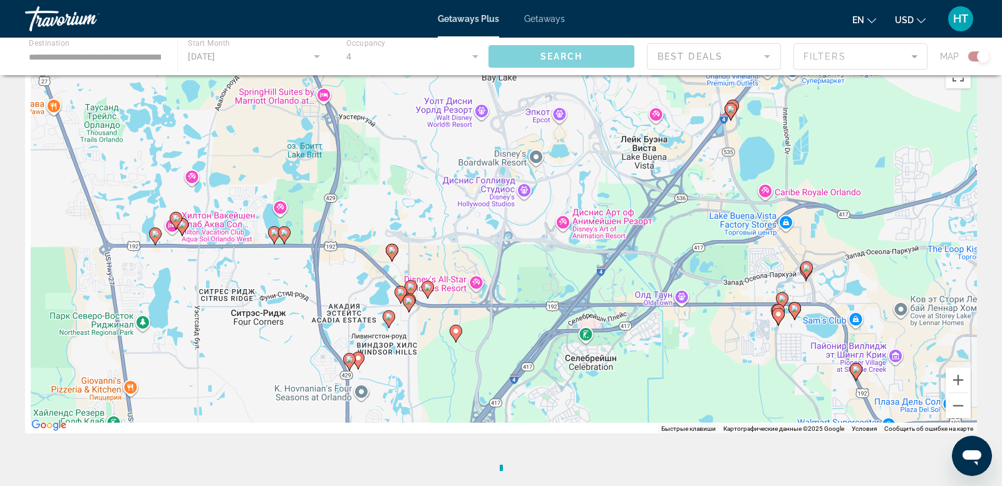
drag, startPoint x: 432, startPoint y: 379, endPoint x: 578, endPoint y: 221, distance: 215.5
click at [579, 221] on div "Чтобы активировать перетаскивание с помощью клавиатуры, нажмите Alt + Ввод. Пос…" at bounding box center [501, 245] width 952 height 376
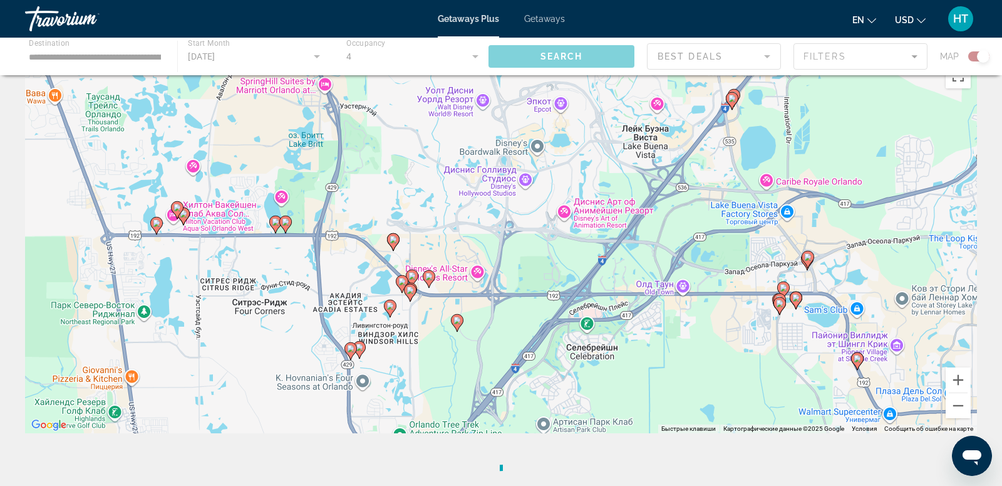
click at [397, 240] on image "Main content" at bounding box center [394, 240] width 8 height 8
click at [414, 277] on image "Main content" at bounding box center [412, 276] width 8 height 8
click at [414, 279] on icon "Main content" at bounding box center [412, 278] width 11 height 16
click at [433, 278] on icon "Main content" at bounding box center [429, 279] width 11 height 16
click at [428, 279] on image "Main content" at bounding box center [429, 277] width 8 height 8
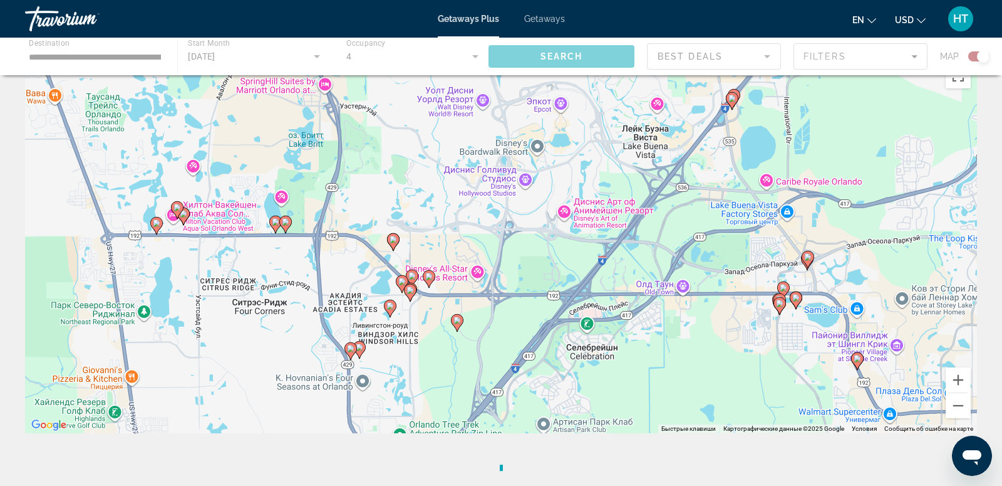
click at [286, 222] on image "Main content" at bounding box center [286, 222] width 8 height 8
click at [274, 224] on image "Main content" at bounding box center [276, 222] width 8 height 8
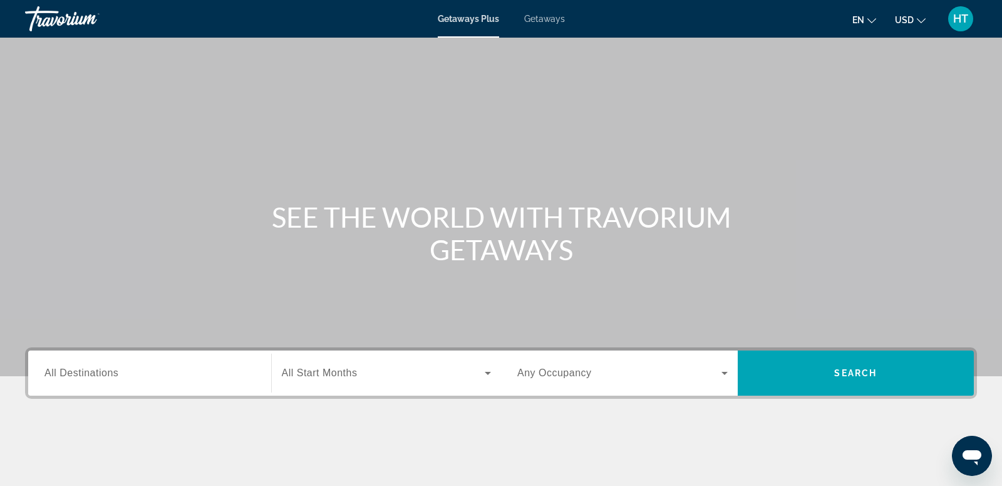
click at [85, 375] on span "All Destinations" at bounding box center [81, 372] width 74 height 11
click at [85, 375] on input "Destination All Destinations" at bounding box center [149, 373] width 211 height 15
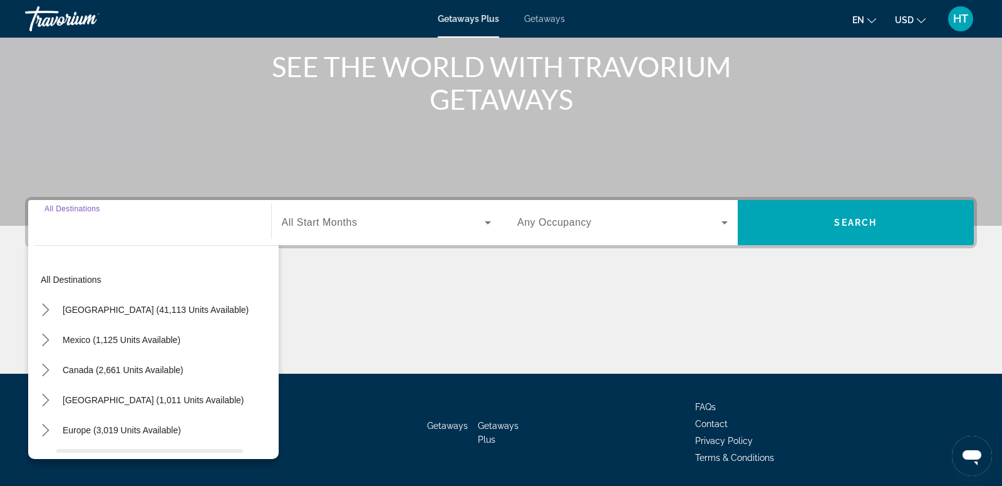
scroll to position [191, 0]
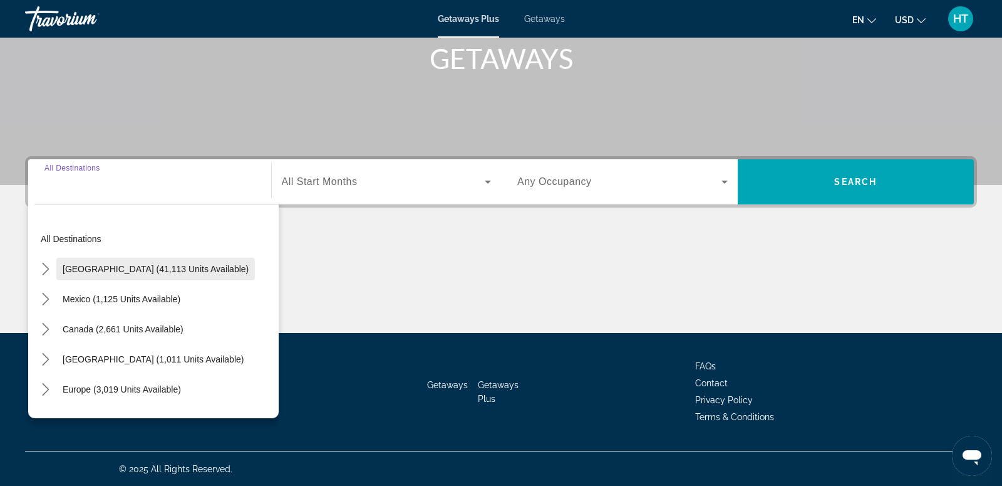
click at [132, 261] on span "Select destination: United States (41,113 units available)" at bounding box center [155, 269] width 199 height 30
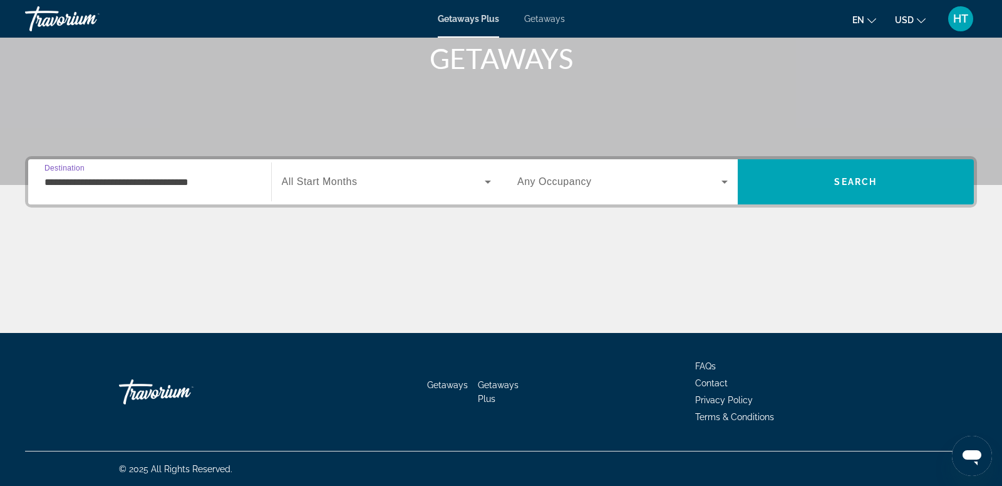
click at [165, 175] on input "**********" at bounding box center [149, 182] width 211 height 15
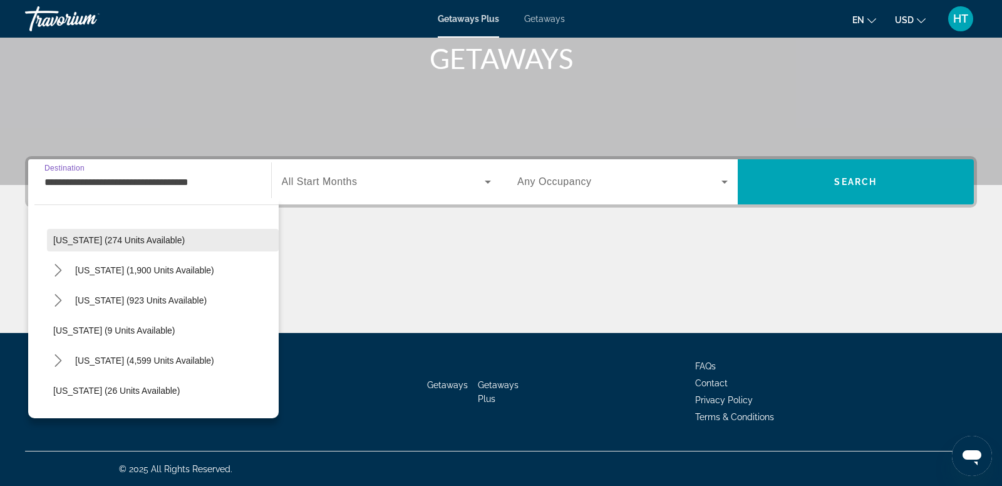
scroll to position [96, 0]
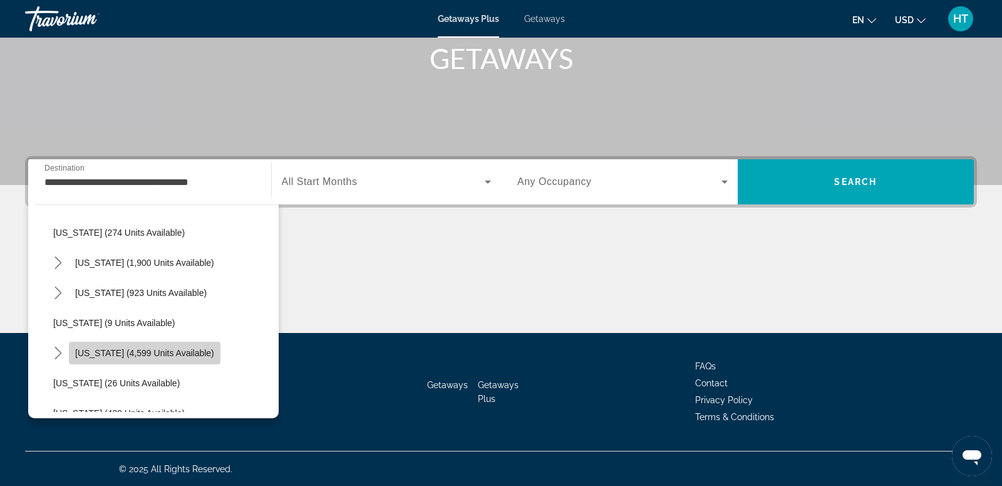
click at [164, 358] on span "Select destination: Florida (4,599 units available)" at bounding box center [145, 353] width 152 height 30
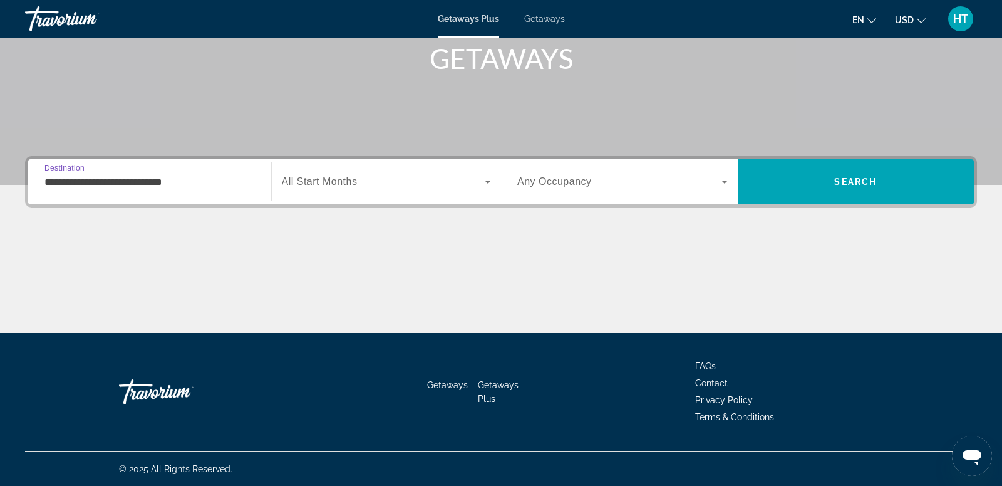
click at [172, 190] on div "**********" at bounding box center [149, 182] width 211 height 36
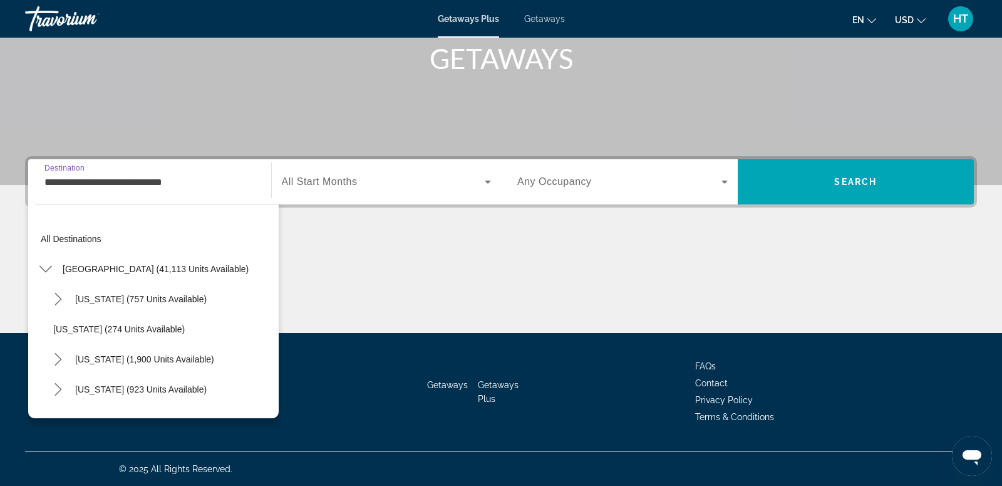
scroll to position [135, 0]
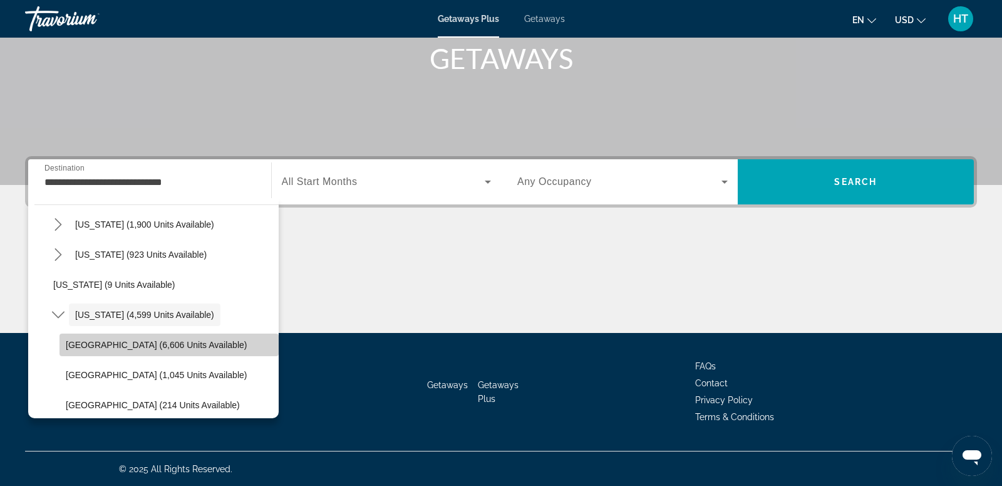
click at [160, 353] on span "Select destination: Orlando & Disney Area (6,606 units available)" at bounding box center [169, 345] width 219 height 30
type input "**********"
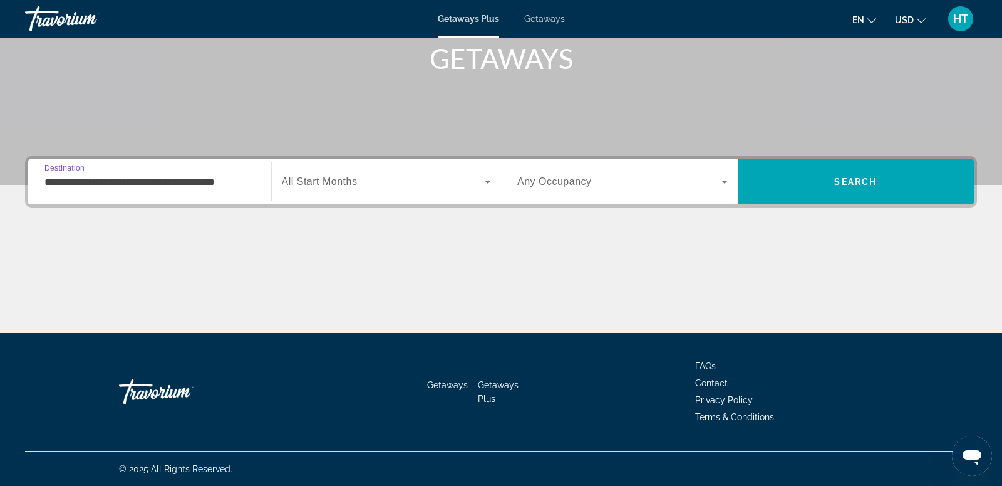
click at [353, 189] on span "Search widget" at bounding box center [384, 181] width 204 height 15
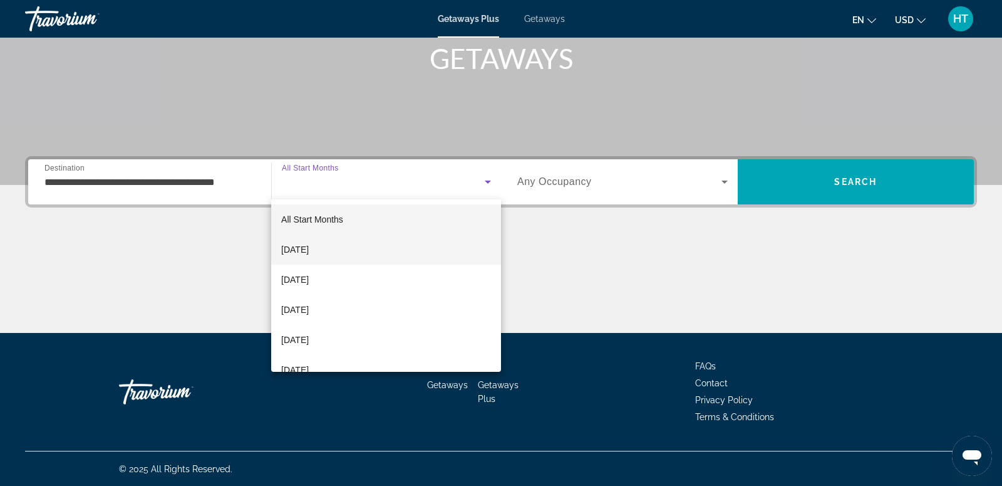
click at [360, 252] on mat-option "[DATE]" at bounding box center [386, 249] width 230 height 30
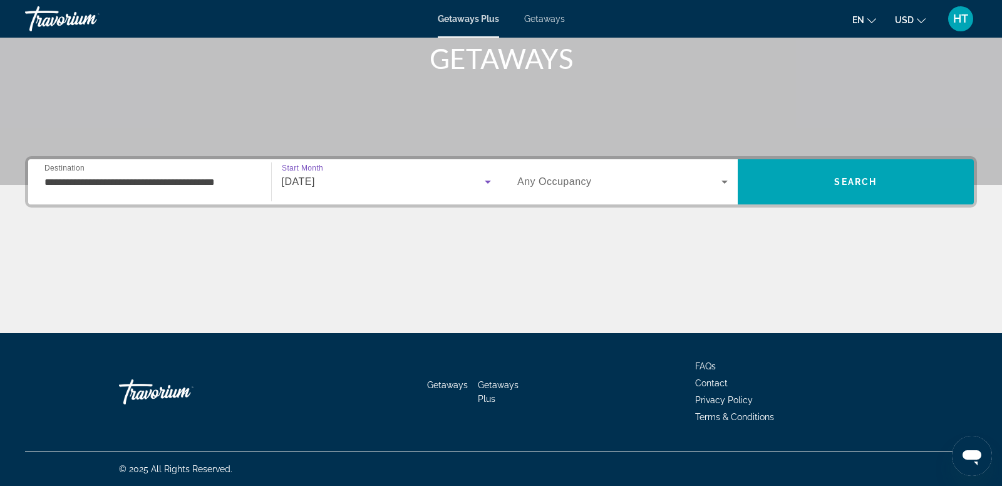
click at [606, 170] on div "Search widget" at bounding box center [622, 181] width 211 height 35
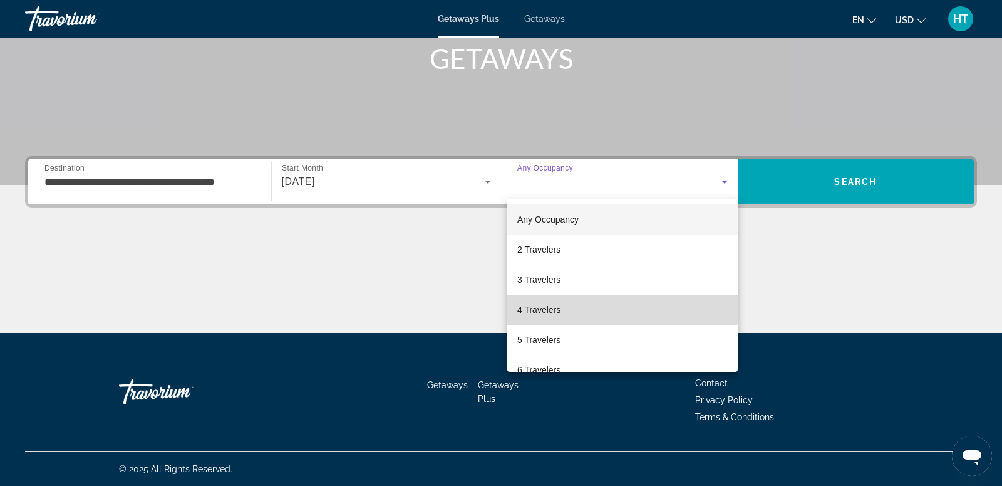
click at [603, 304] on mat-option "4 Travelers" at bounding box center [622, 309] width 231 height 30
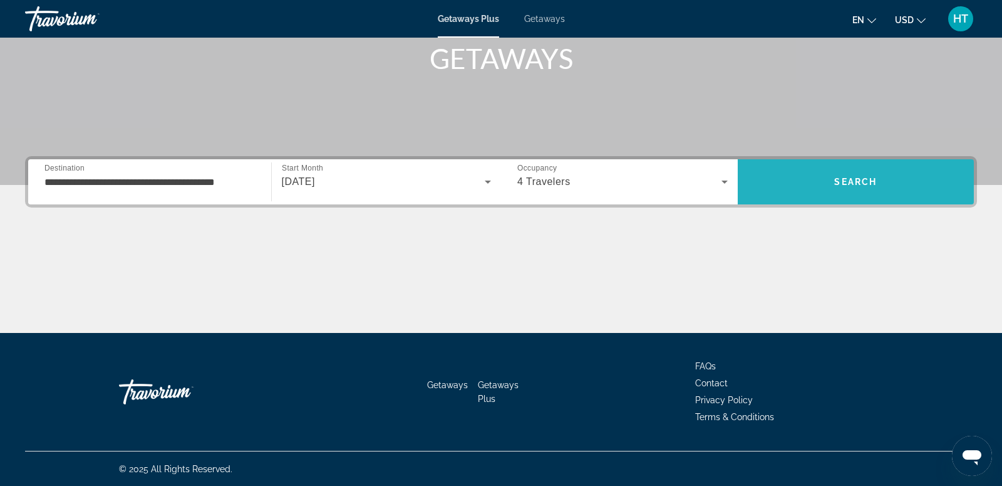
click at [836, 192] on span "Search" at bounding box center [856, 182] width 237 height 30
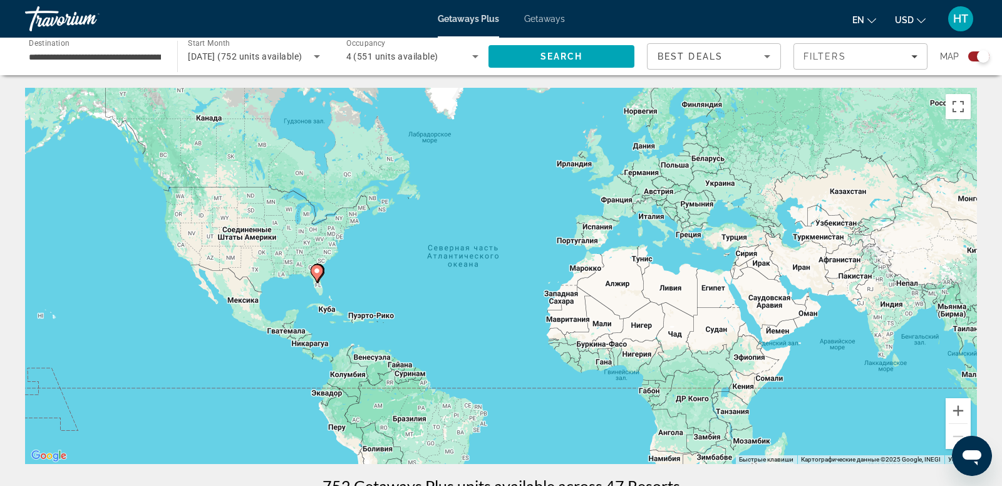
click at [318, 275] on icon "Main content" at bounding box center [316, 273] width 11 height 16
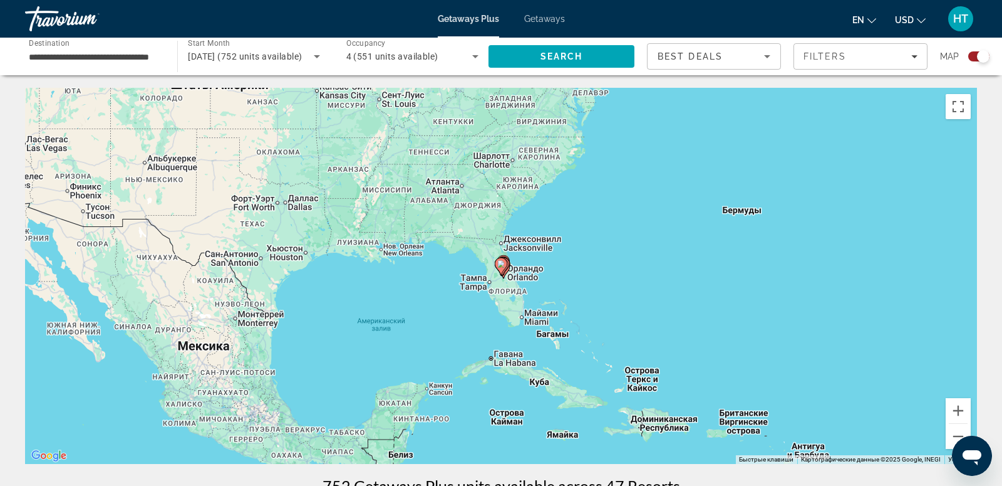
click at [501, 268] on icon "Main content" at bounding box center [501, 266] width 11 height 16
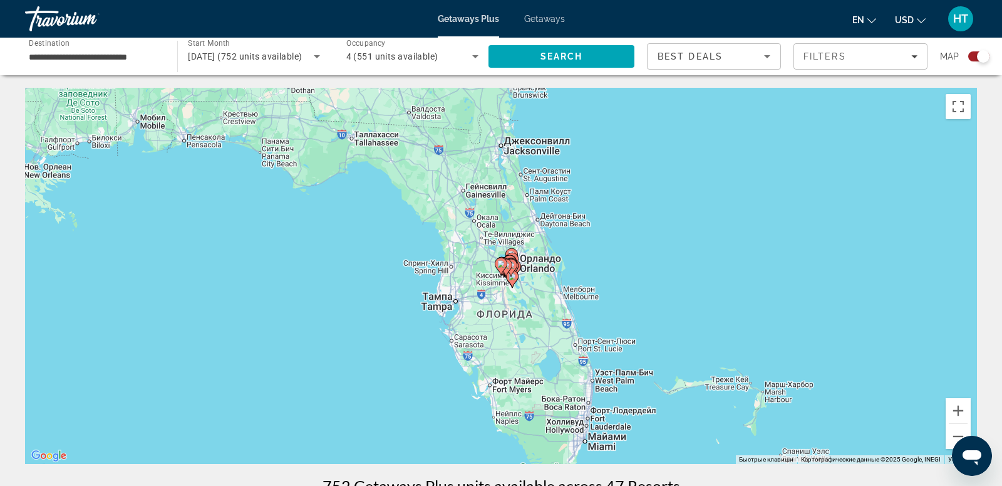
click at [511, 272] on gmp-advanced-marker "Main content" at bounding box center [506, 267] width 13 height 19
type input "**********"
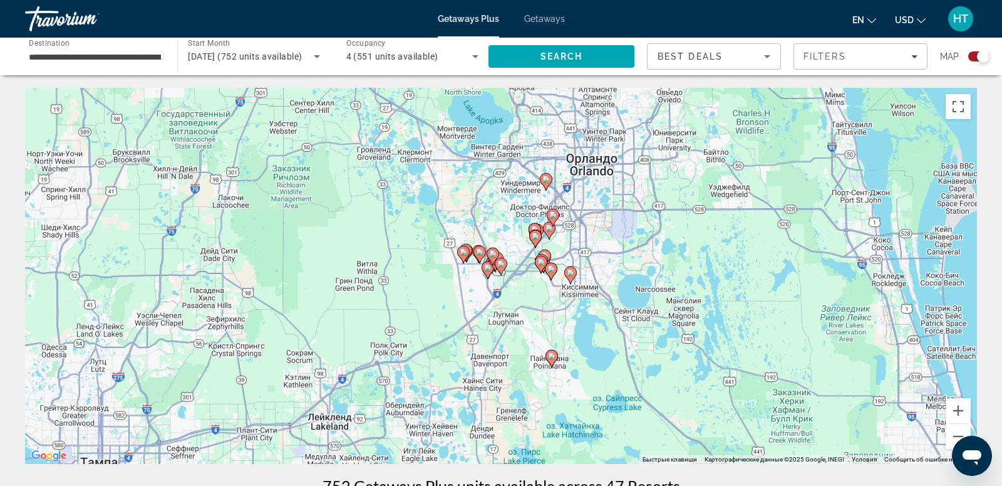
click at [492, 256] on image "Main content" at bounding box center [493, 254] width 8 height 8
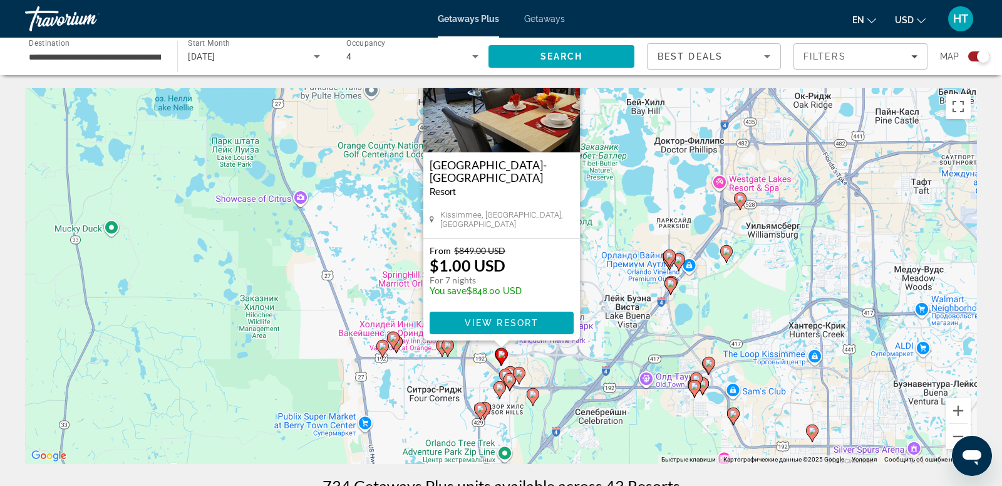
drag, startPoint x: 601, startPoint y: 343, endPoint x: 602, endPoint y: 262, distance: 81.4
click at [602, 262] on div "Чтобы активировать перетаскивание с помощью клавиатуры, нажмите Alt + Ввод. Пос…" at bounding box center [501, 276] width 952 height 376
click at [511, 368] on gmp-advanced-marker "Main content" at bounding box center [505, 377] width 13 height 19
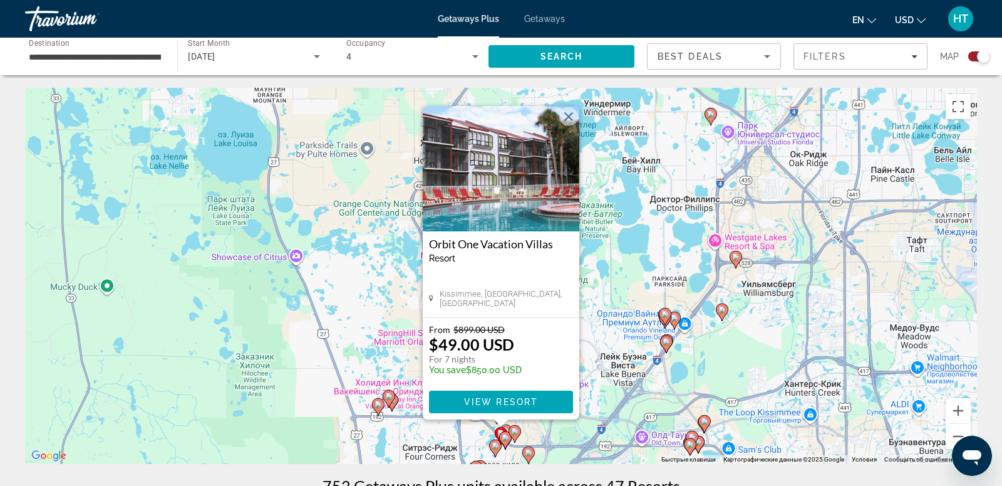
click at [517, 433] on image "Main content" at bounding box center [515, 431] width 8 height 8
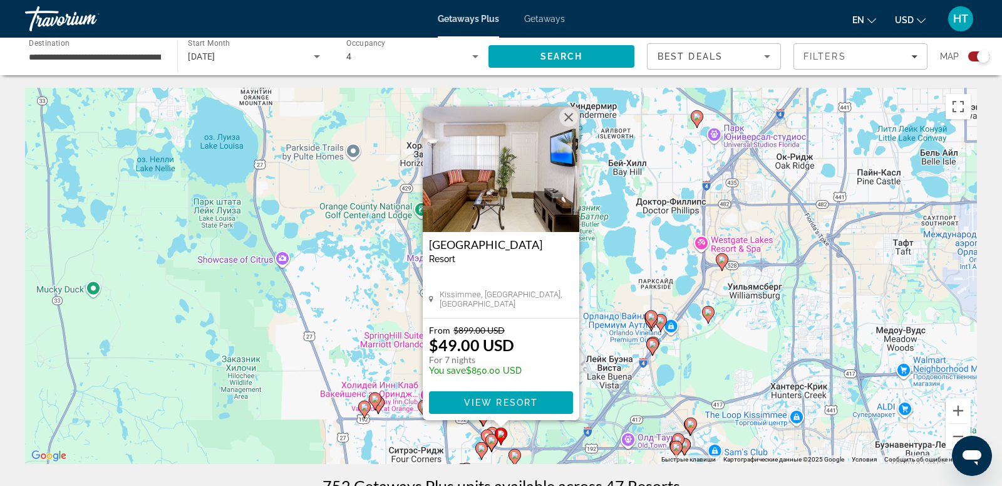
click at [493, 440] on image "Main content" at bounding box center [492, 440] width 8 height 8
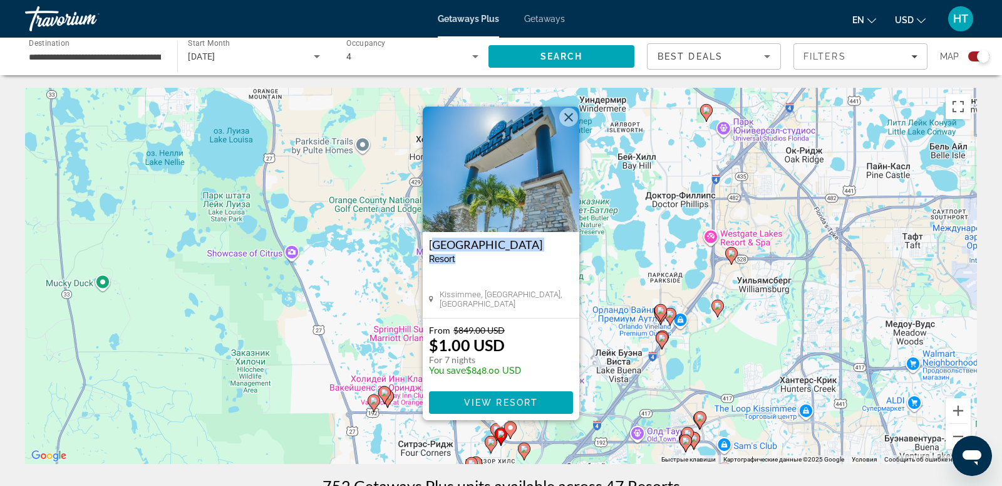
drag, startPoint x: 428, startPoint y: 242, endPoint x: 476, endPoint y: 261, distance: 51.8
click at [477, 261] on div "Magic Tree Resort Resort - This is an adults only resort Kissimmee, FL, USA" at bounding box center [501, 275] width 157 height 86
copy div "Magic Tree Resort Resort"
click at [513, 427] on image "Main content" at bounding box center [511, 428] width 8 height 8
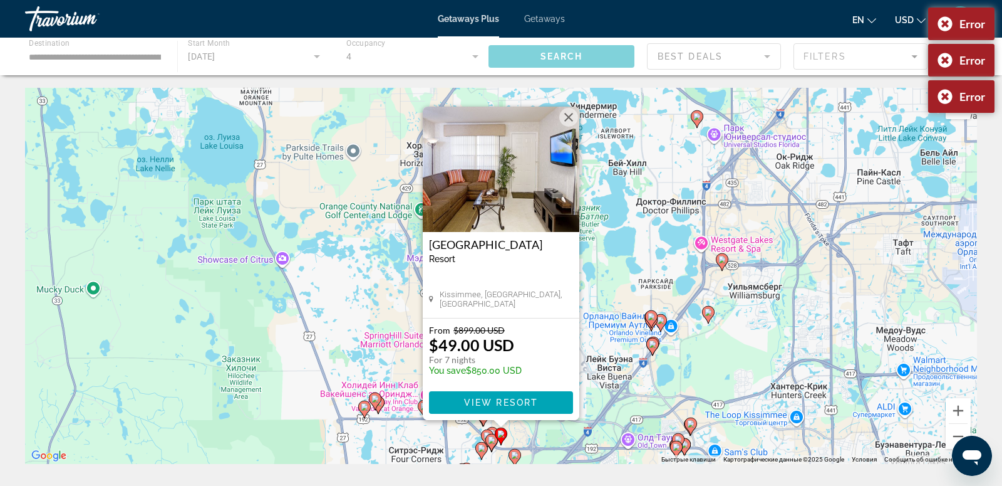
click at [492, 427] on icon "Main content" at bounding box center [492, 435] width 11 height 16
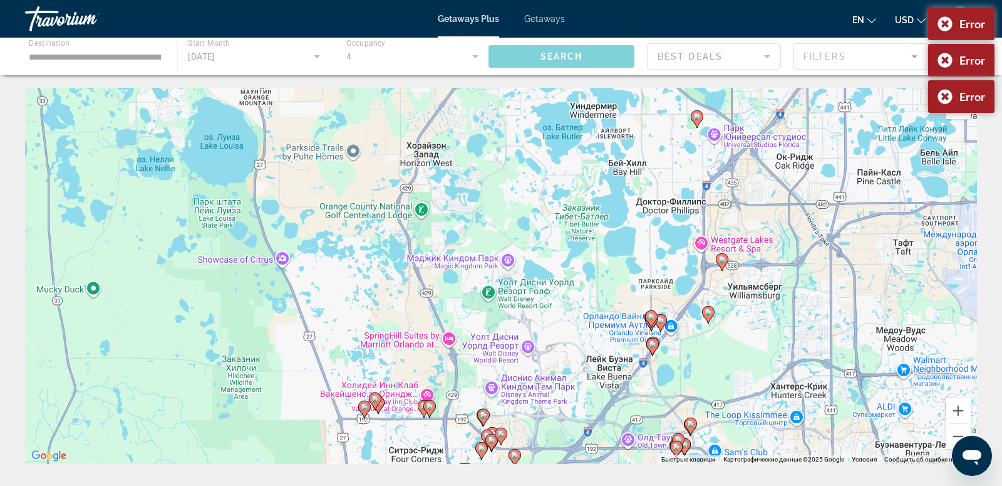
click at [494, 424] on div "Для навигации используйте клавиши со стрелками. Чтобы активировать перетаскиван…" at bounding box center [501, 276] width 952 height 376
click at [495, 428] on gmp-advanced-marker "Main content" at bounding box center [501, 436] width 13 height 19
click at [492, 427] on icon "Main content" at bounding box center [492, 436] width 13 height 18
click at [492, 425] on div "Чтобы активировать перетаскивание с помощью клавиатуры, нажмите Alt + Ввод. Пос…" at bounding box center [501, 276] width 952 height 376
click at [485, 411] on icon "Main content" at bounding box center [483, 417] width 11 height 16
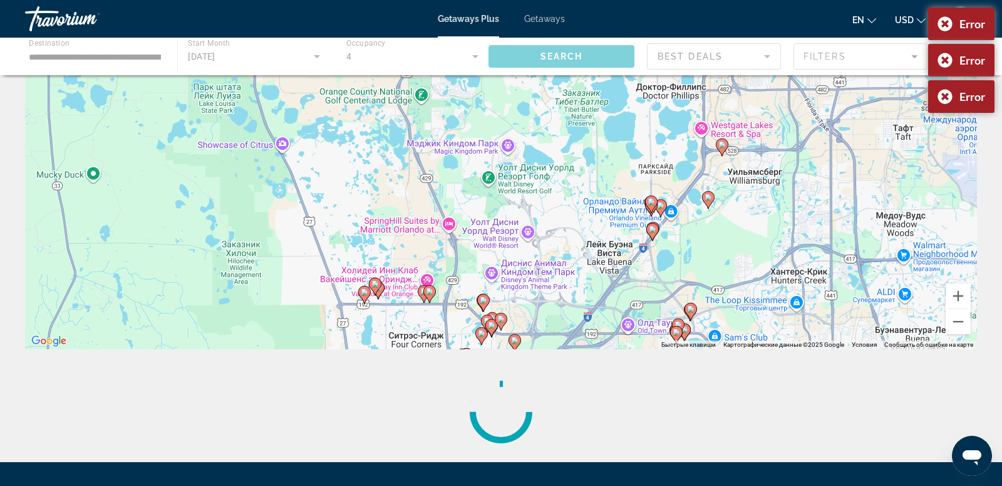
scroll to position [117, 0]
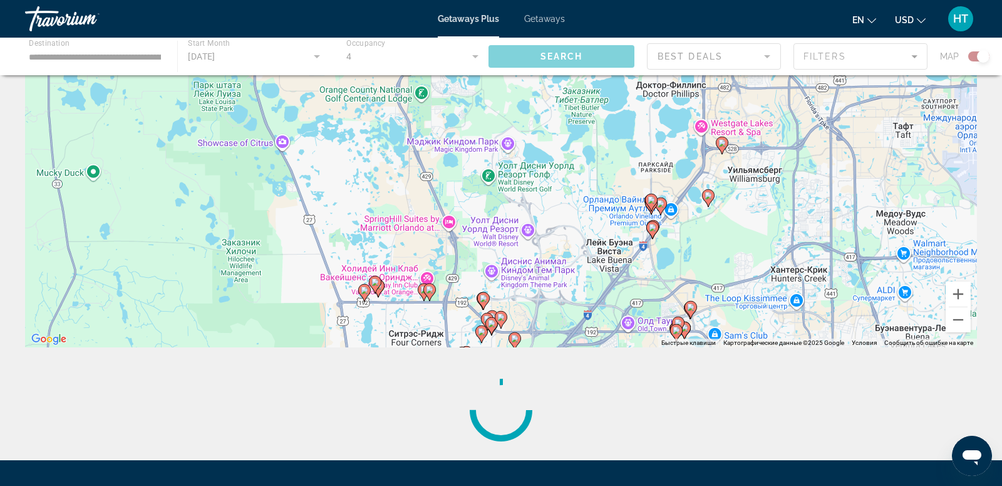
click at [429, 290] on image "Main content" at bounding box center [430, 290] width 8 height 8
click at [430, 290] on image "Main content" at bounding box center [430, 290] width 8 height 8
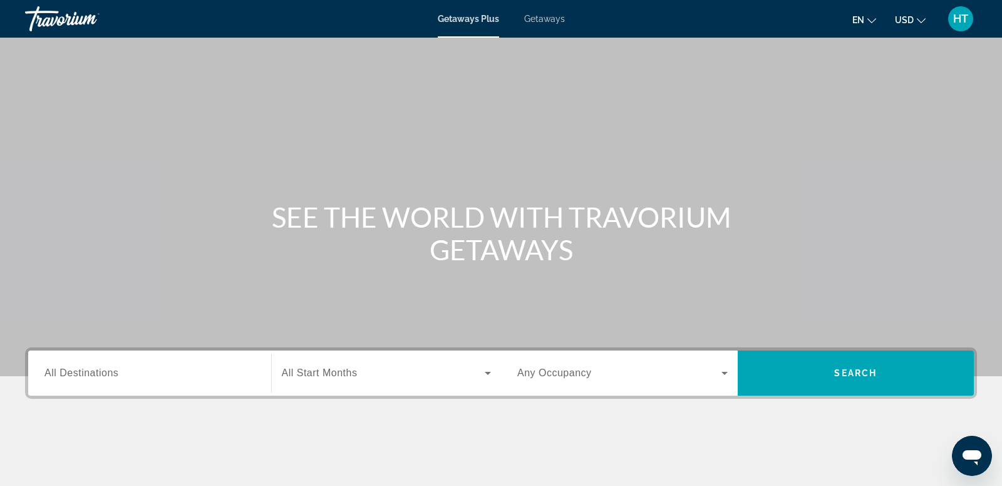
click at [95, 376] on span "All Destinations" at bounding box center [81, 372] width 74 height 11
click at [95, 376] on input "Destination All Destinations" at bounding box center [149, 373] width 211 height 15
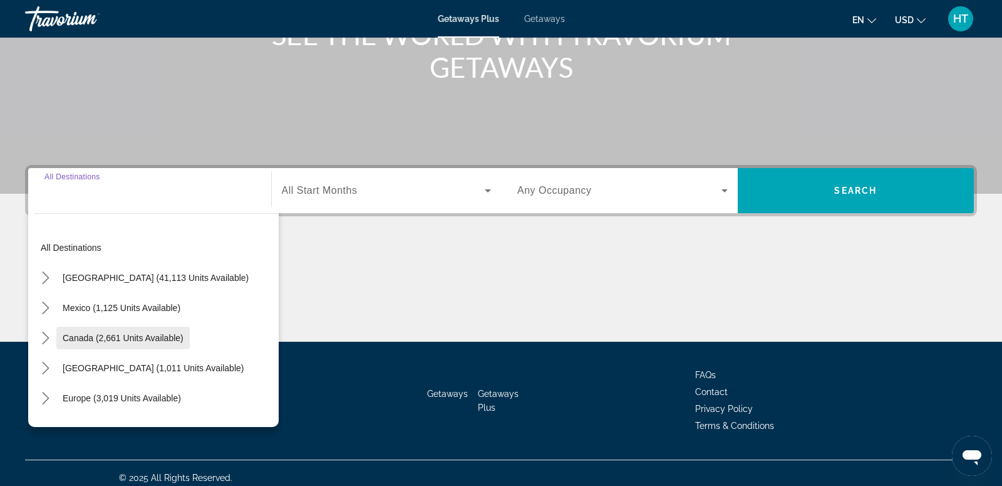
scroll to position [191, 0]
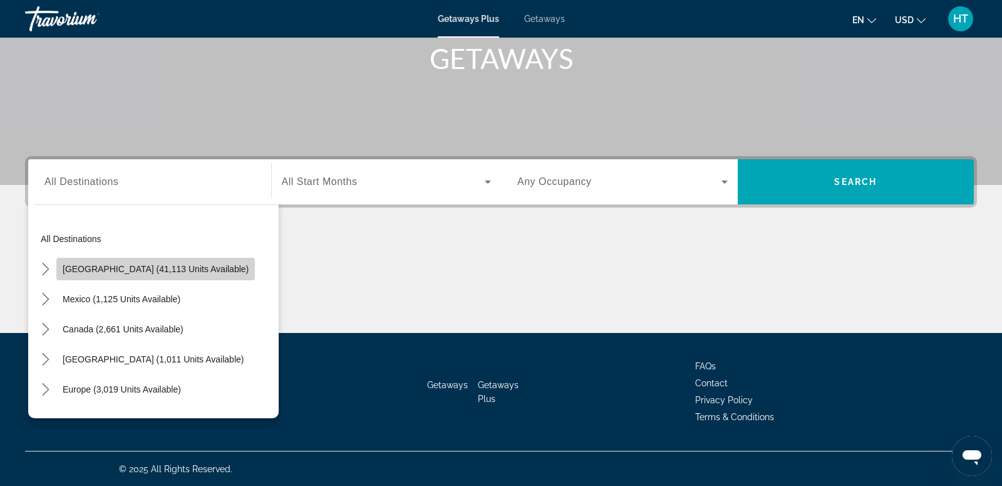
click at [159, 272] on span "[GEOGRAPHIC_DATA] (41,113 units available)" at bounding box center [156, 269] width 186 height 10
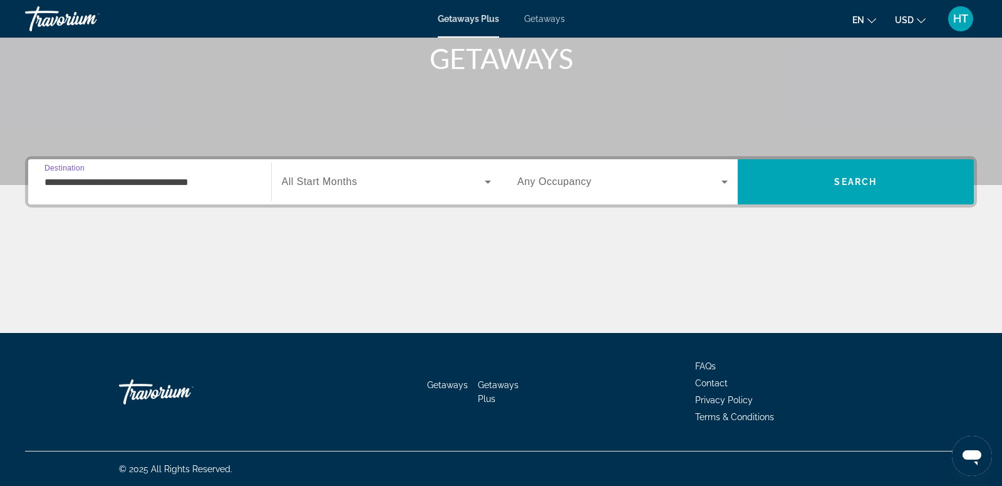
click at [185, 180] on input "**********" at bounding box center [149, 182] width 211 height 15
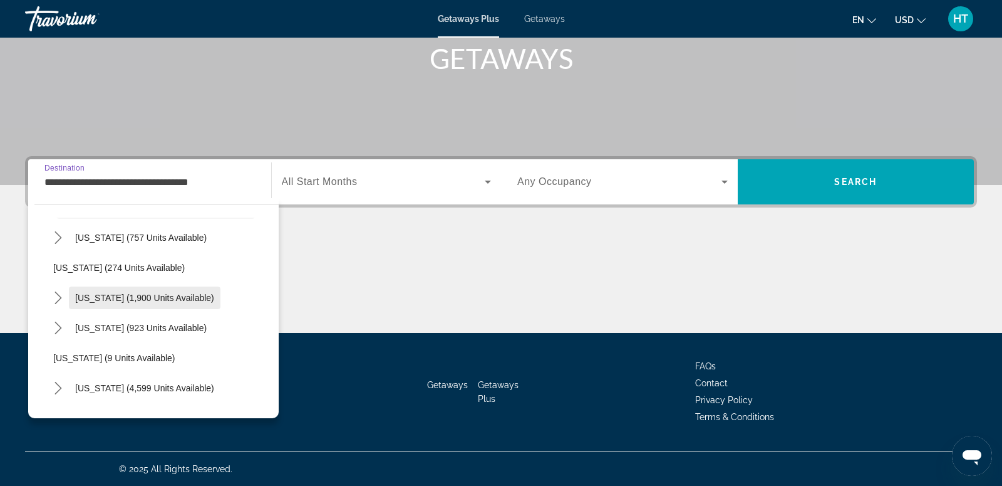
scroll to position [65, 0]
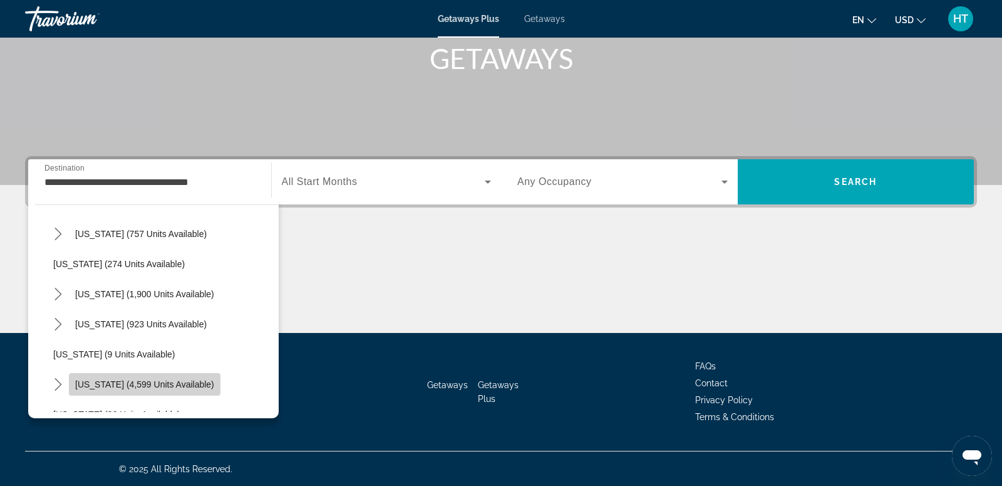
click at [179, 377] on span "Select destination: Florida (4,599 units available)" at bounding box center [145, 384] width 152 height 30
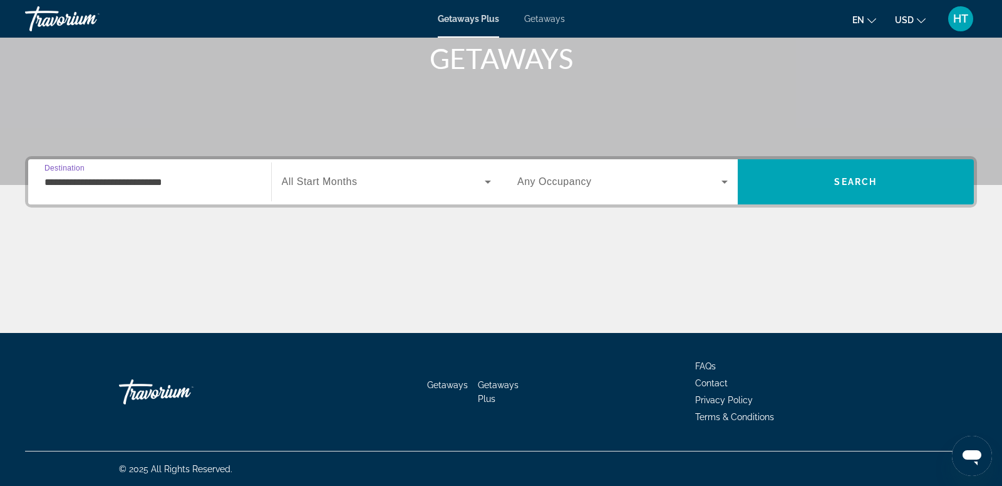
click at [187, 163] on div "**********" at bounding box center [149, 181] width 231 height 45
click at [189, 169] on div "**********" at bounding box center [149, 182] width 211 height 36
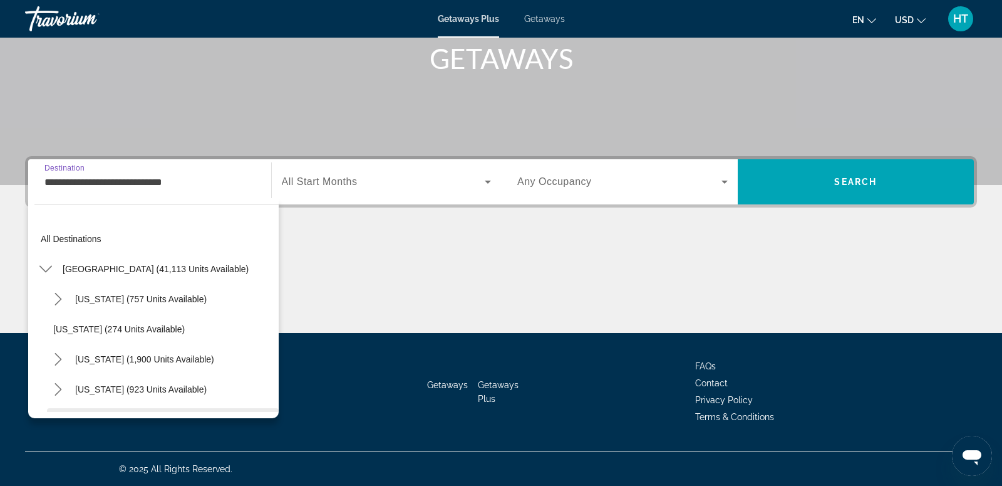
scroll to position [135, 0]
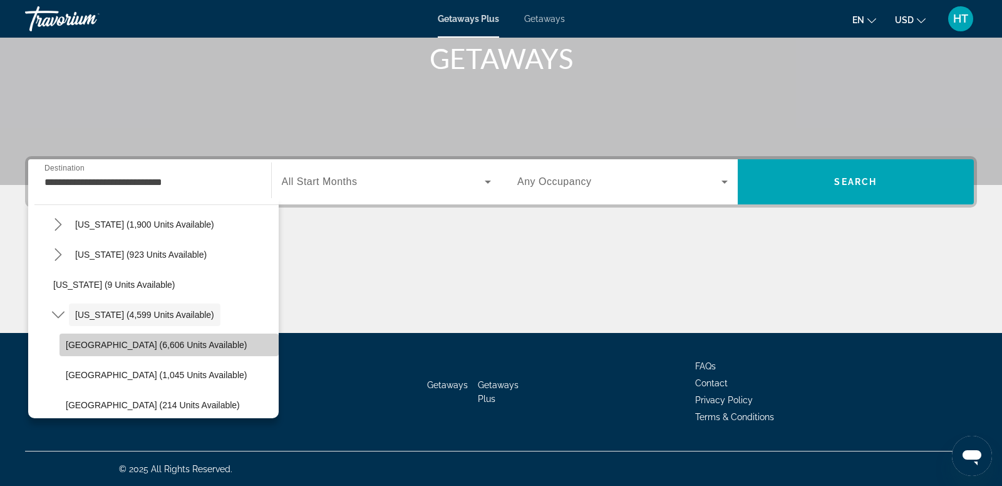
click at [162, 336] on span "Select destination: Orlando & Disney Area (6,606 units available)" at bounding box center [169, 345] width 219 height 30
type input "**********"
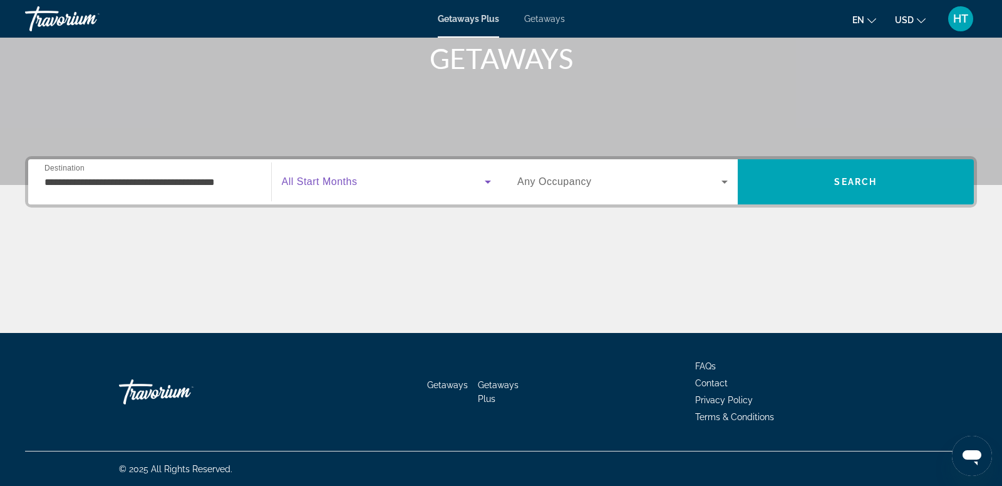
click at [377, 179] on span "Search widget" at bounding box center [384, 181] width 204 height 15
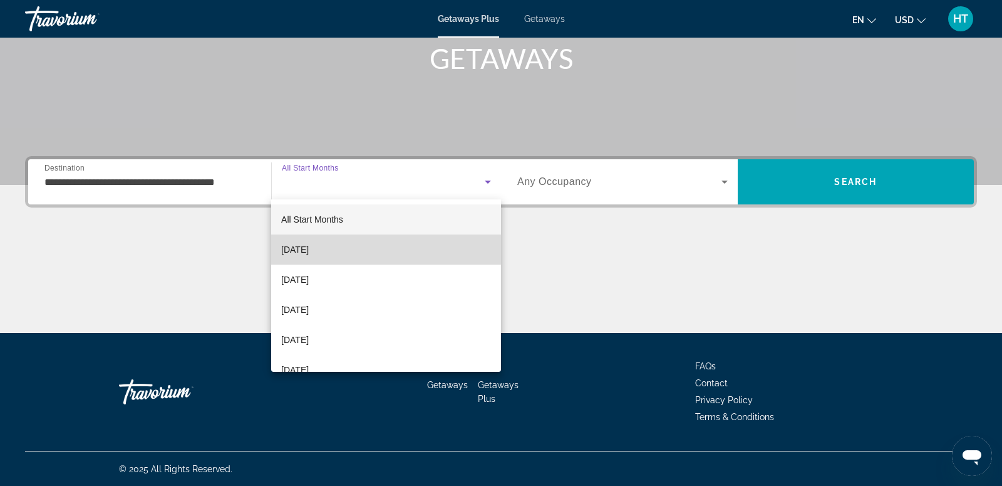
click at [385, 252] on mat-option "[DATE]" at bounding box center [386, 249] width 230 height 30
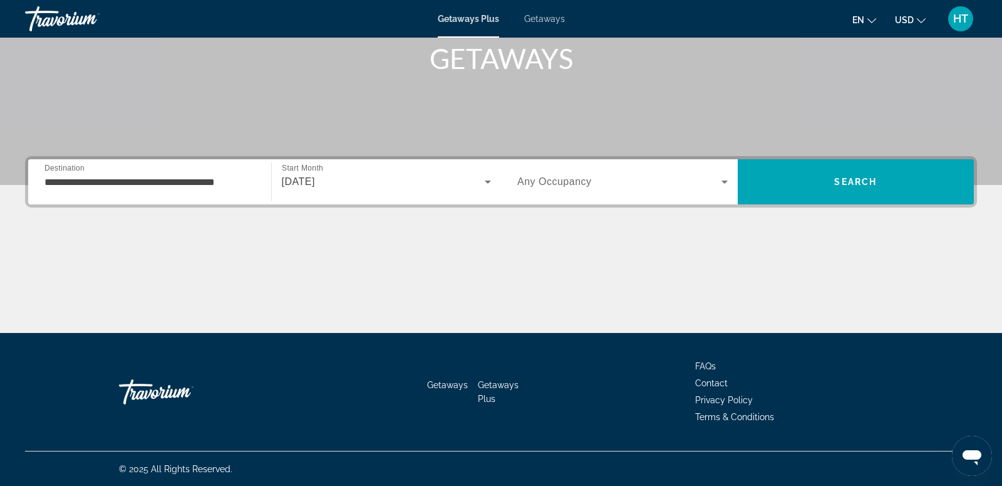
click at [588, 190] on div "Search widget" at bounding box center [622, 181] width 211 height 35
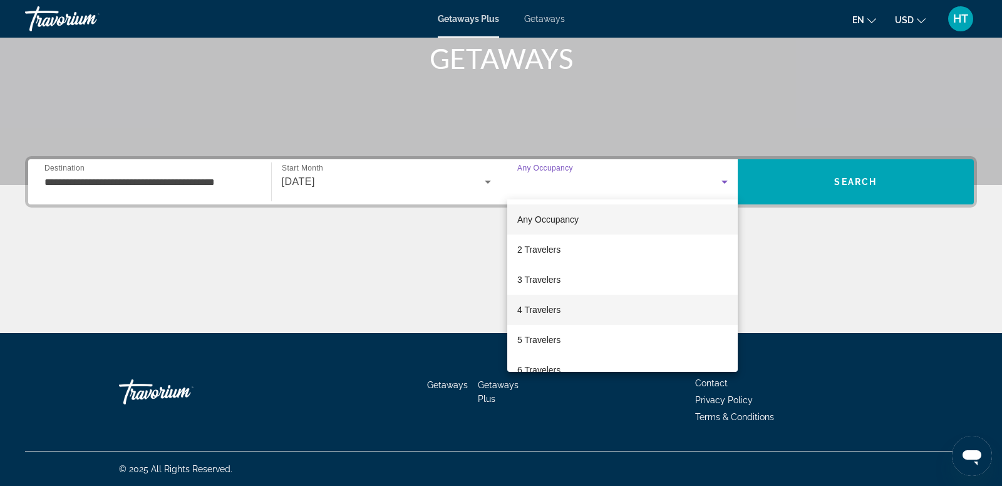
click at [596, 314] on mat-option "4 Travelers" at bounding box center [622, 309] width 231 height 30
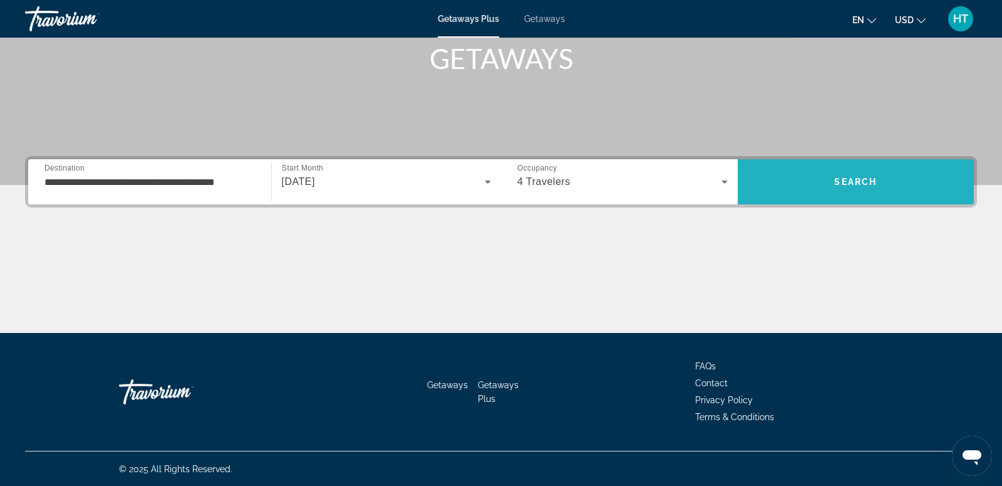
click at [882, 187] on span "Search" at bounding box center [856, 182] width 237 height 30
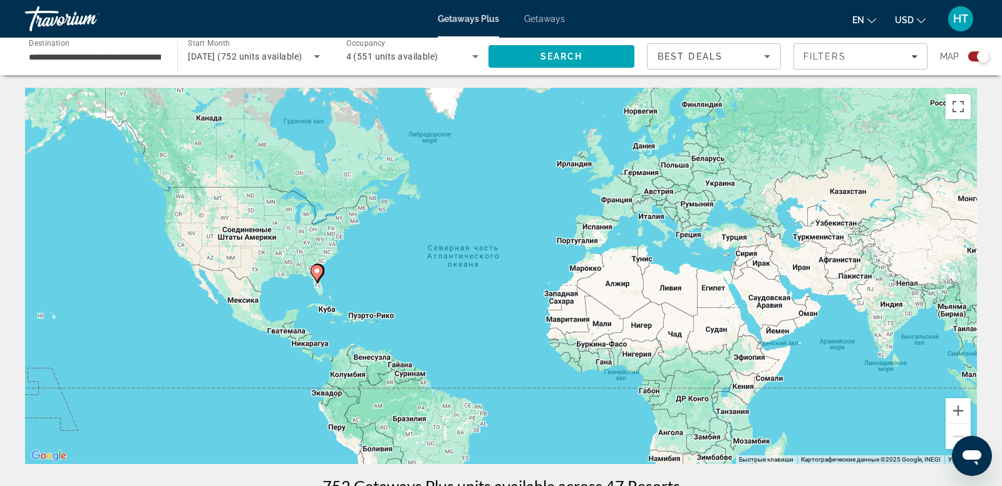
click at [319, 268] on image "Main content" at bounding box center [317, 271] width 8 height 8
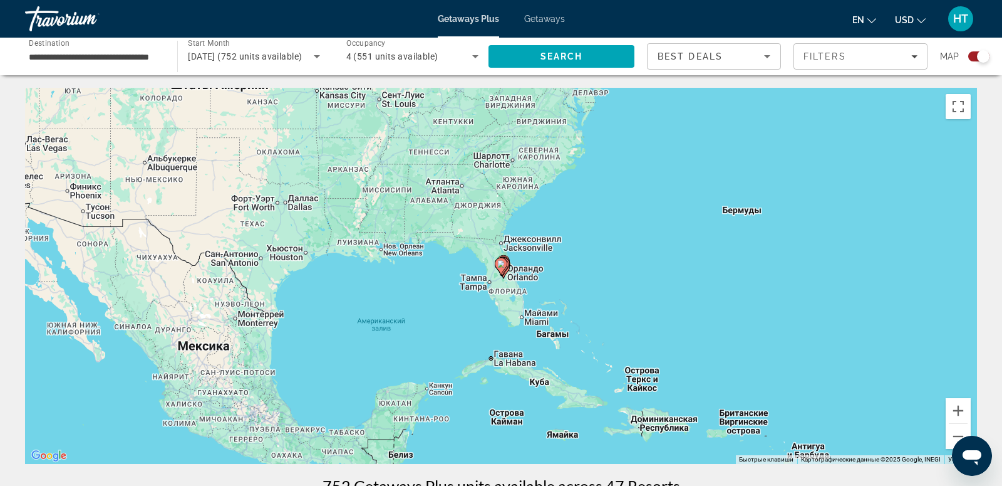
click at [510, 266] on gmp-advanced-marker "Main content" at bounding box center [504, 266] width 13 height 19
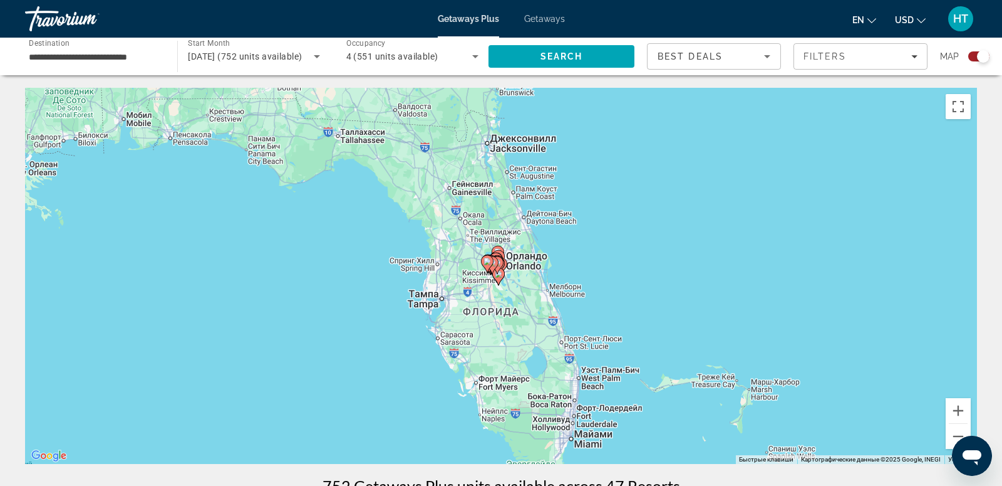
click at [494, 262] on image "Main content" at bounding box center [493, 263] width 8 height 8
type input "**********"
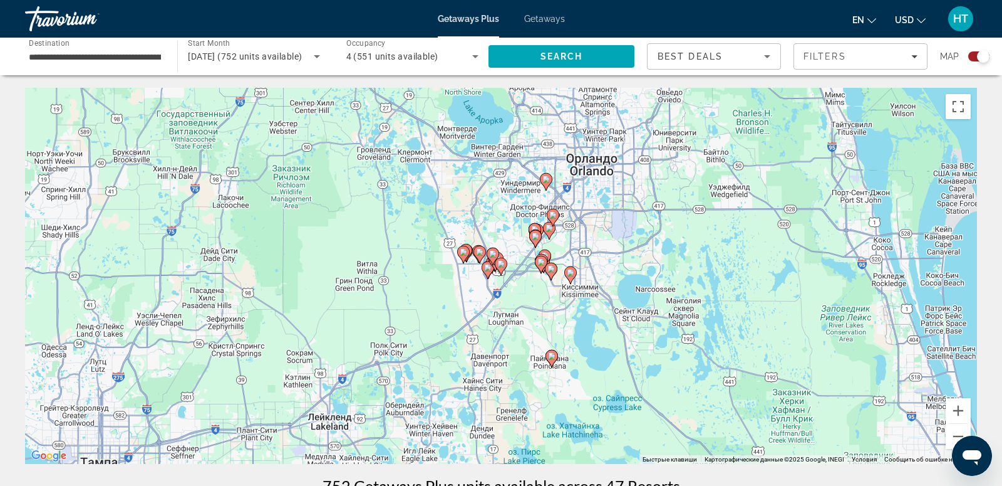
click at [493, 259] on icon "Main content" at bounding box center [492, 256] width 11 height 16
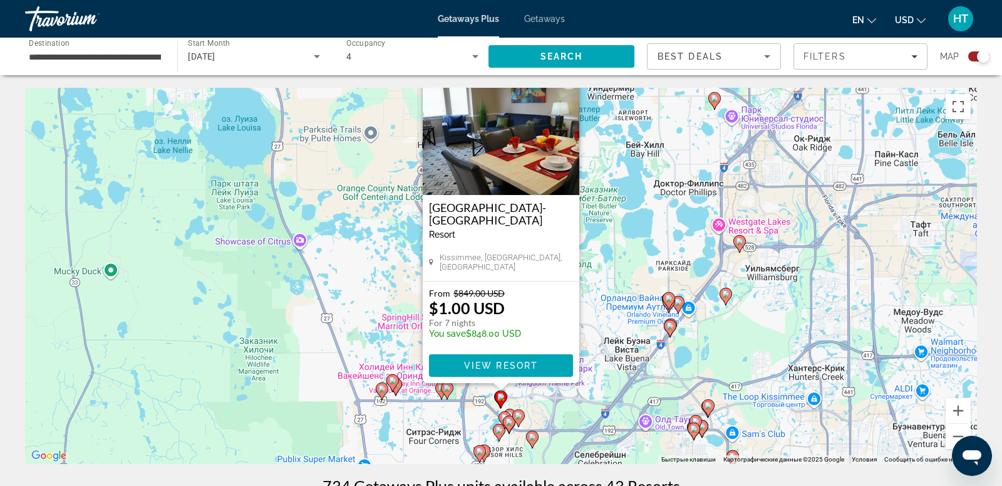
drag, startPoint x: 610, startPoint y: 387, endPoint x: 611, endPoint y: 278, distance: 108.4
click at [611, 279] on div "Чтобы активировать перетаскивание с помощью клавиатуры, нажмите Alt + Ввод. Пос…" at bounding box center [501, 276] width 952 height 376
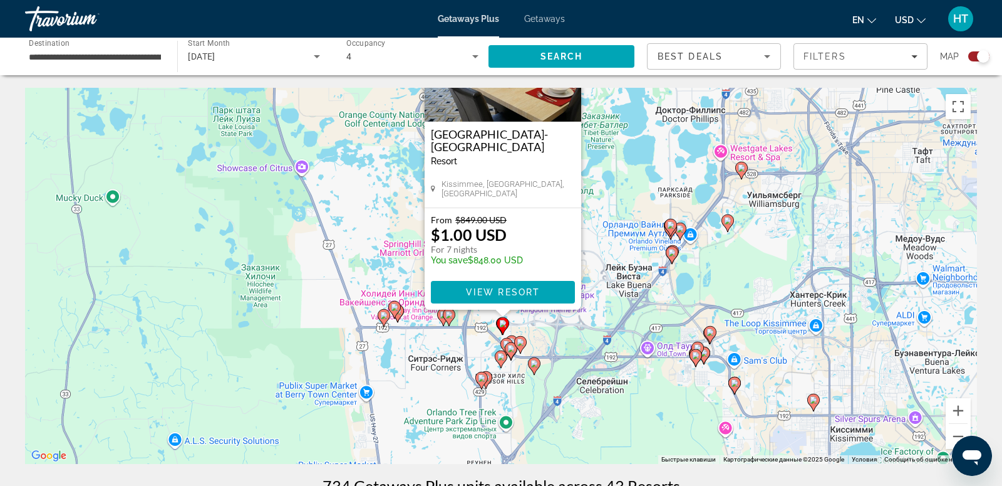
click at [448, 315] on image "Main content" at bounding box center [449, 315] width 8 height 8
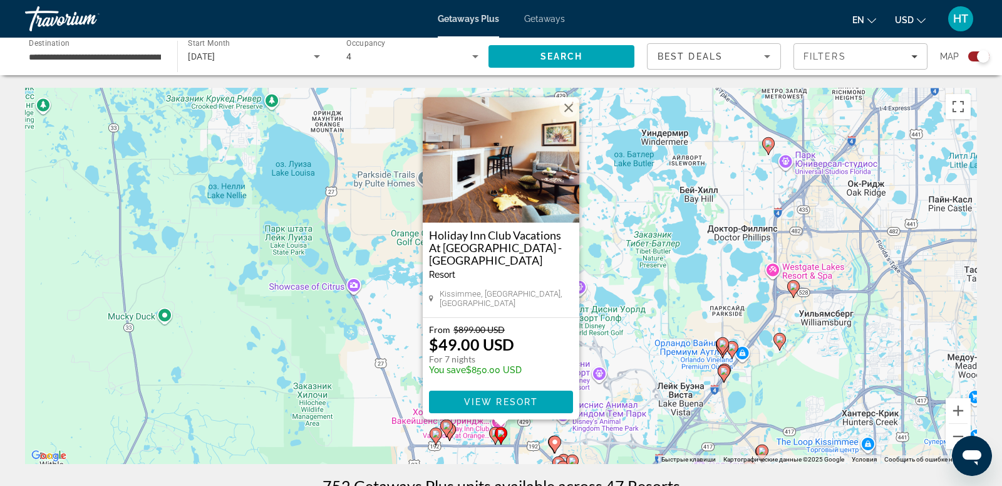
click at [493, 435] on image "Main content" at bounding box center [496, 433] width 8 height 8
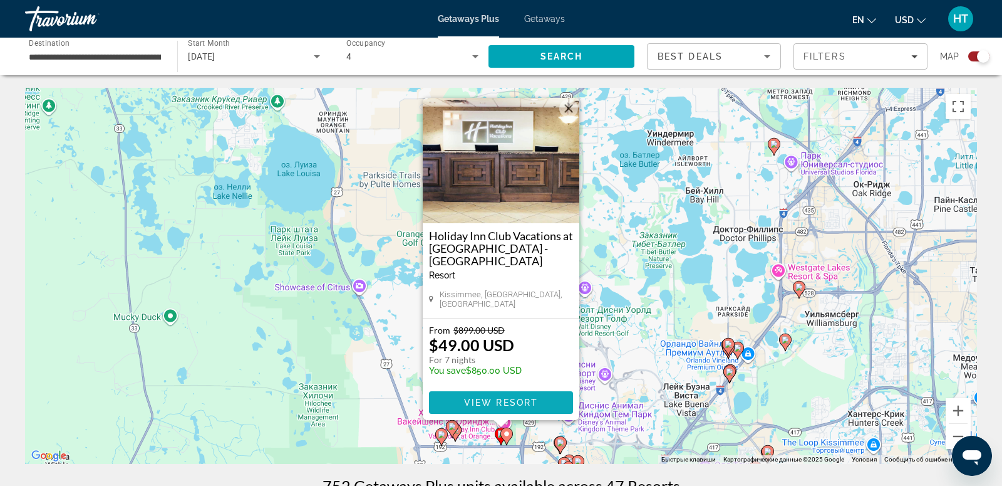
click at [526, 402] on span "View Resort" at bounding box center [501, 402] width 74 height 10
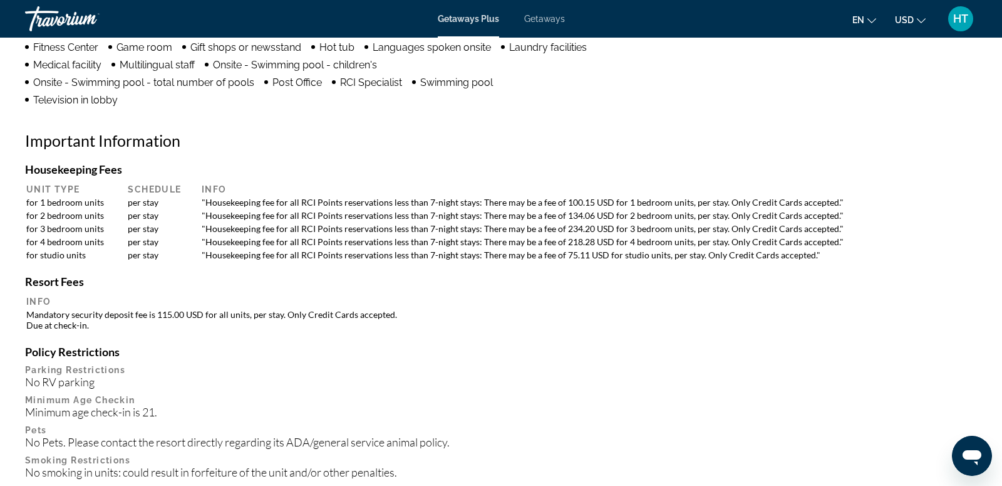
scroll to position [1210, 0]
